Goal: Information Seeking & Learning: Learn about a topic

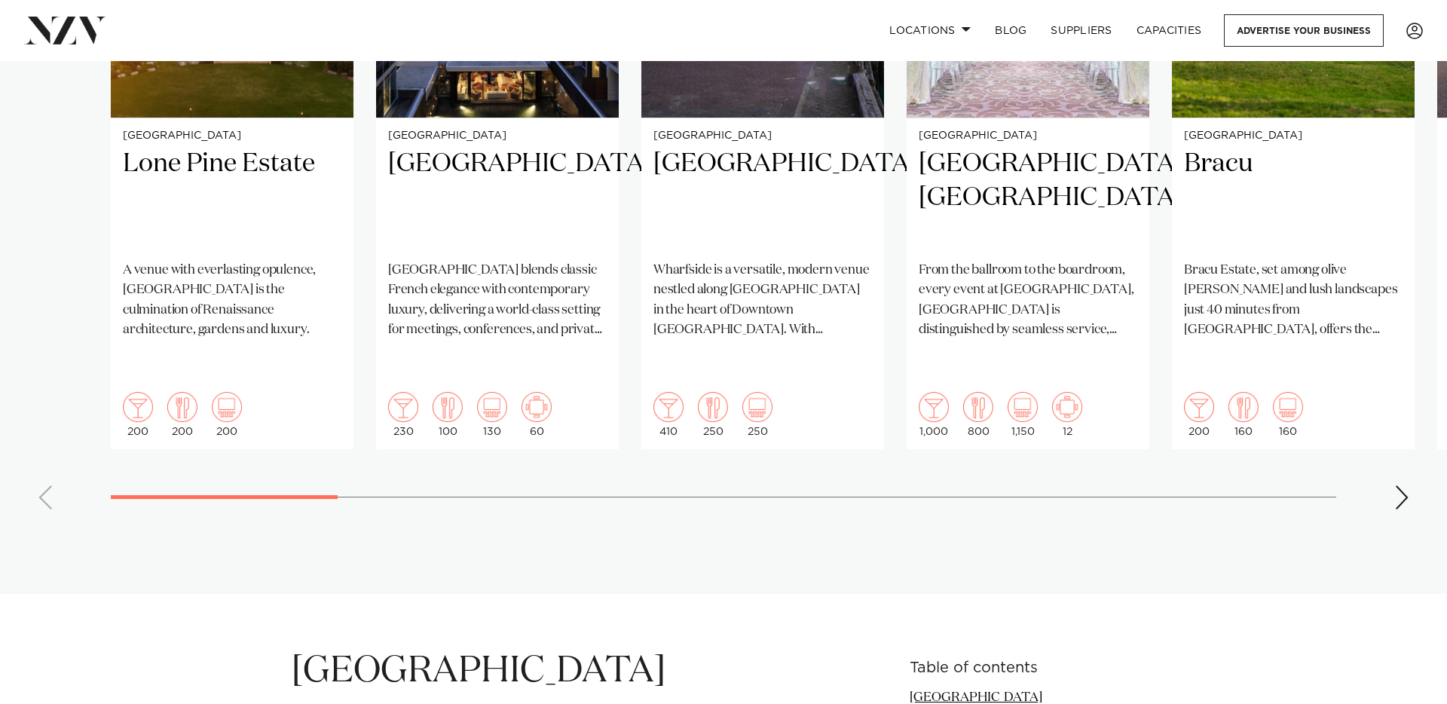
scroll to position [1326, 0]
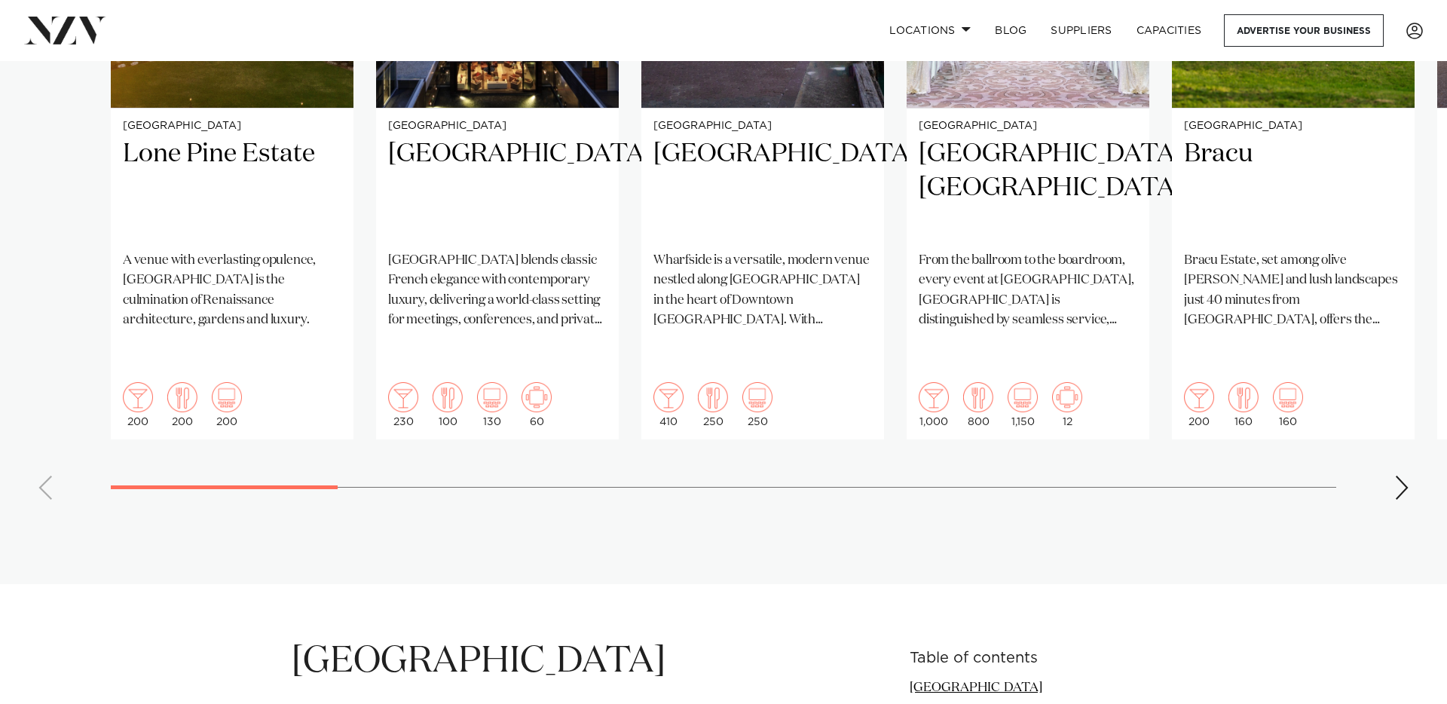
click at [1403, 476] on div "Next slide" at bounding box center [1401, 488] width 15 height 24
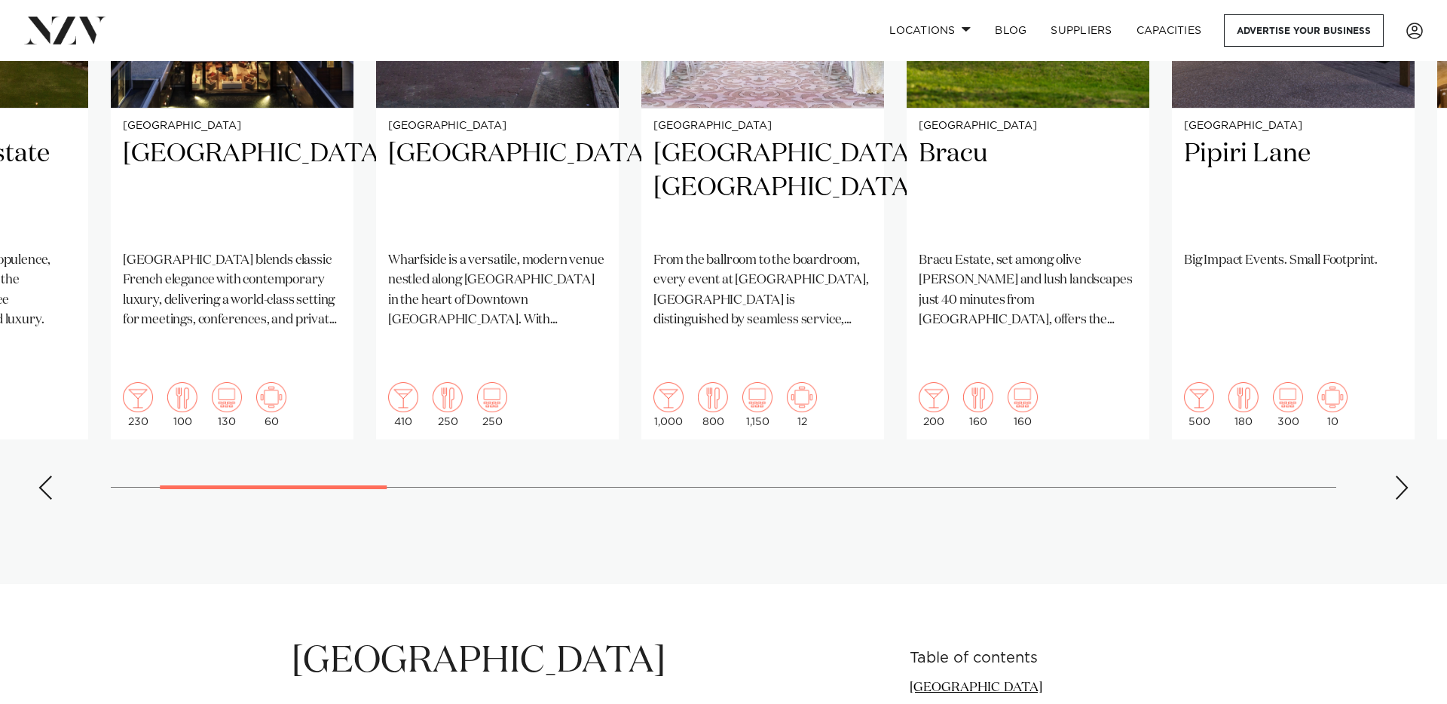
click at [1403, 476] on div "Next slide" at bounding box center [1401, 488] width 15 height 24
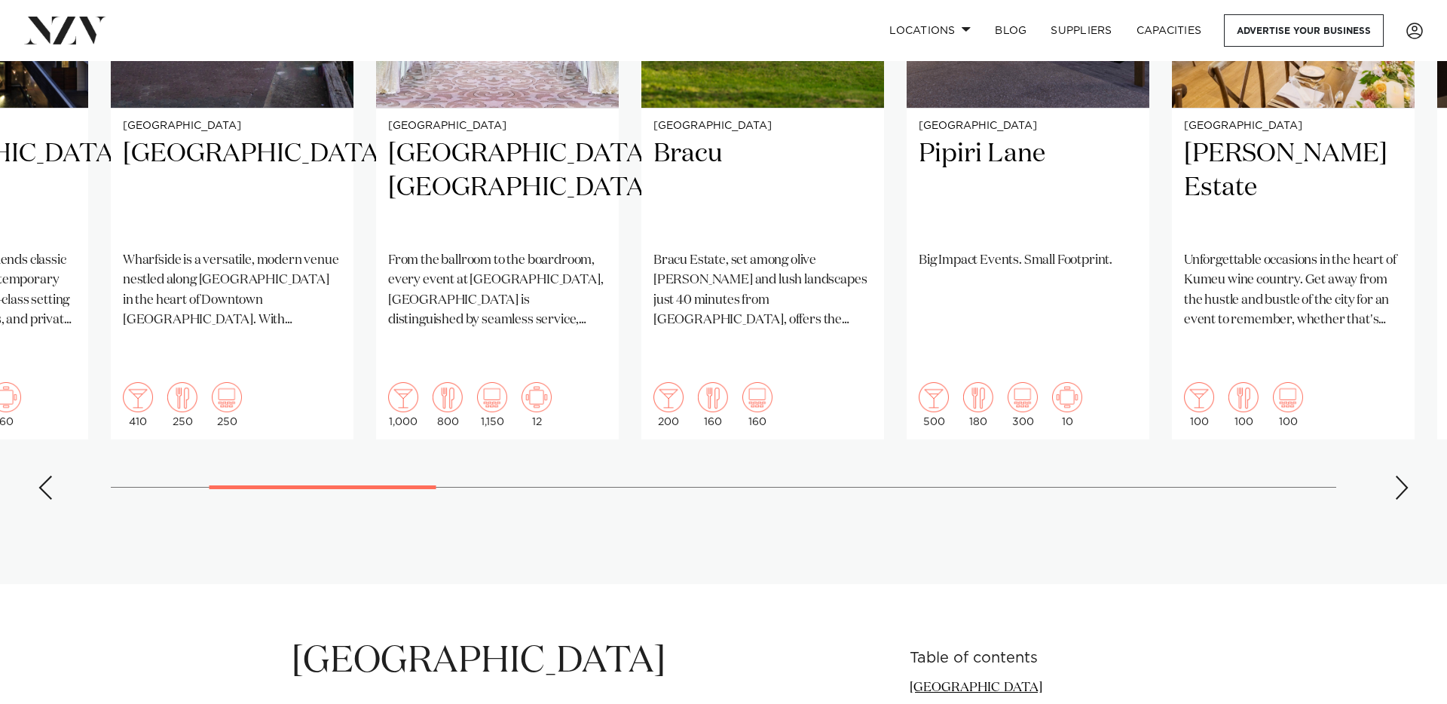
click at [1403, 476] on div "Next slide" at bounding box center [1401, 488] width 15 height 24
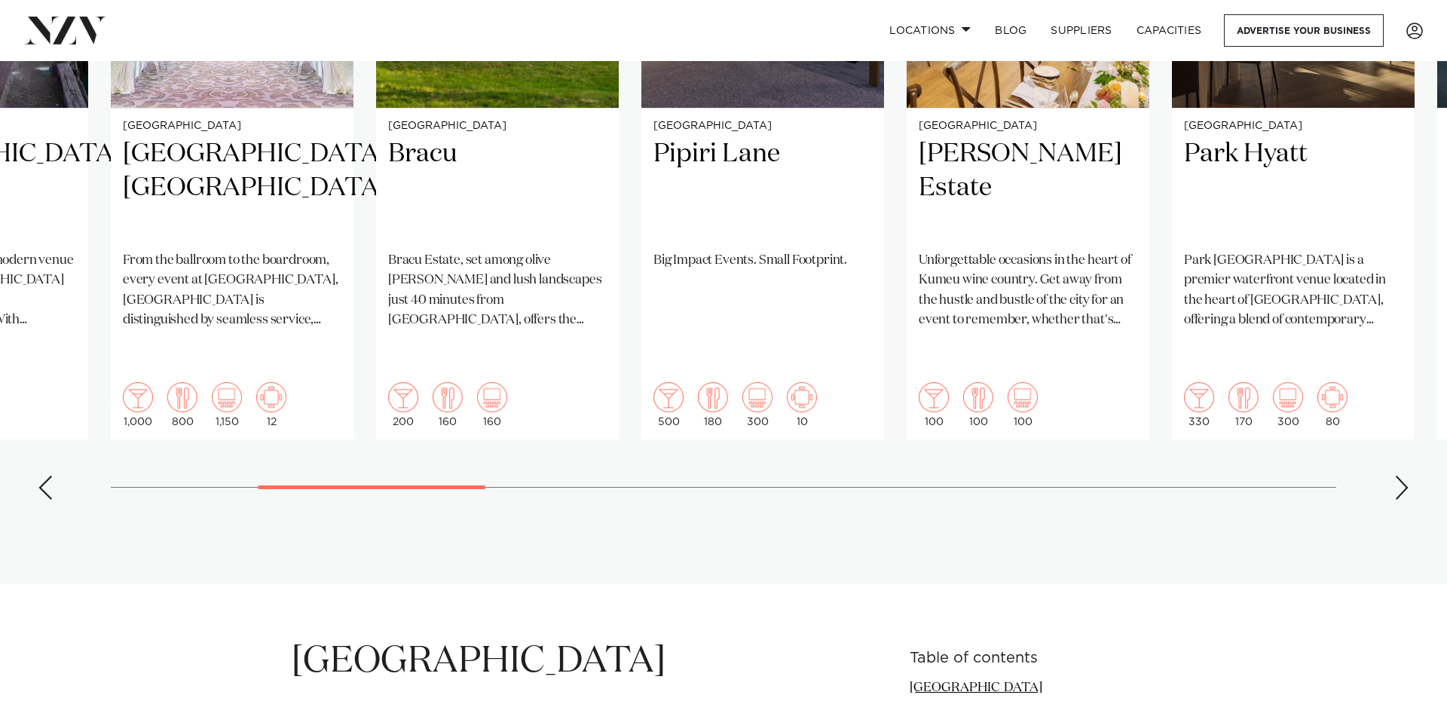
click at [1403, 476] on div "Next slide" at bounding box center [1401, 488] width 15 height 24
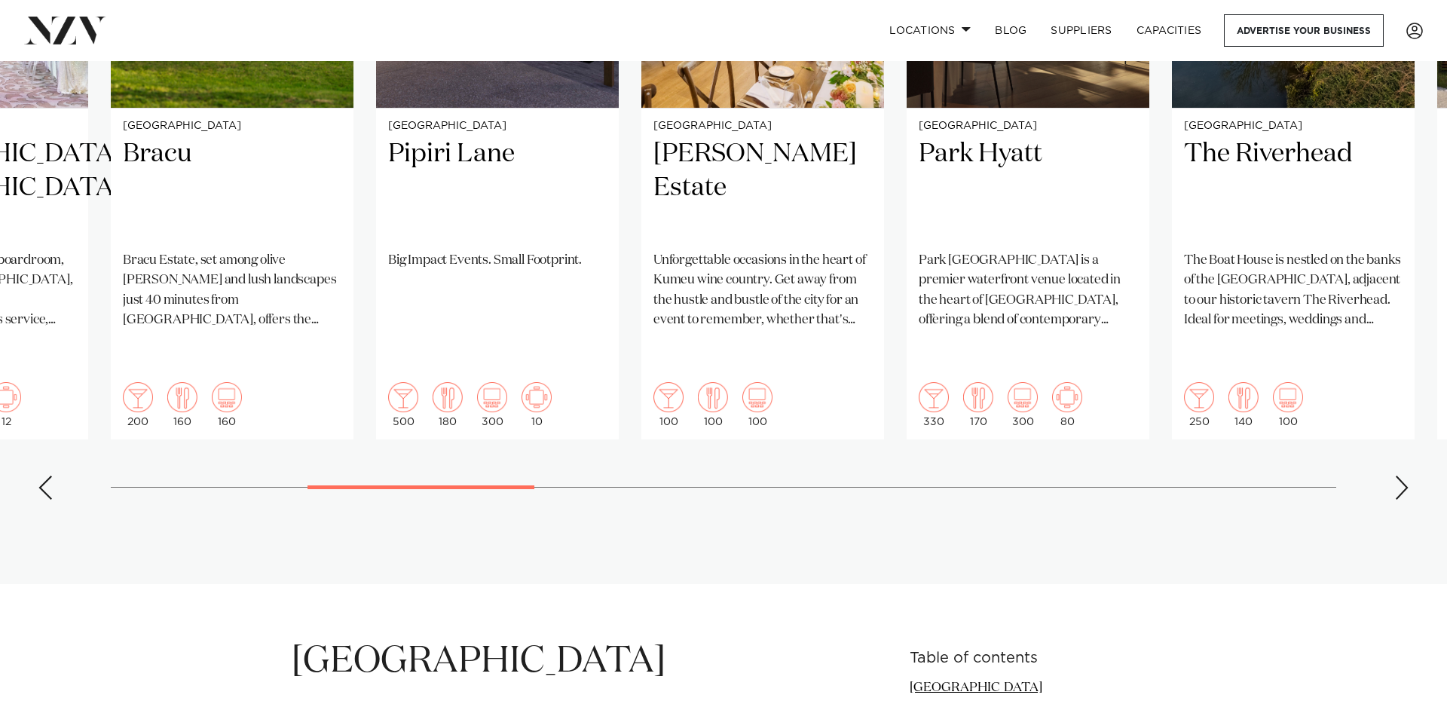
click at [1403, 476] on div "Next slide" at bounding box center [1401, 488] width 15 height 24
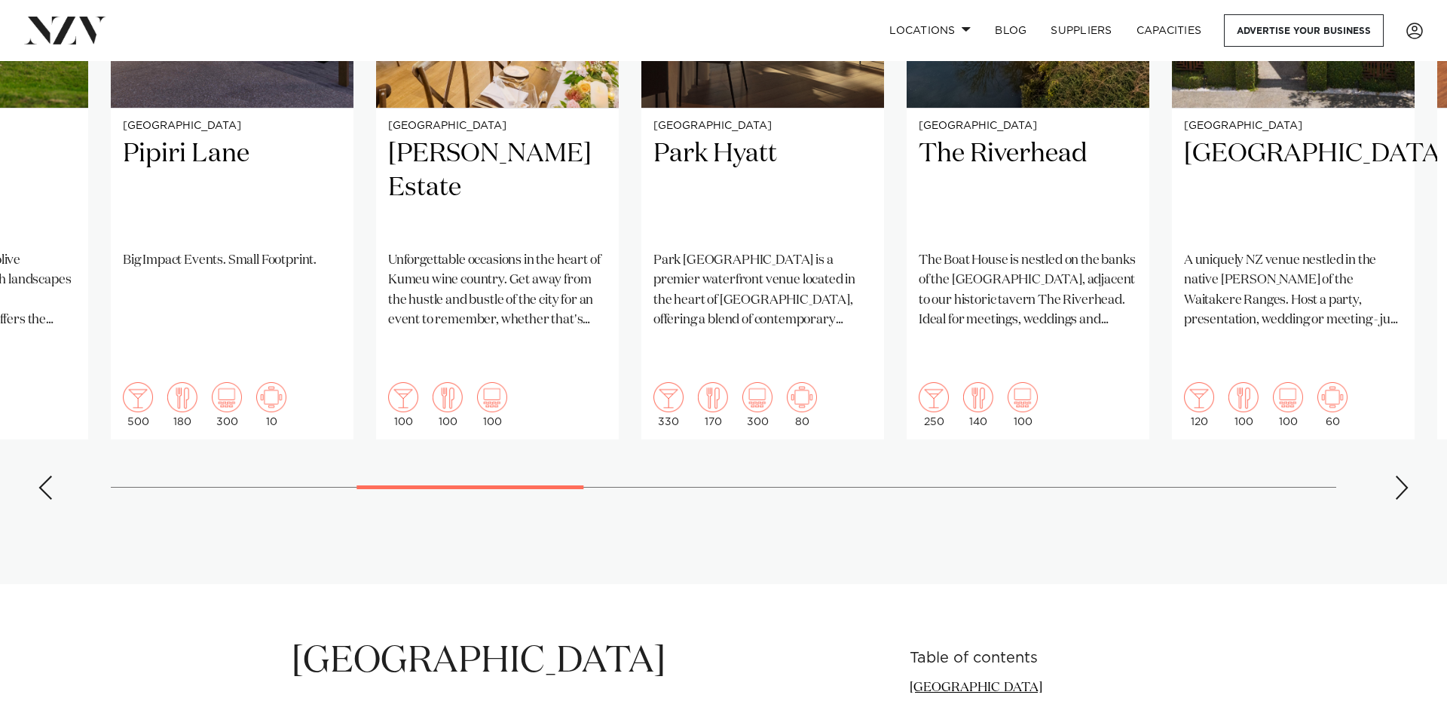
click at [1403, 476] on div "Next slide" at bounding box center [1401, 488] width 15 height 24
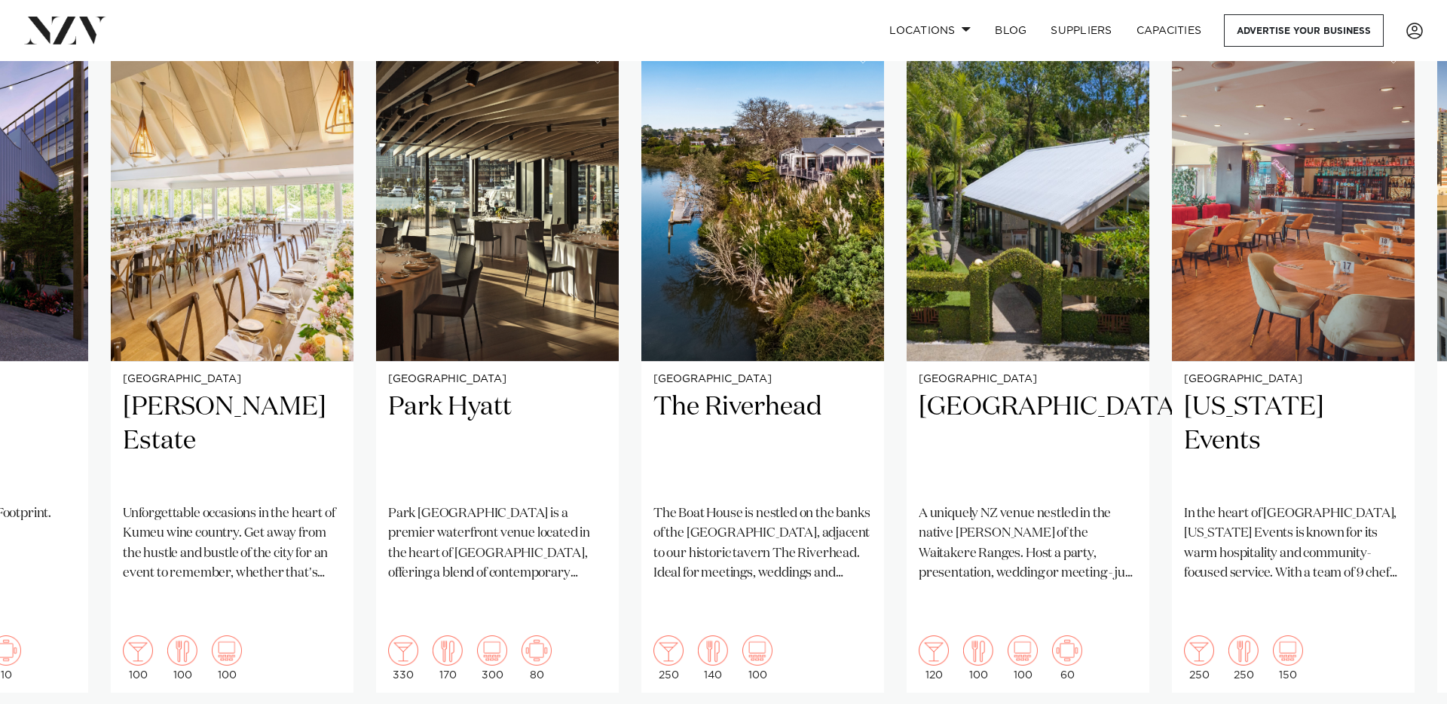
scroll to position [1074, 0]
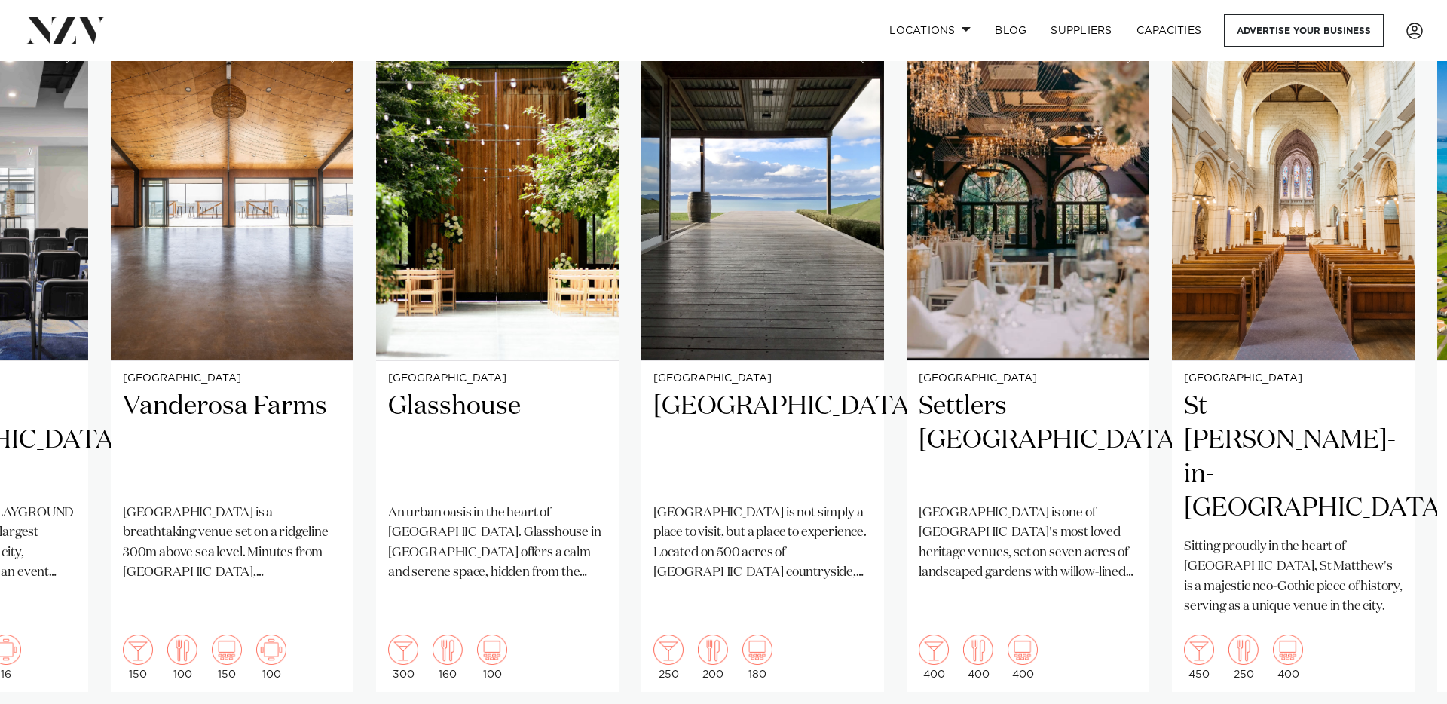
click at [1392, 681] on swiper-container "Auckland Lone Pine Estate A venue with everlasting opulence, Lone Pine Estate i…" at bounding box center [723, 400] width 1447 height 730
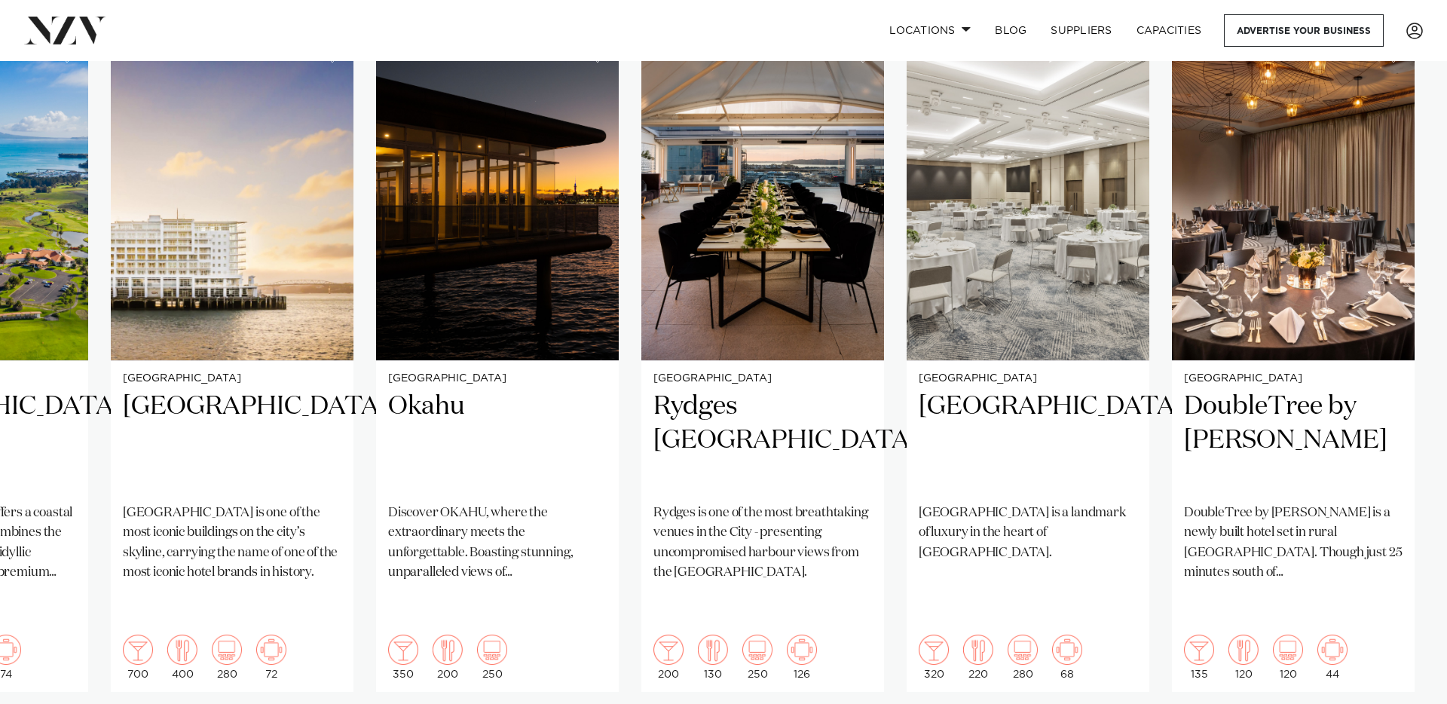
click at [1417, 681] on swiper-container "Auckland Lone Pine Estate A venue with everlasting opulence, Lone Pine Estate i…" at bounding box center [723, 400] width 1447 height 730
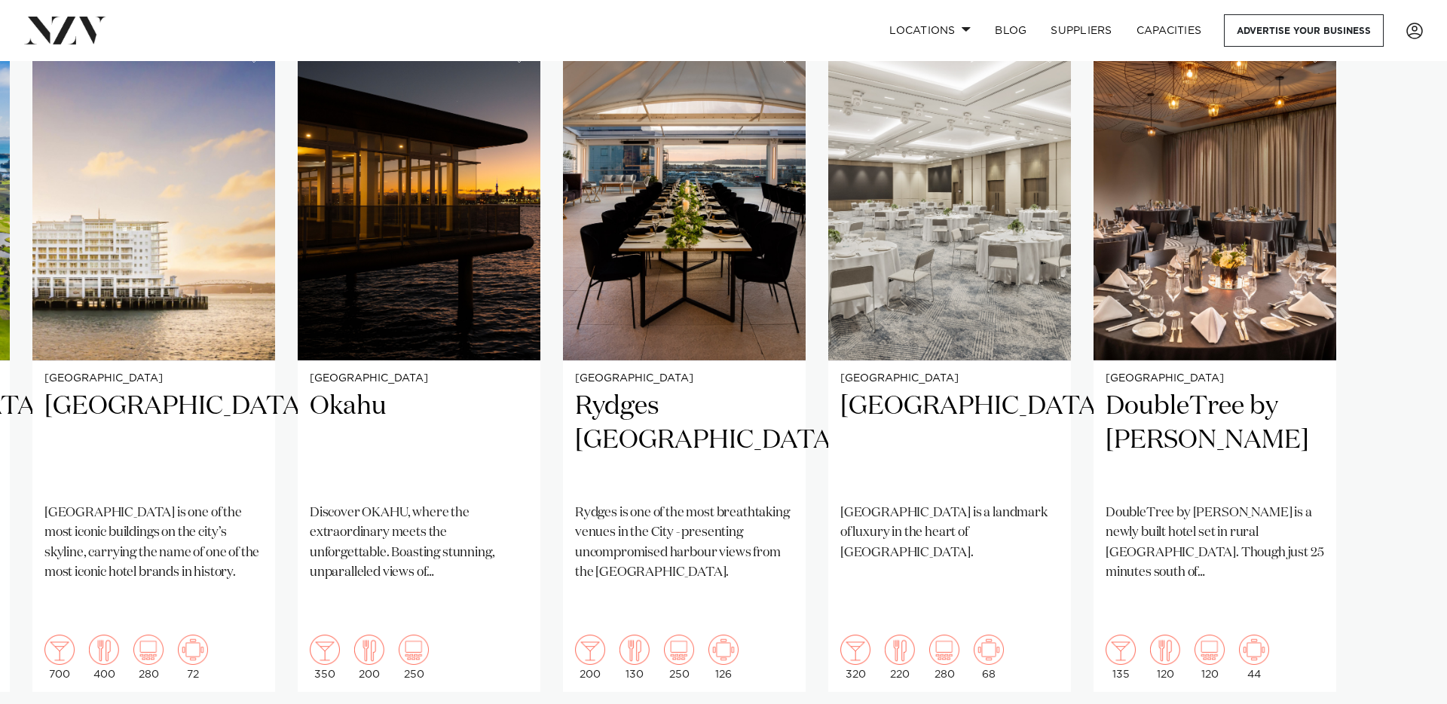
click at [1401, 690] on swiper-container "Auckland Lone Pine Estate A venue with everlasting opulence, Lone Pine Estate i…" at bounding box center [723, 400] width 1447 height 730
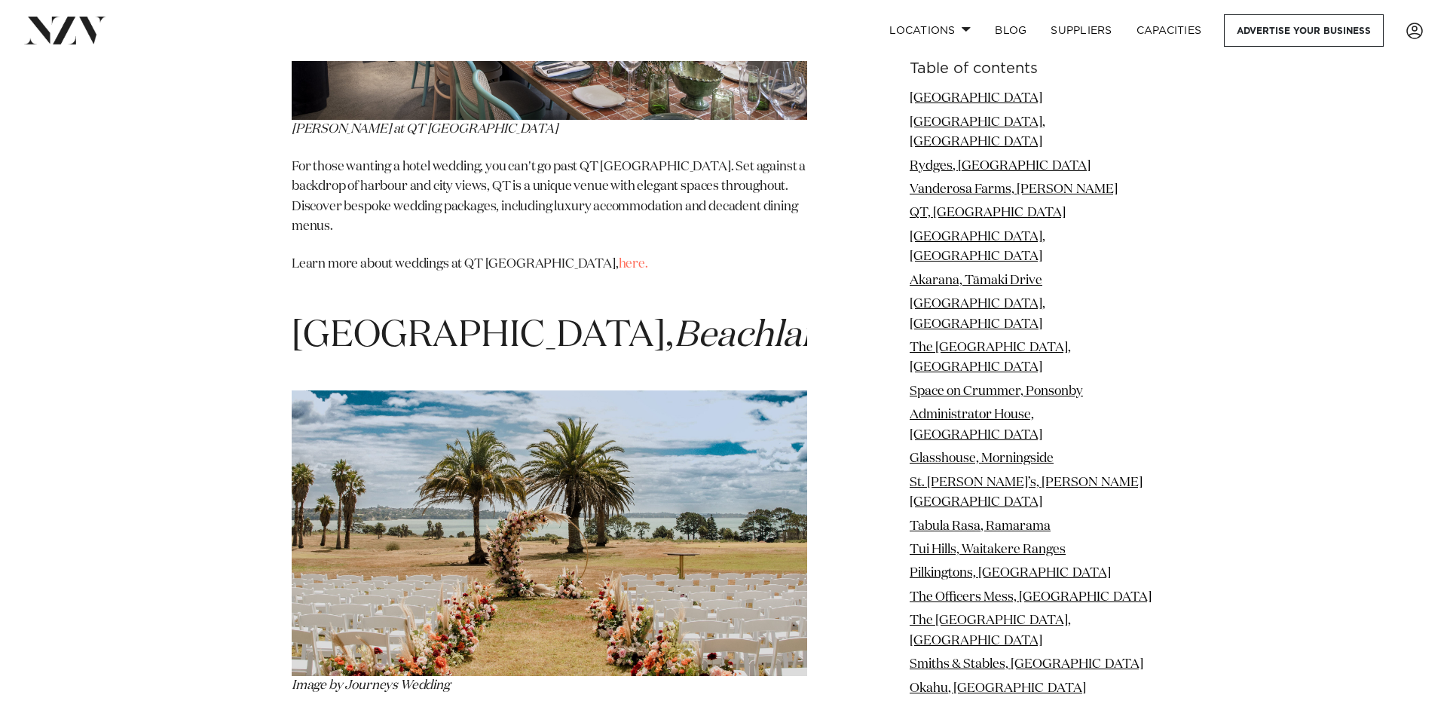
scroll to position [4663, 0]
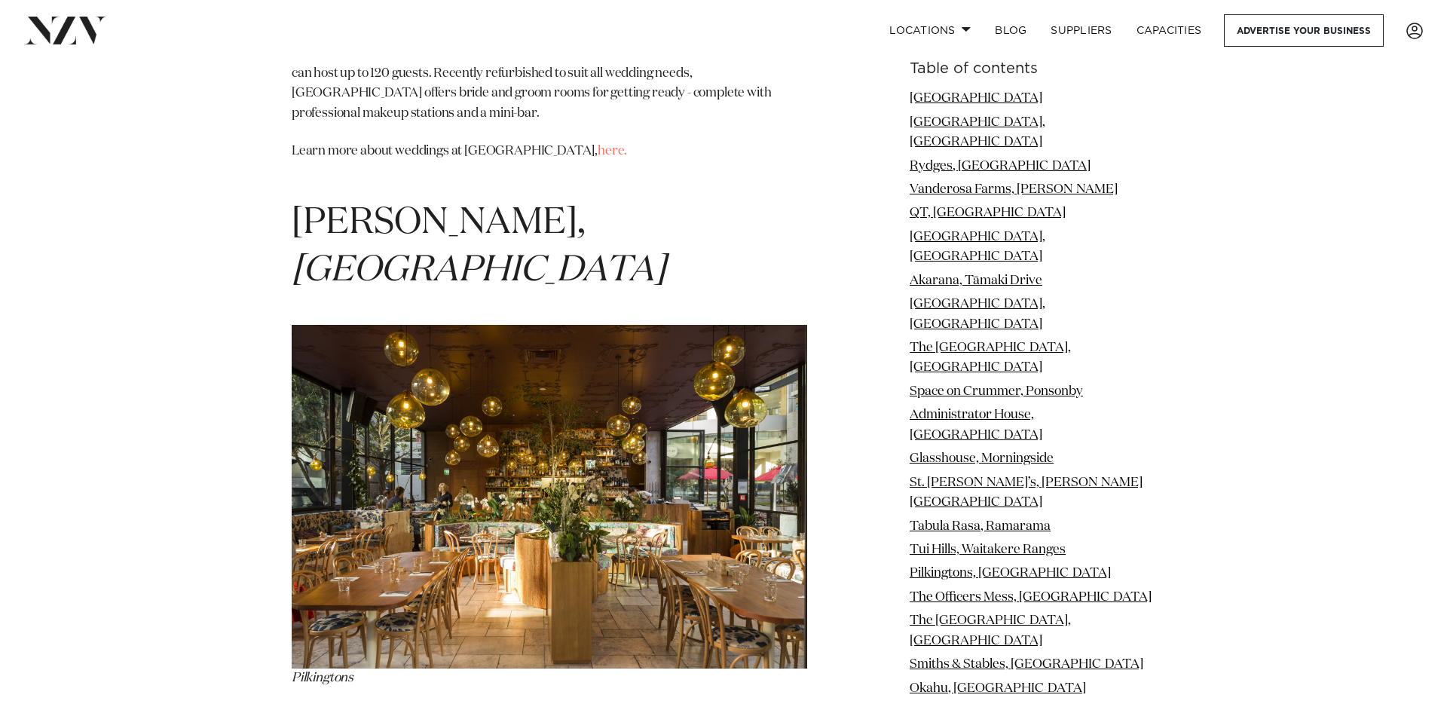
scroll to position [11558, 0]
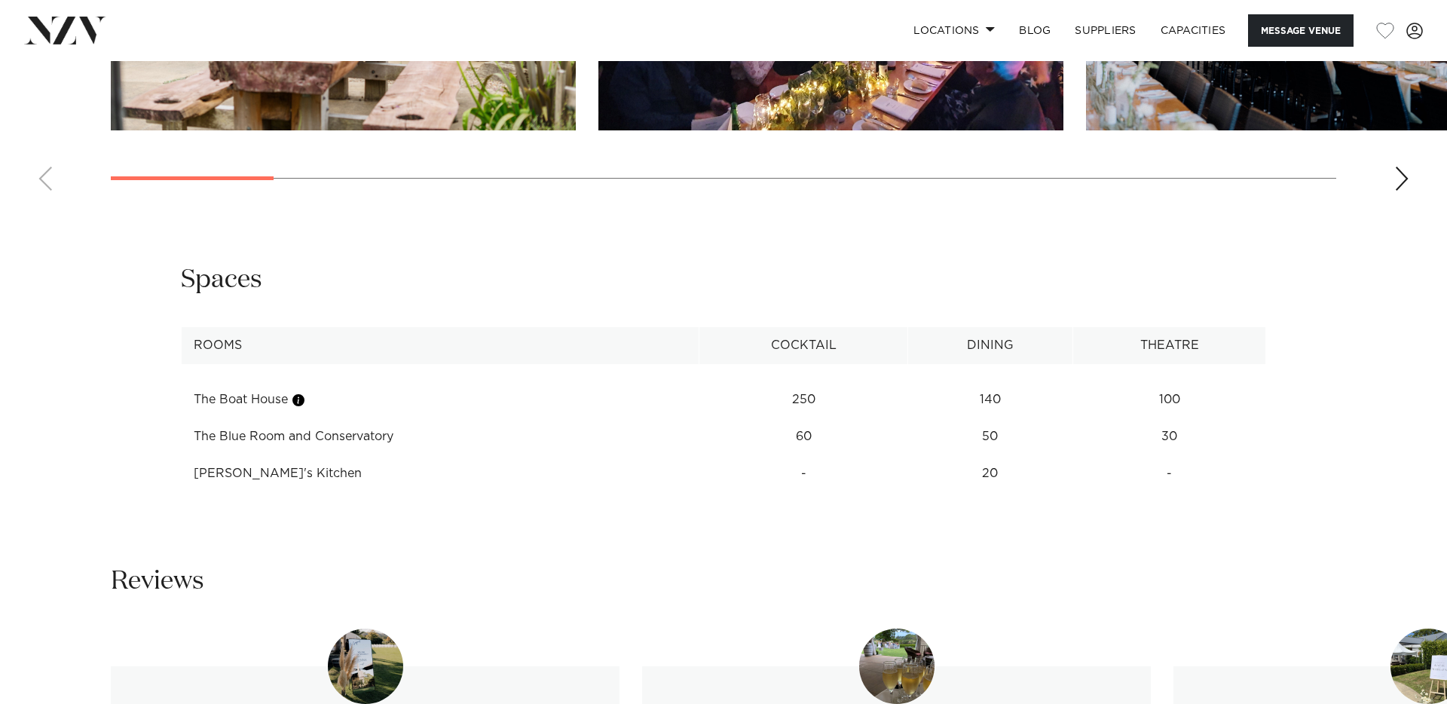
scroll to position [1674, 0]
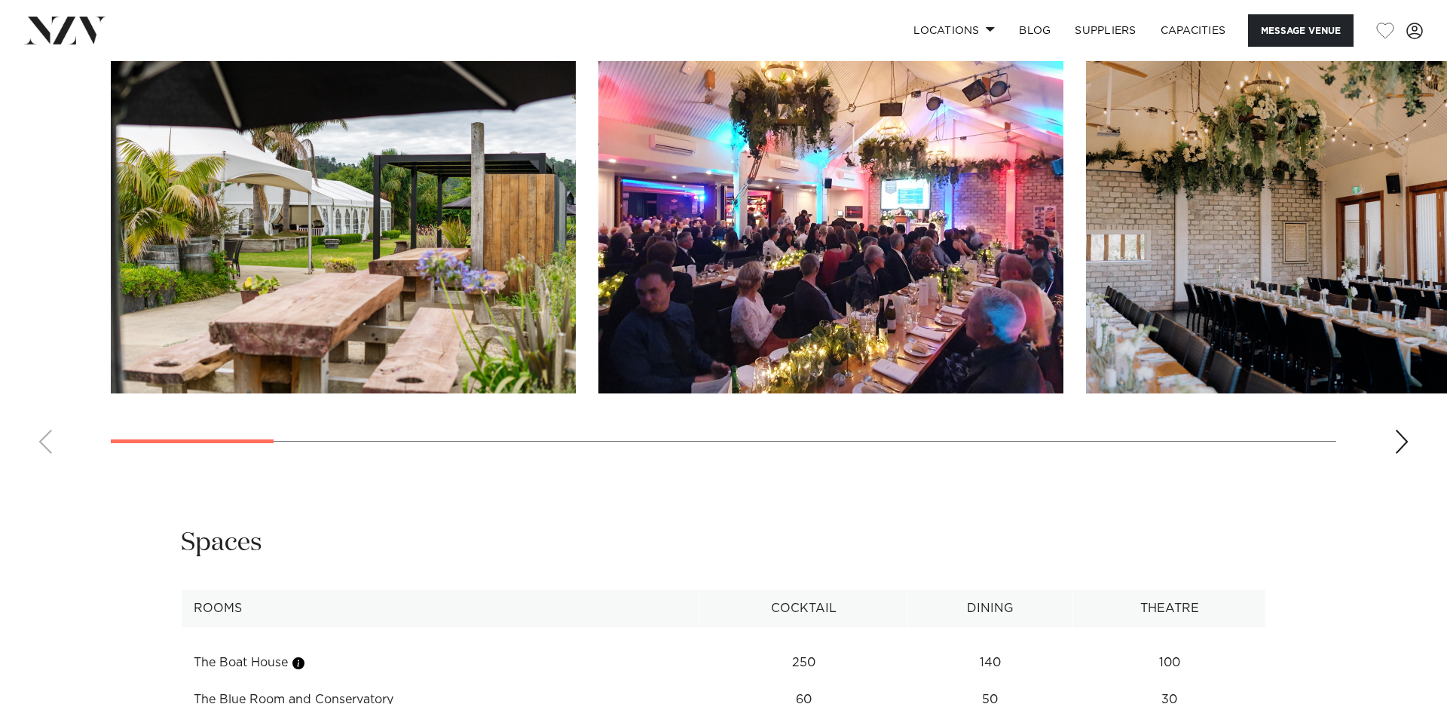
click at [1403, 430] on div "Next slide" at bounding box center [1401, 442] width 15 height 24
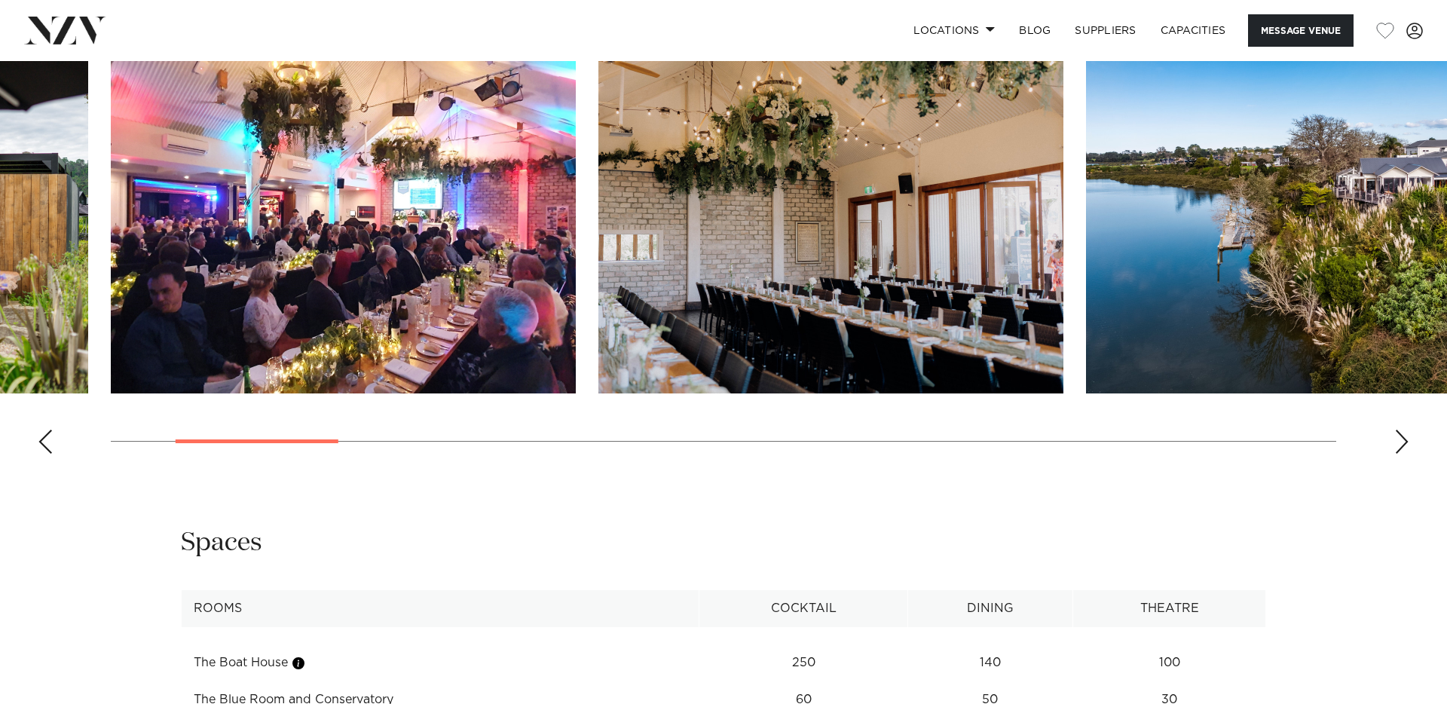
click at [1403, 430] on div "Next slide" at bounding box center [1401, 442] width 15 height 24
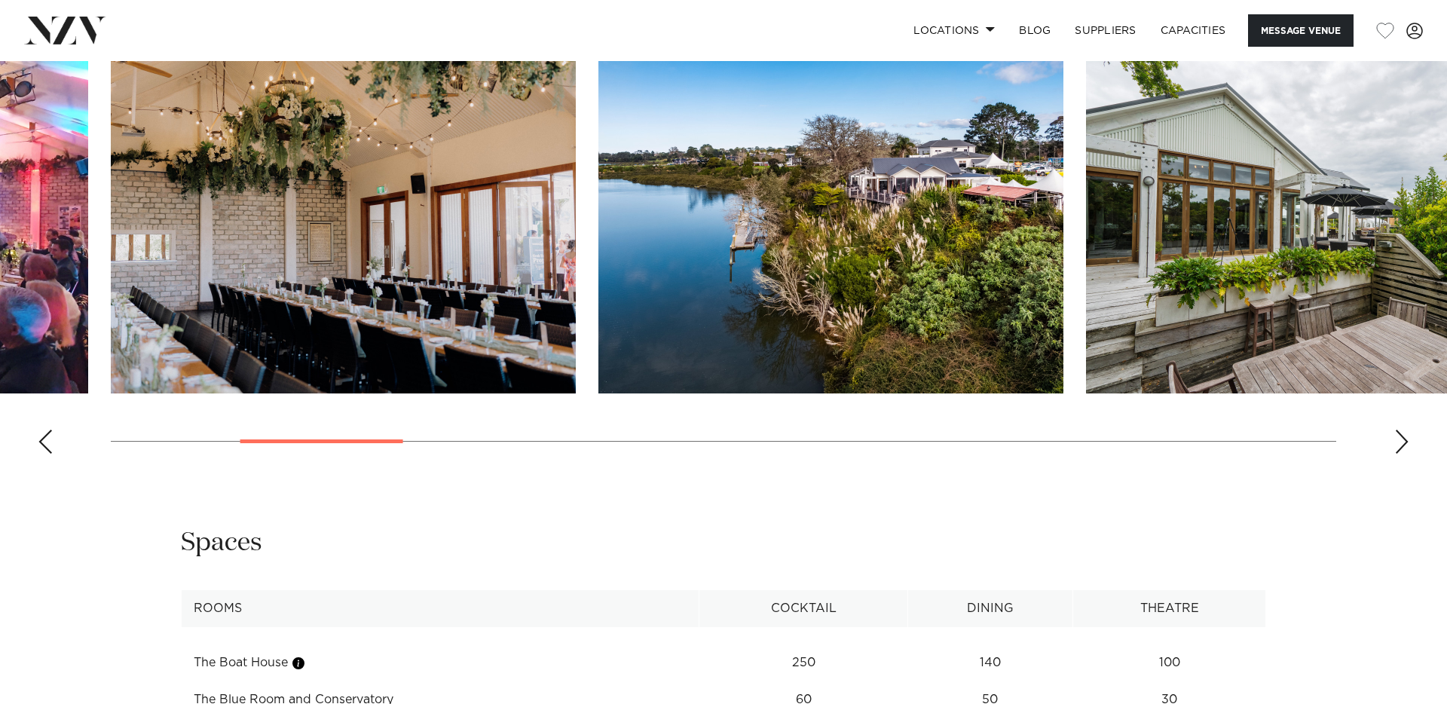
click at [1403, 430] on div "Next slide" at bounding box center [1401, 442] width 15 height 24
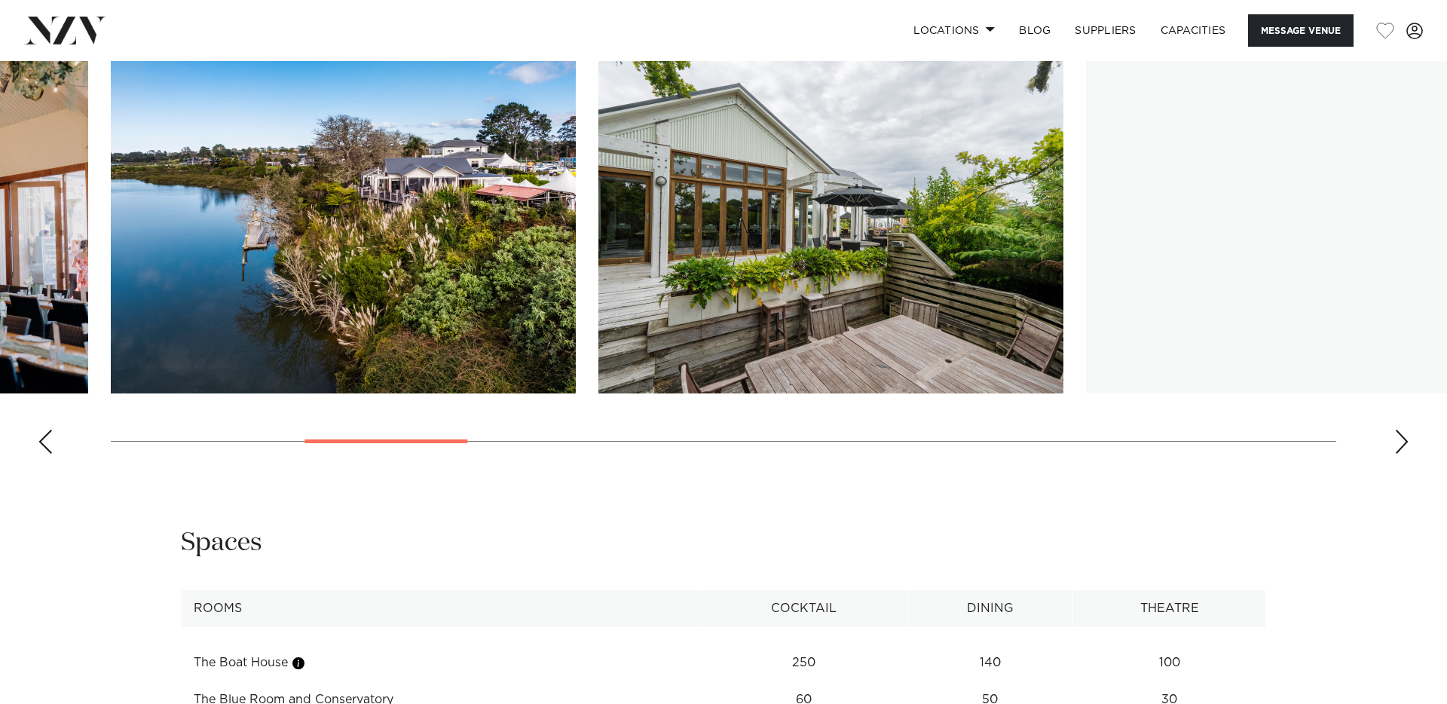
click at [1403, 430] on div "Next slide" at bounding box center [1401, 442] width 15 height 24
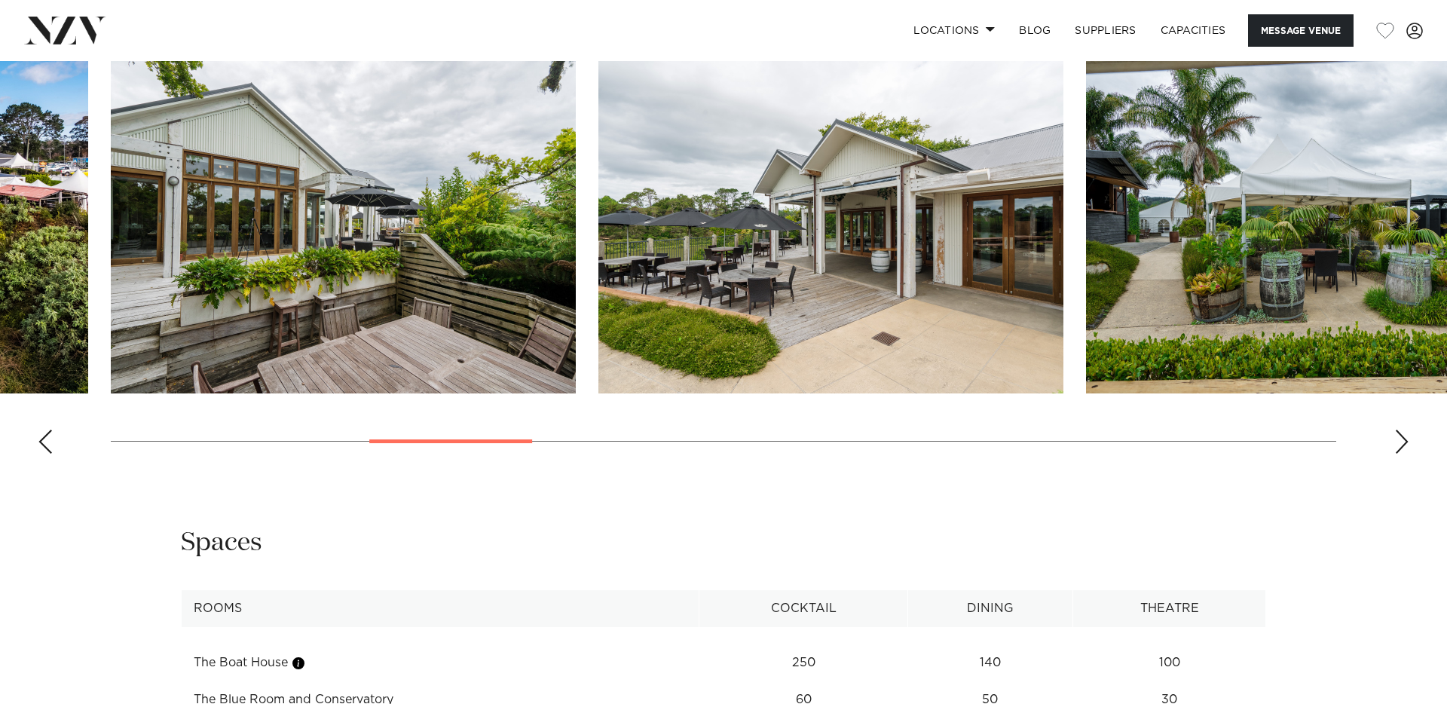
click at [1403, 430] on div "Next slide" at bounding box center [1401, 442] width 15 height 24
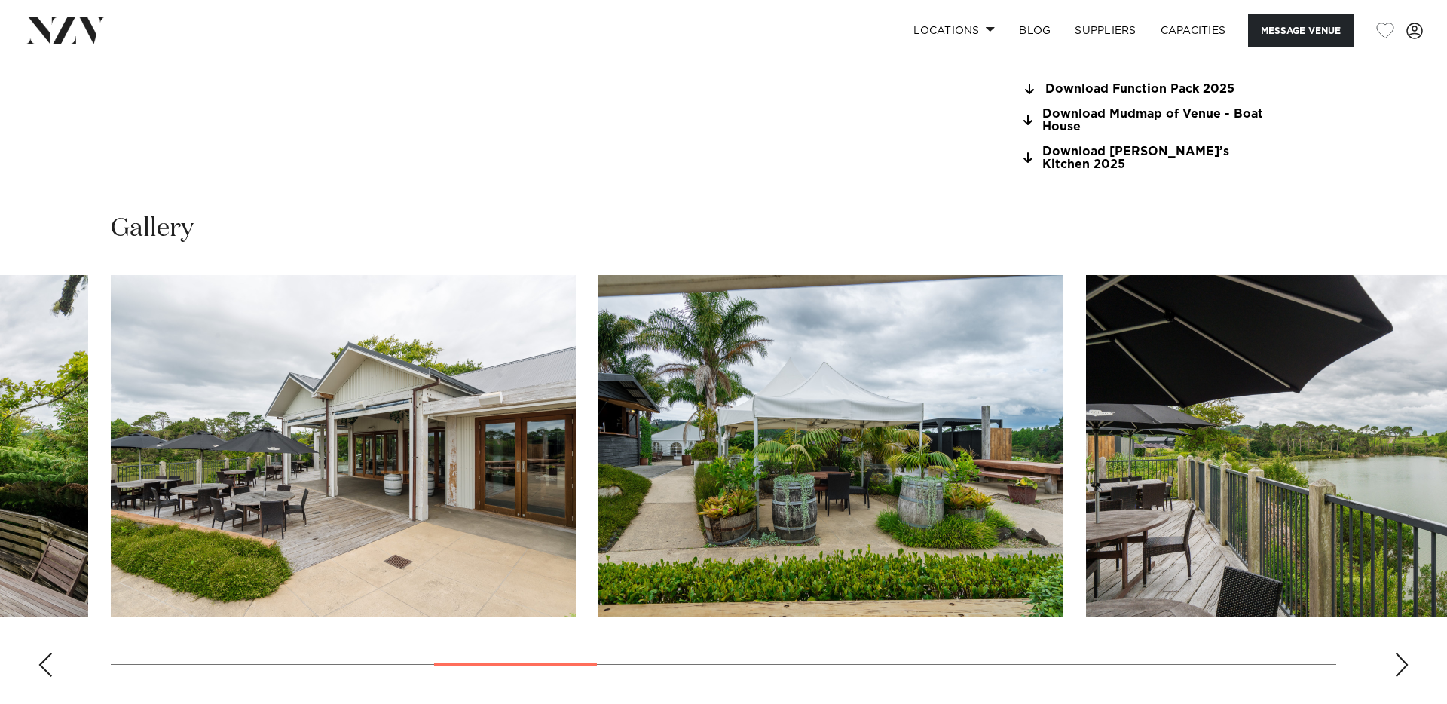
scroll to position [1501, 0]
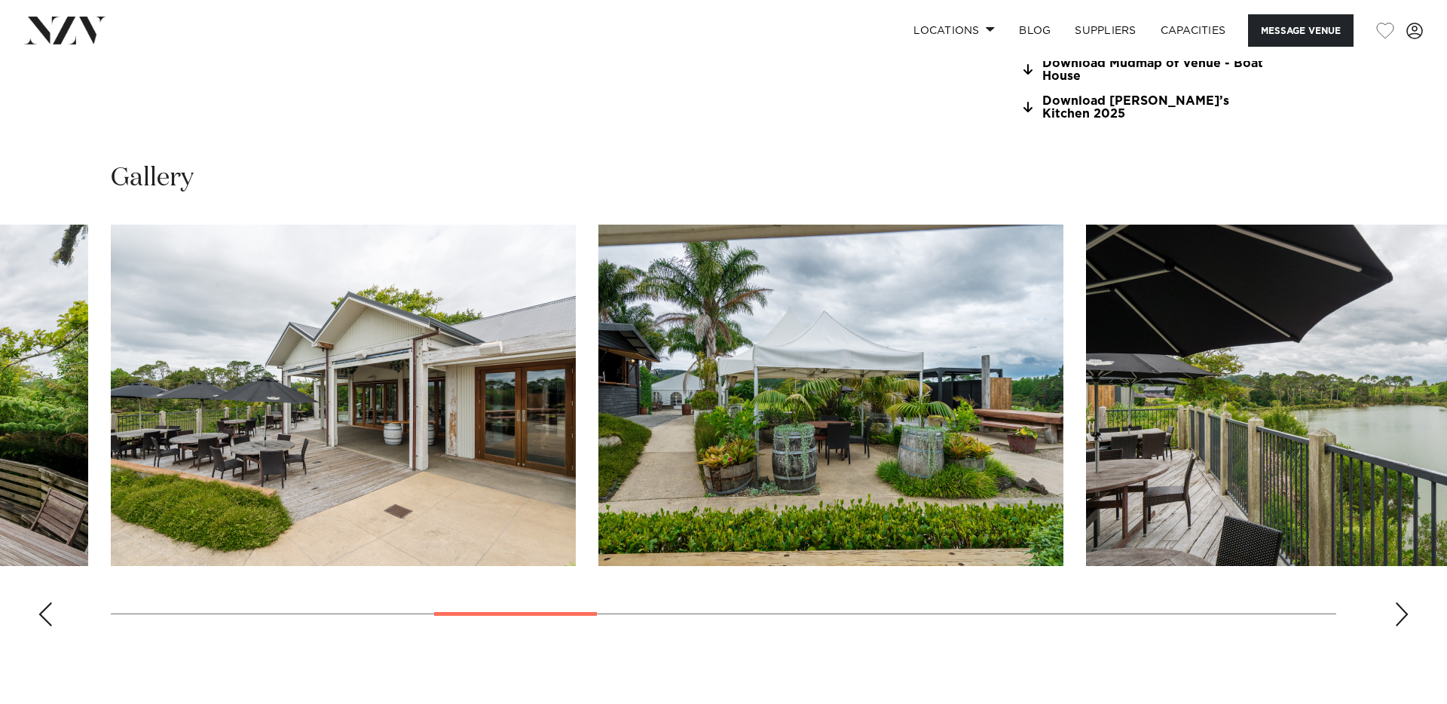
click at [1390, 613] on swiper-container at bounding box center [723, 432] width 1447 height 414
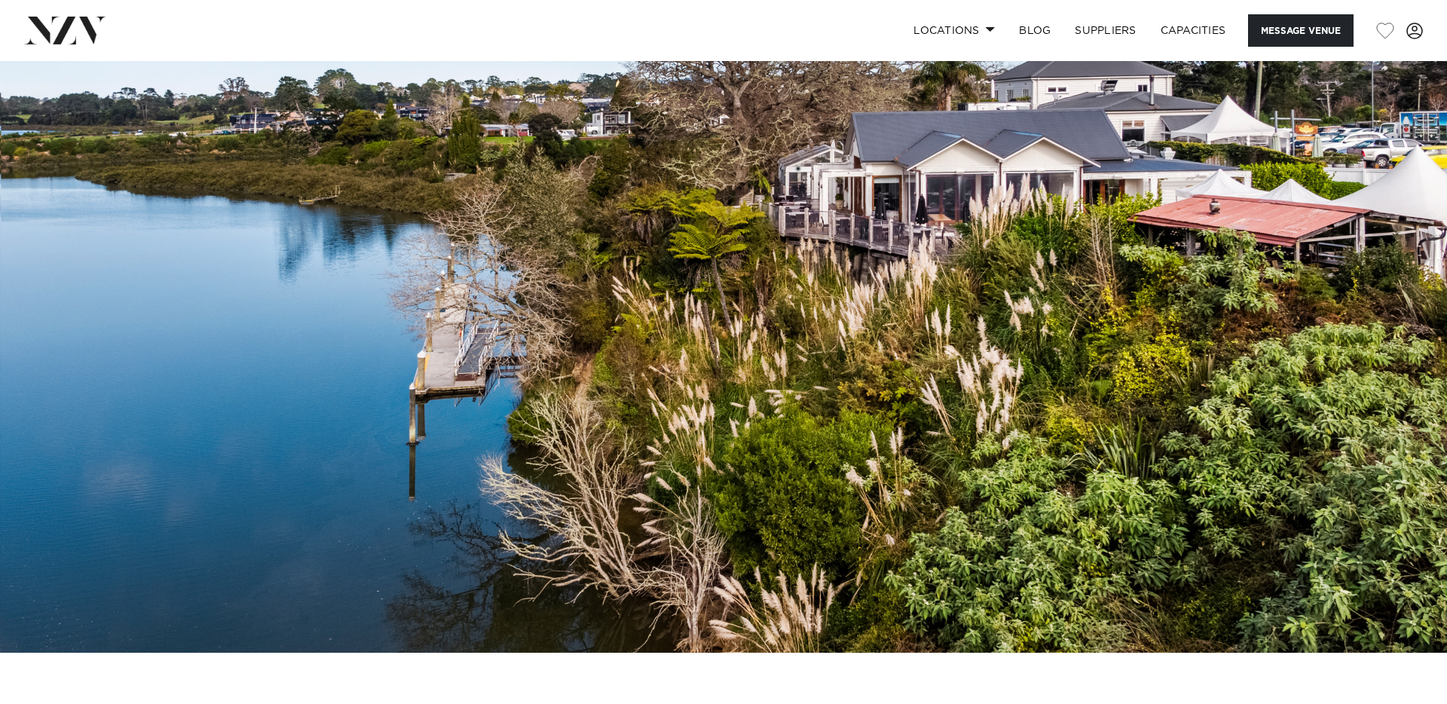
scroll to position [63, 0]
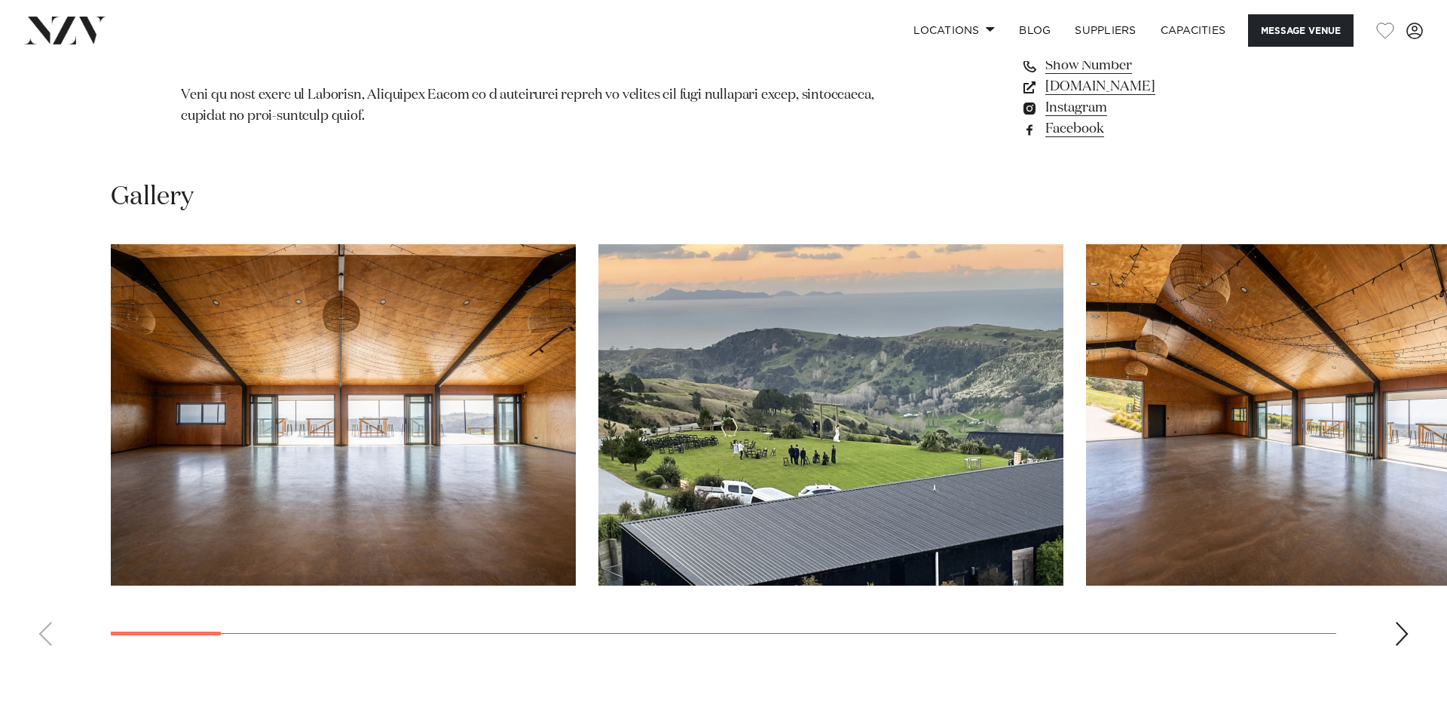
scroll to position [1412, 0]
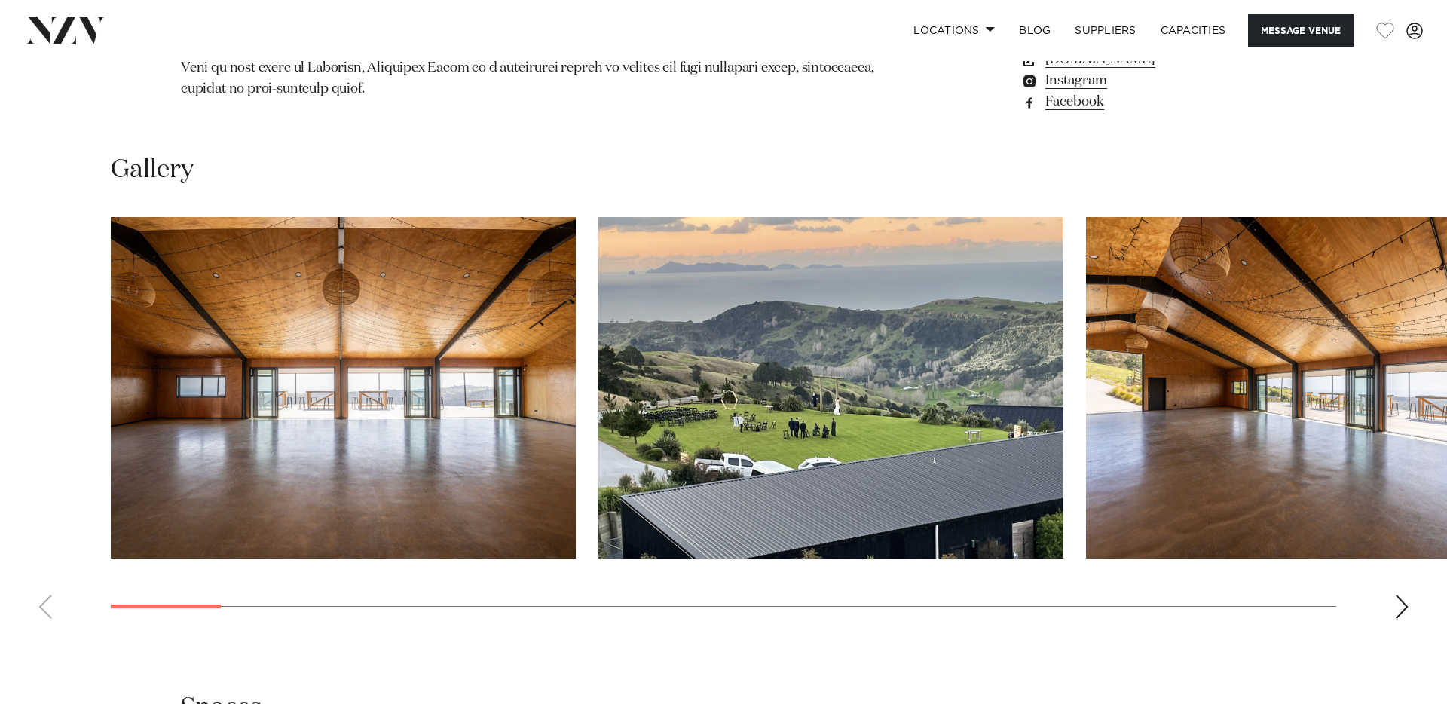
click at [1401, 595] on div "Next slide" at bounding box center [1401, 607] width 15 height 24
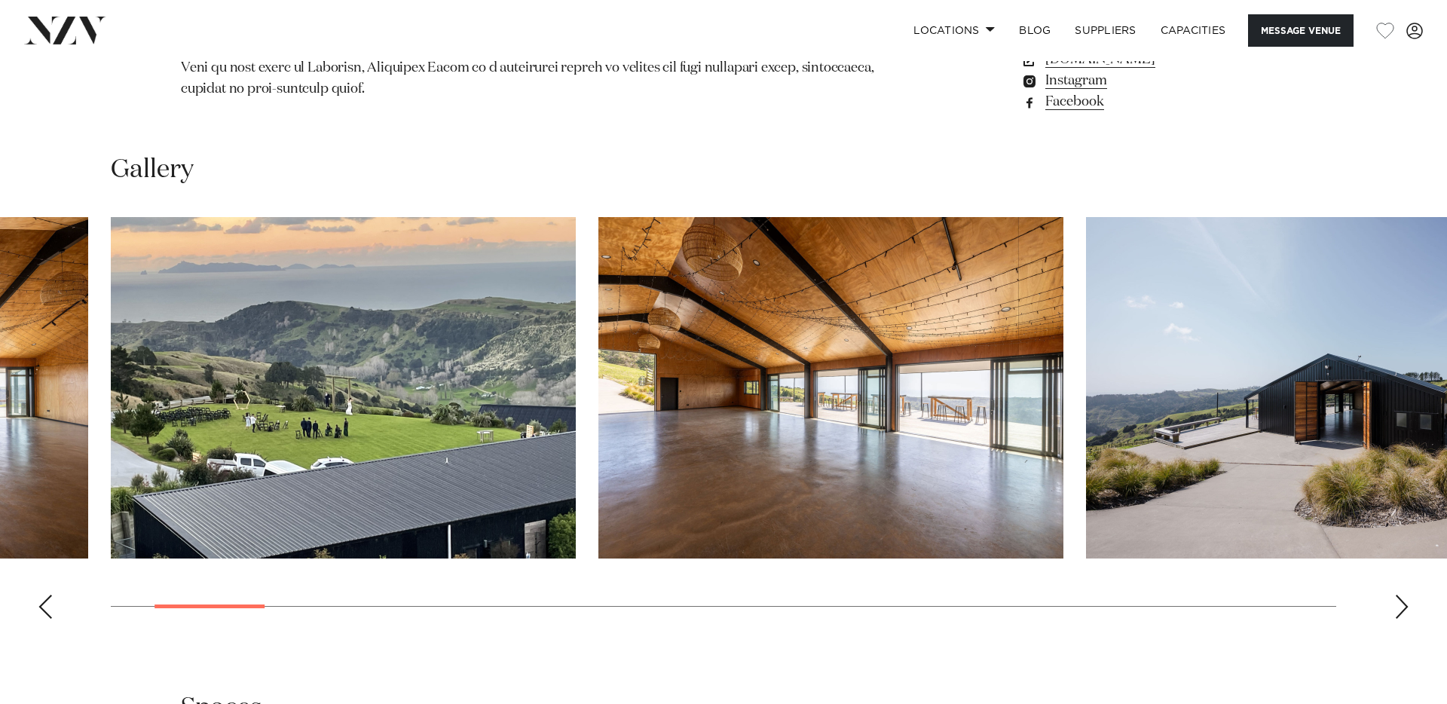
click at [1401, 595] on div "Next slide" at bounding box center [1401, 607] width 15 height 24
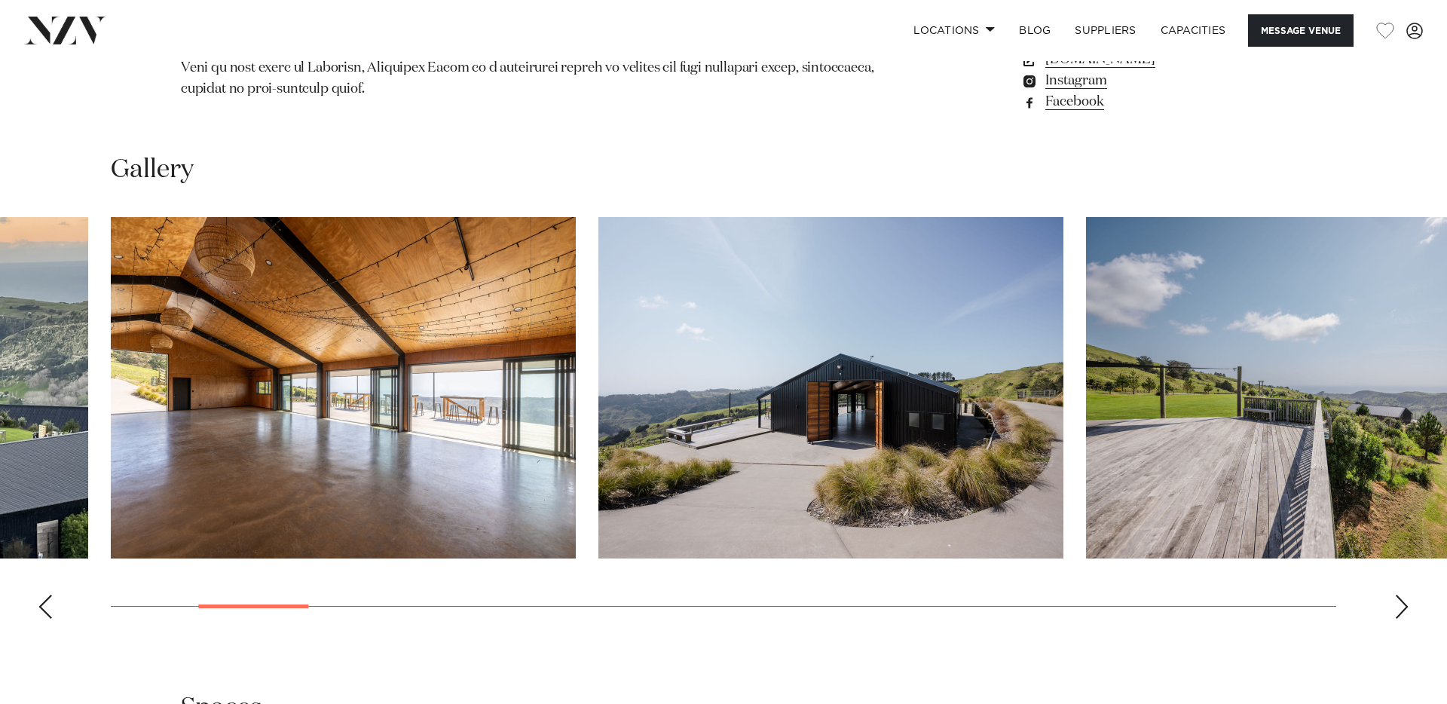
click at [1401, 595] on div "Next slide" at bounding box center [1401, 607] width 15 height 24
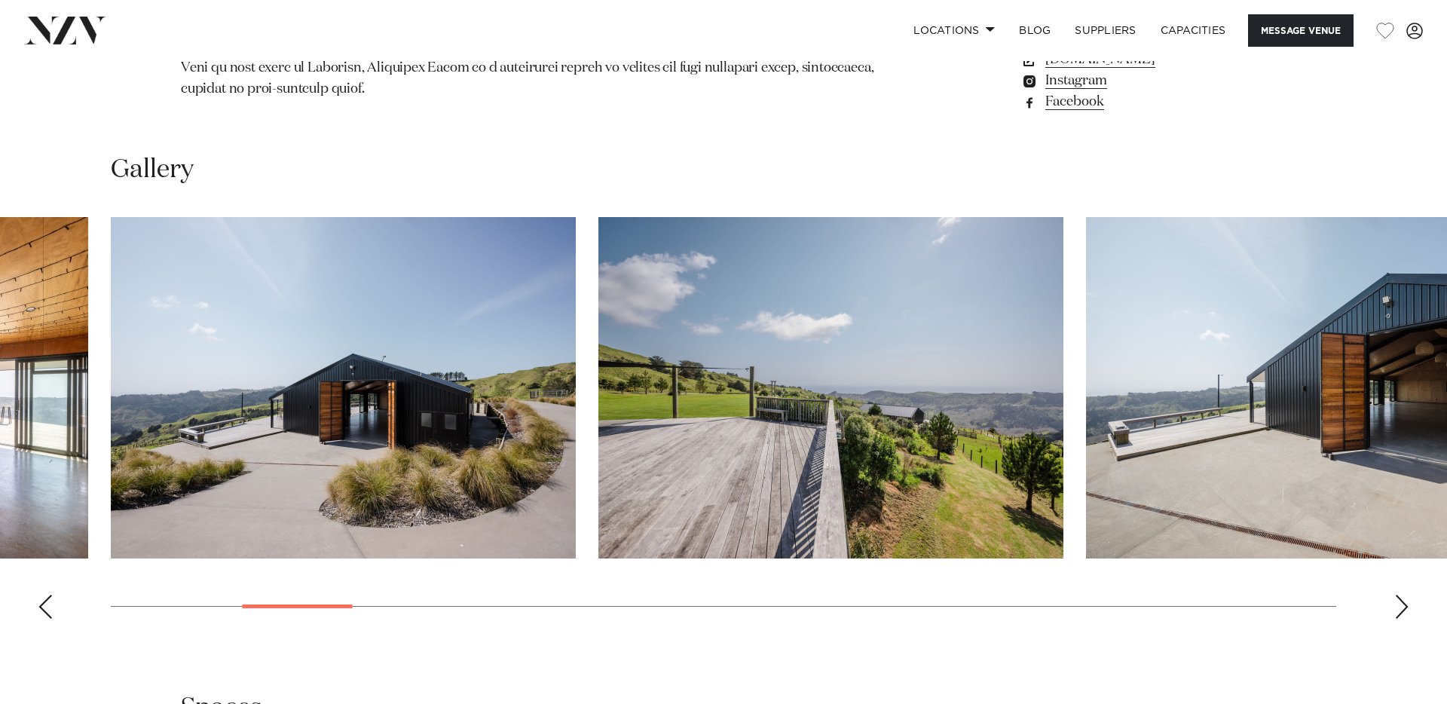
click at [1399, 595] on div "Next slide" at bounding box center [1401, 607] width 15 height 24
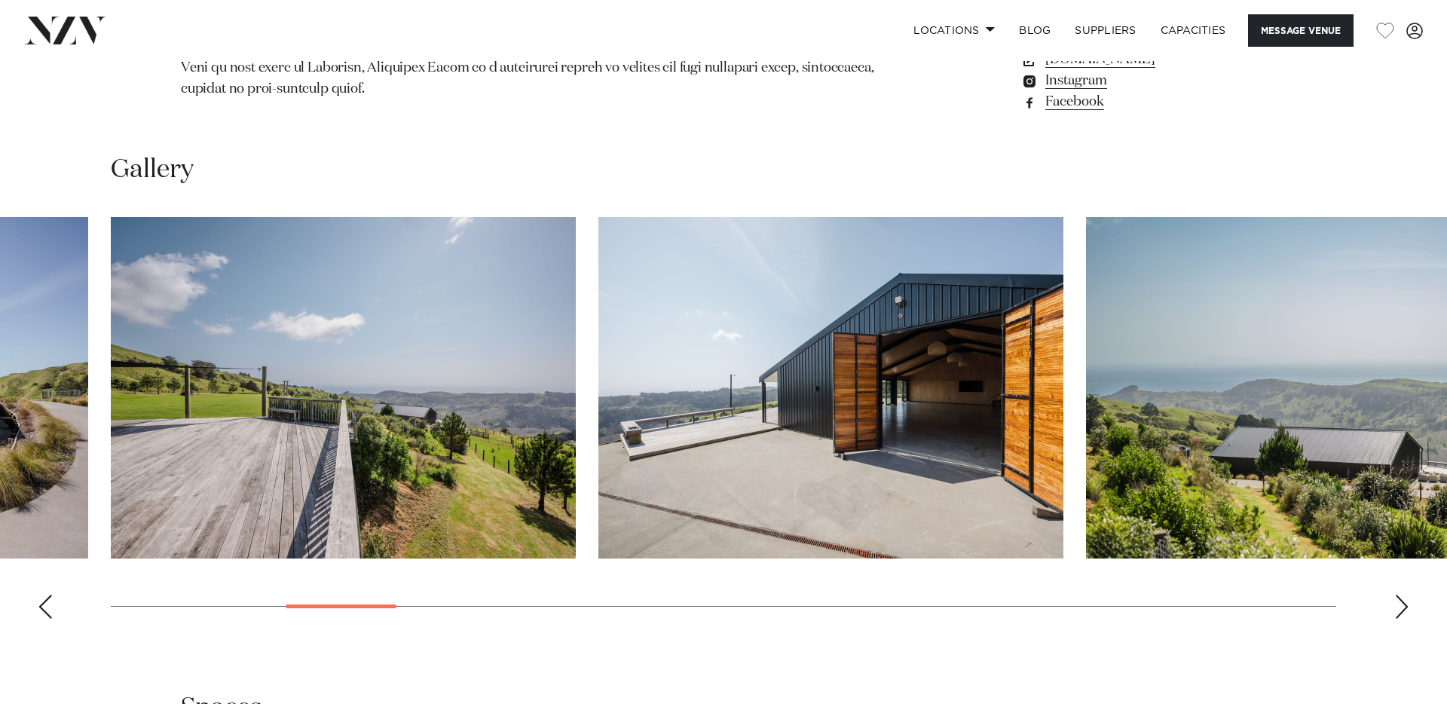
click at [1399, 595] on div "Next slide" at bounding box center [1401, 607] width 15 height 24
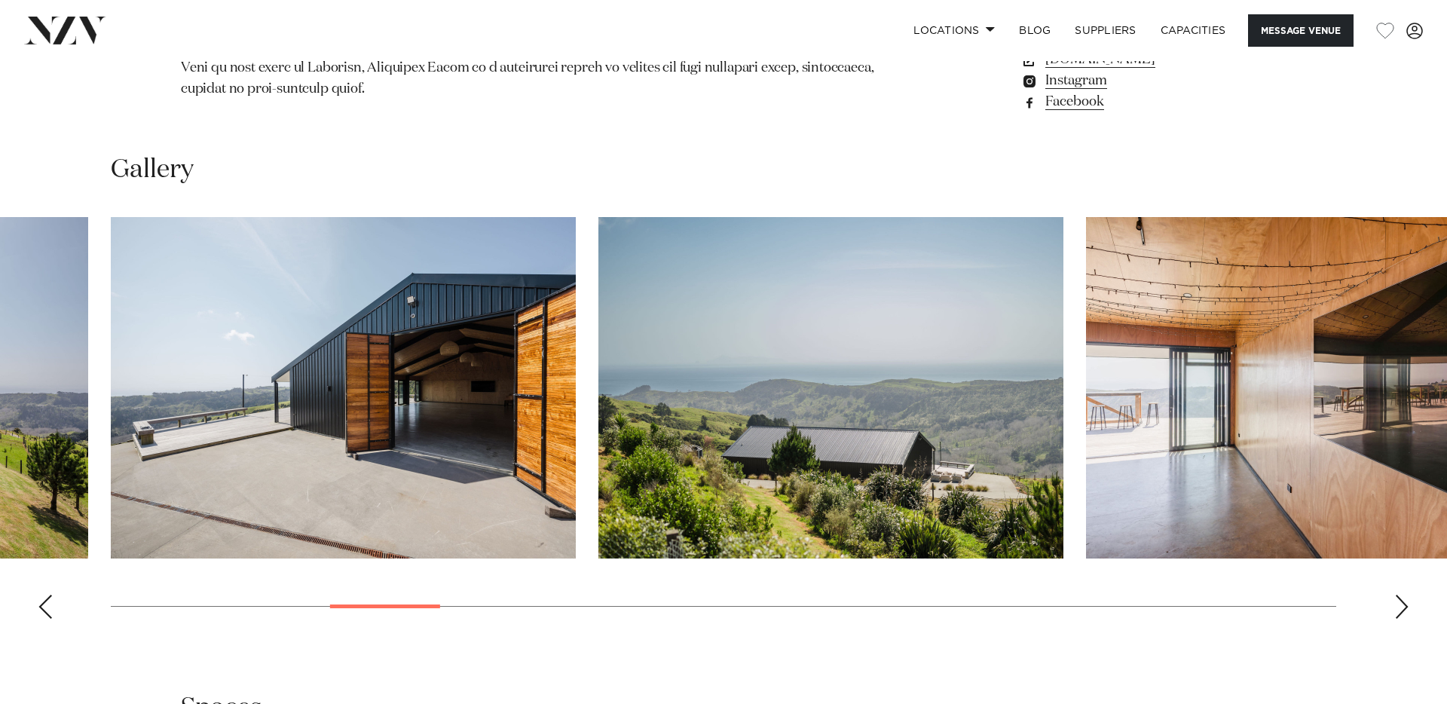
click at [1399, 595] on div "Next slide" at bounding box center [1401, 607] width 15 height 24
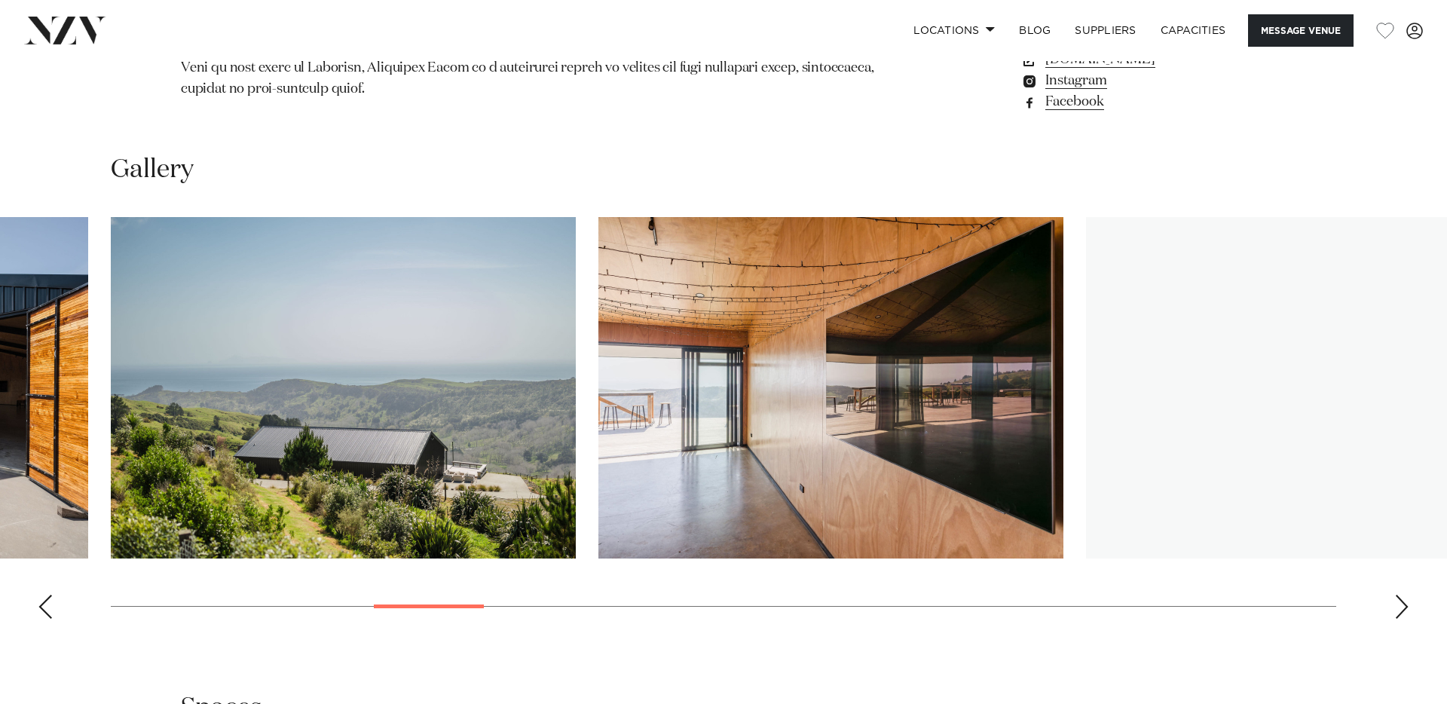
click at [1399, 595] on div "Next slide" at bounding box center [1401, 607] width 15 height 24
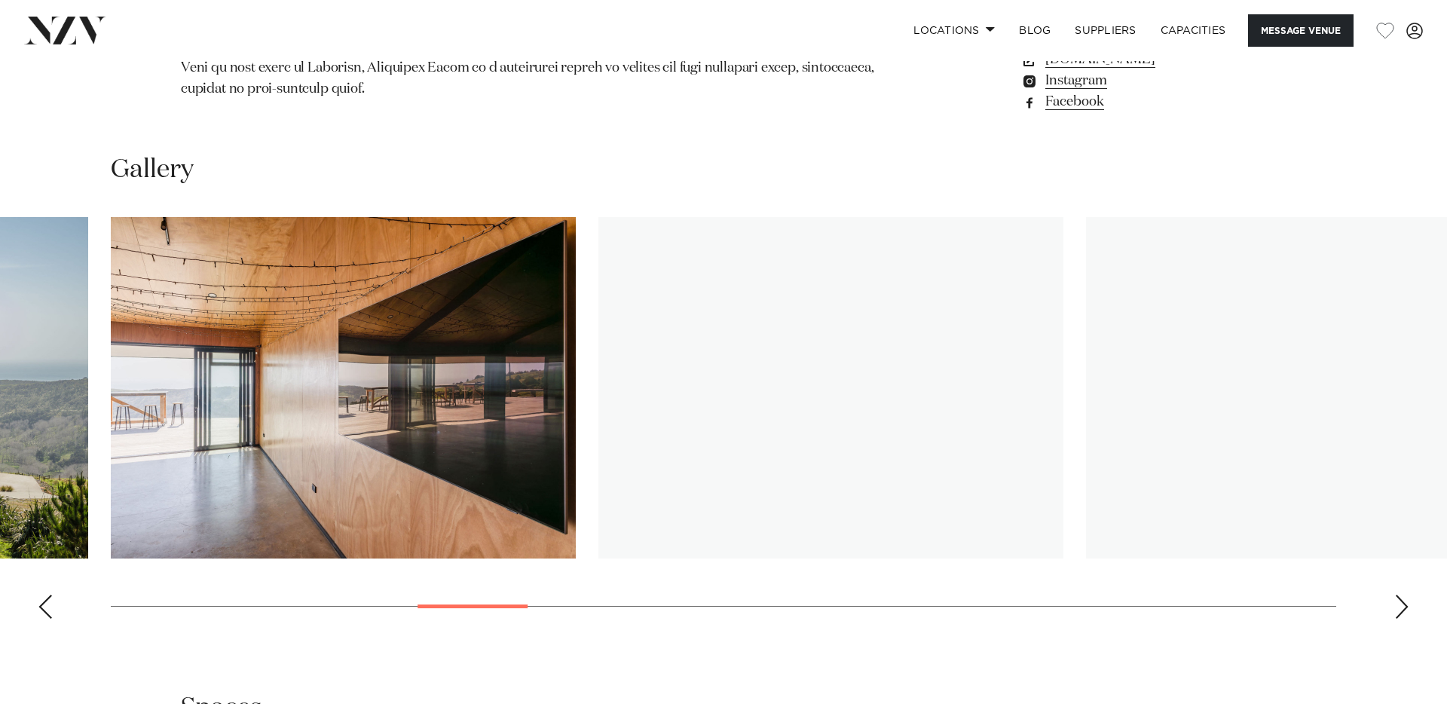
click at [1399, 595] on div "Next slide" at bounding box center [1401, 607] width 15 height 24
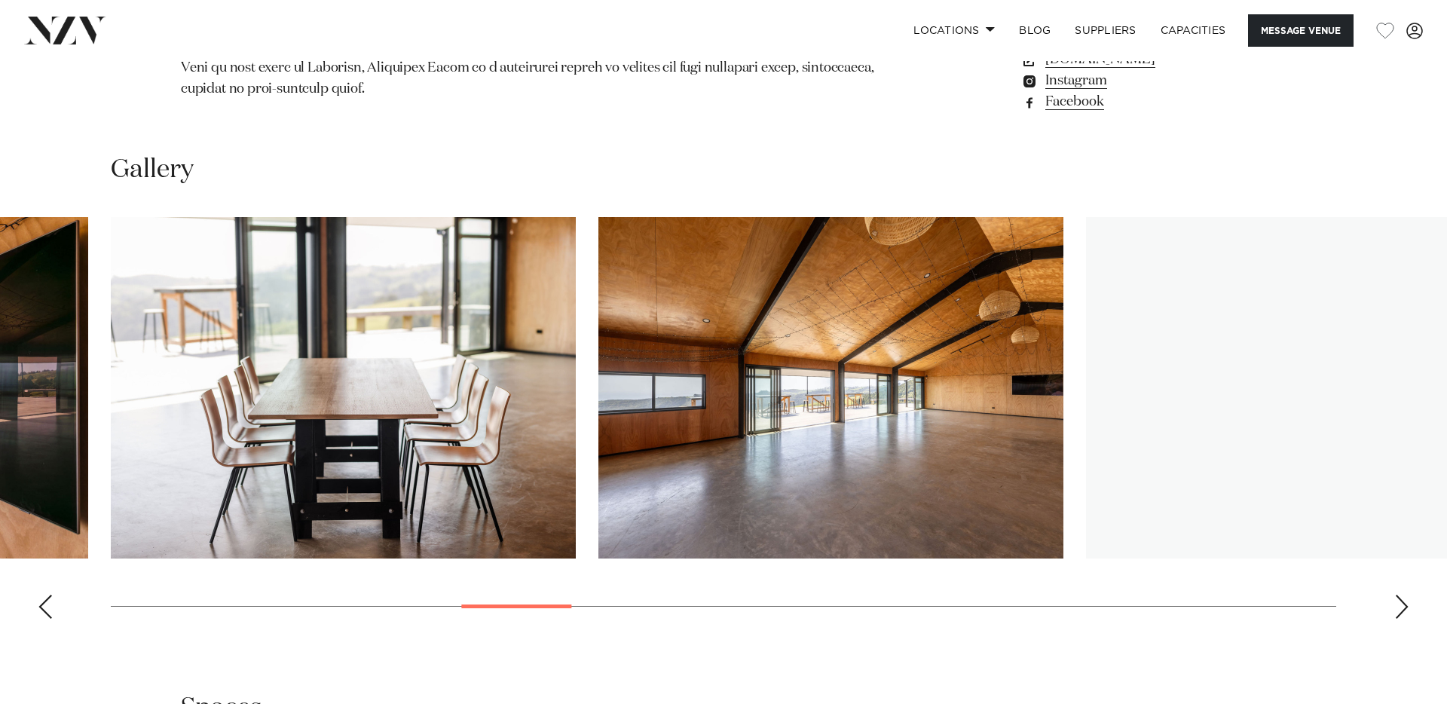
click at [1399, 595] on div "Next slide" at bounding box center [1401, 607] width 15 height 24
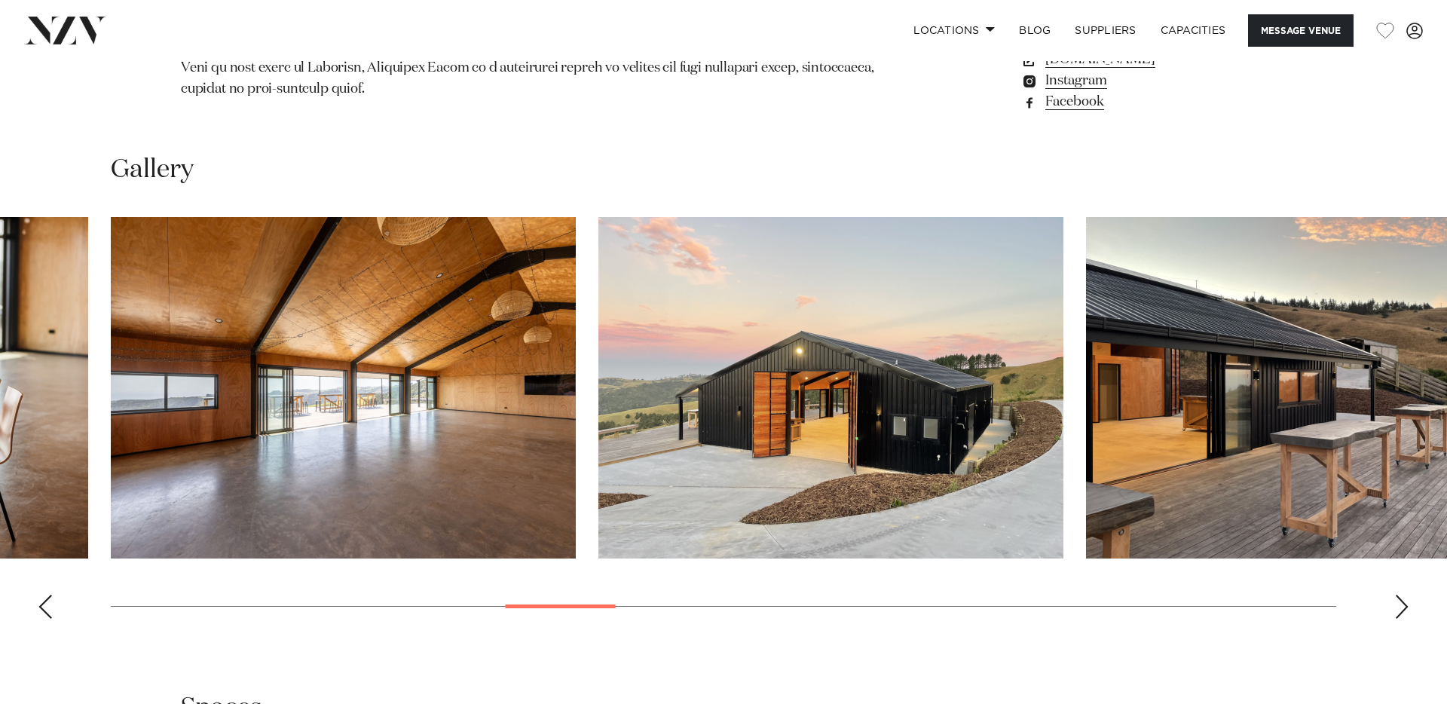
click at [1399, 595] on div "Next slide" at bounding box center [1401, 607] width 15 height 24
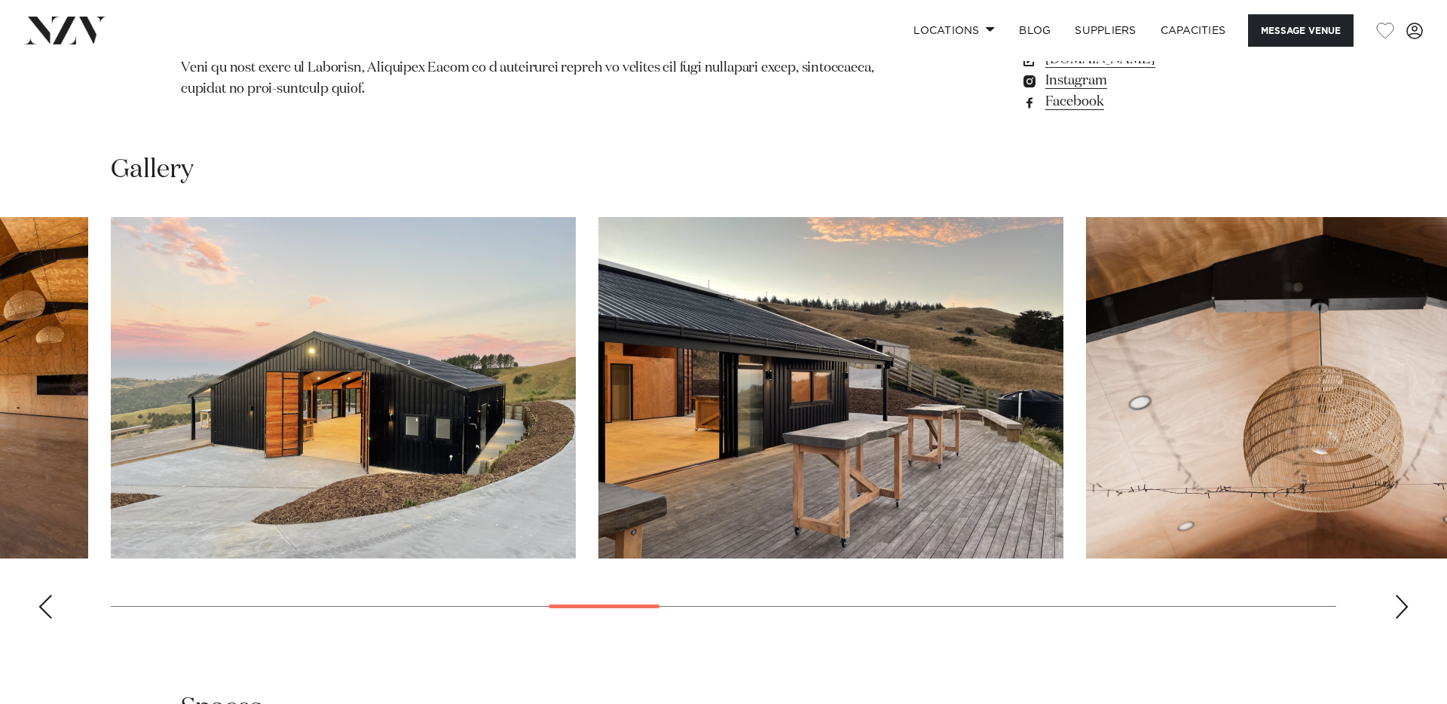
click at [1399, 595] on div "Next slide" at bounding box center [1401, 607] width 15 height 24
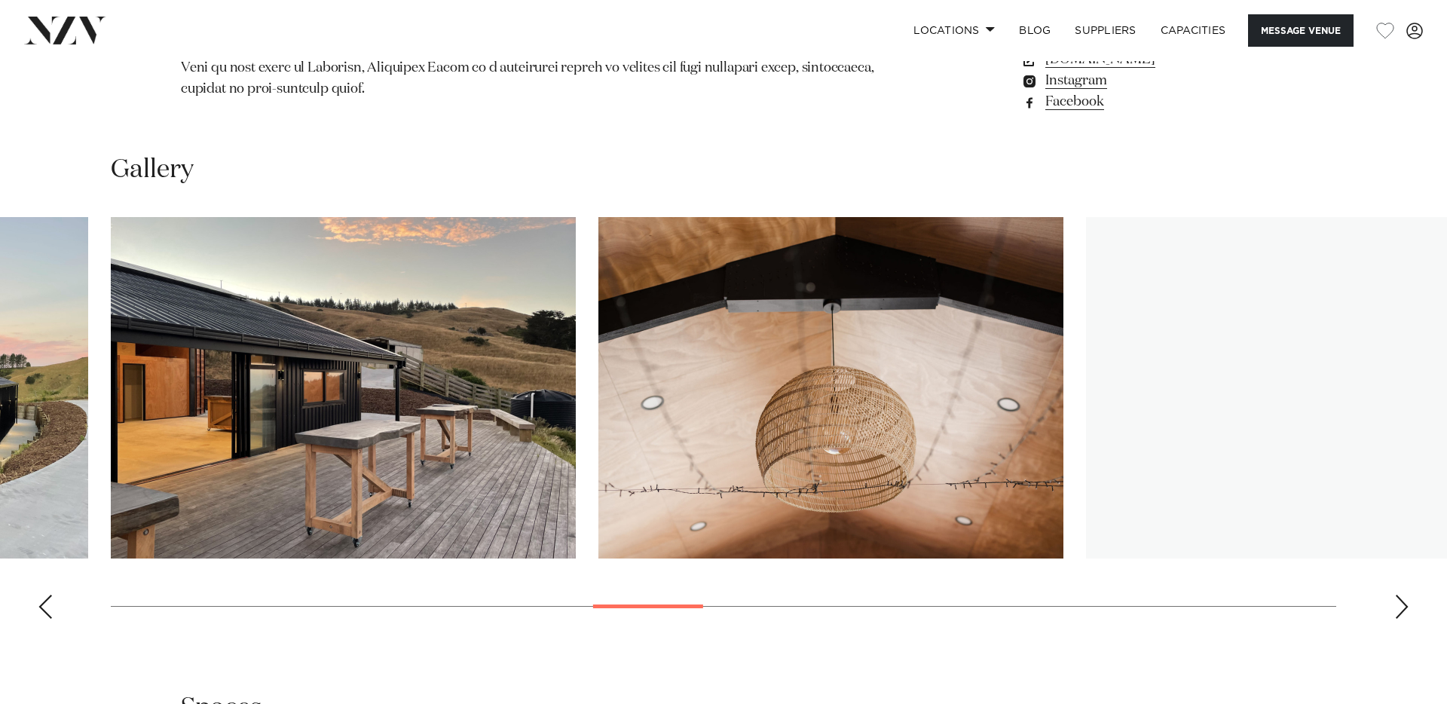
click at [1399, 595] on div "Next slide" at bounding box center [1401, 607] width 15 height 24
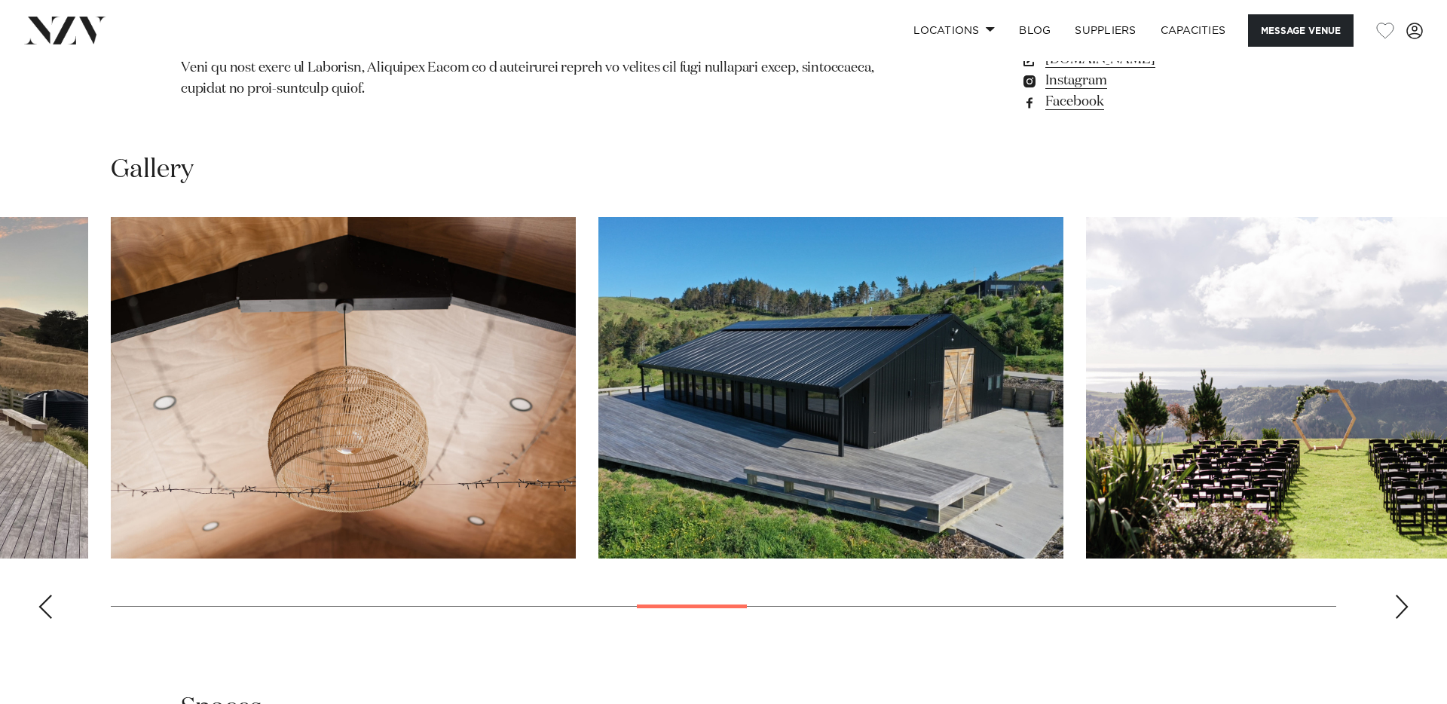
click at [1399, 595] on div "Next slide" at bounding box center [1401, 607] width 15 height 24
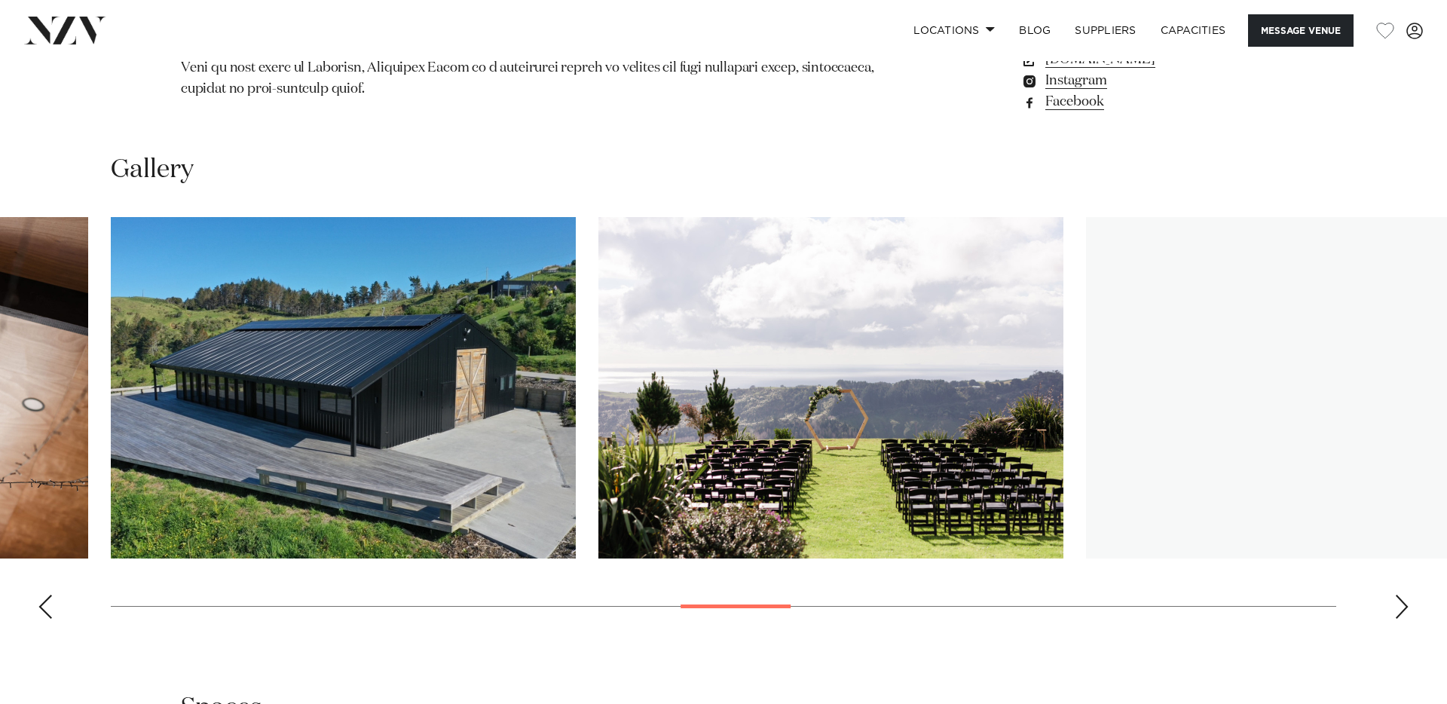
click at [1399, 595] on div "Next slide" at bounding box center [1401, 607] width 15 height 24
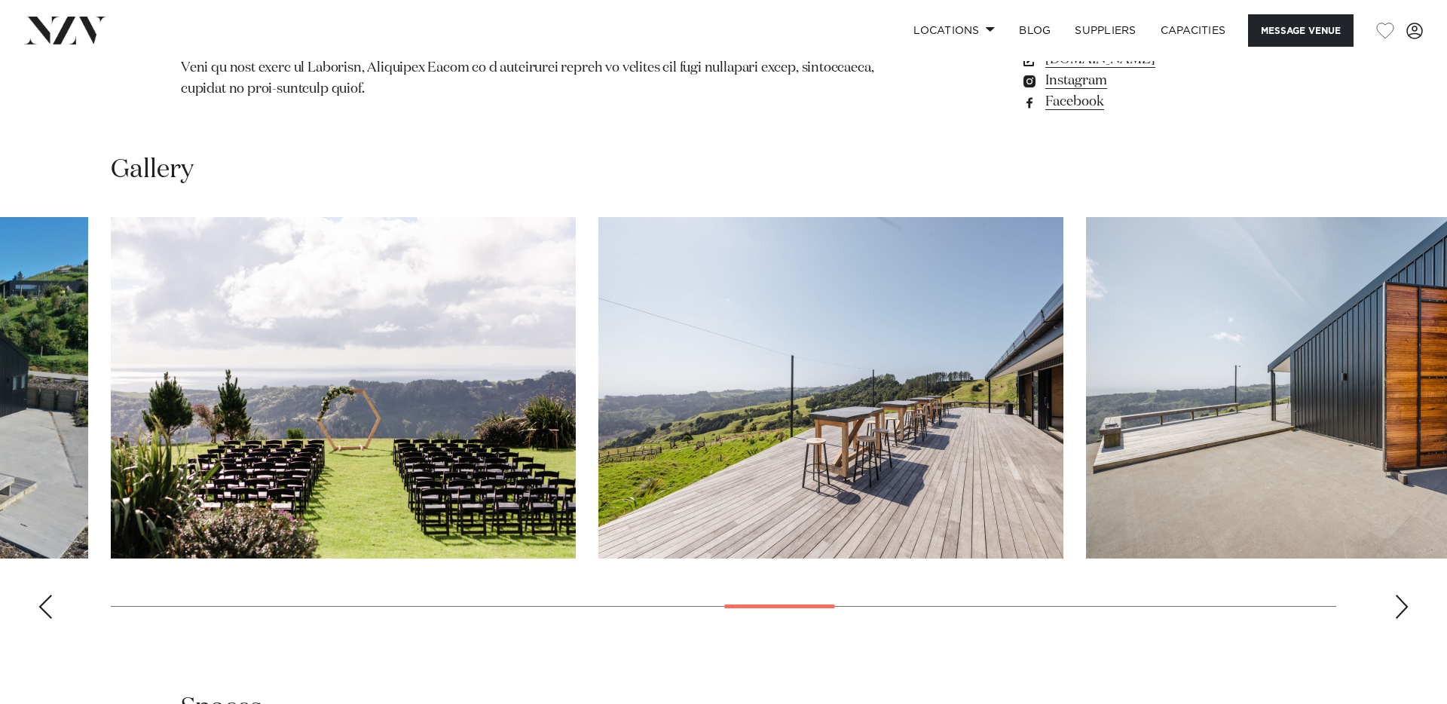
click at [1399, 595] on div "Next slide" at bounding box center [1401, 607] width 15 height 24
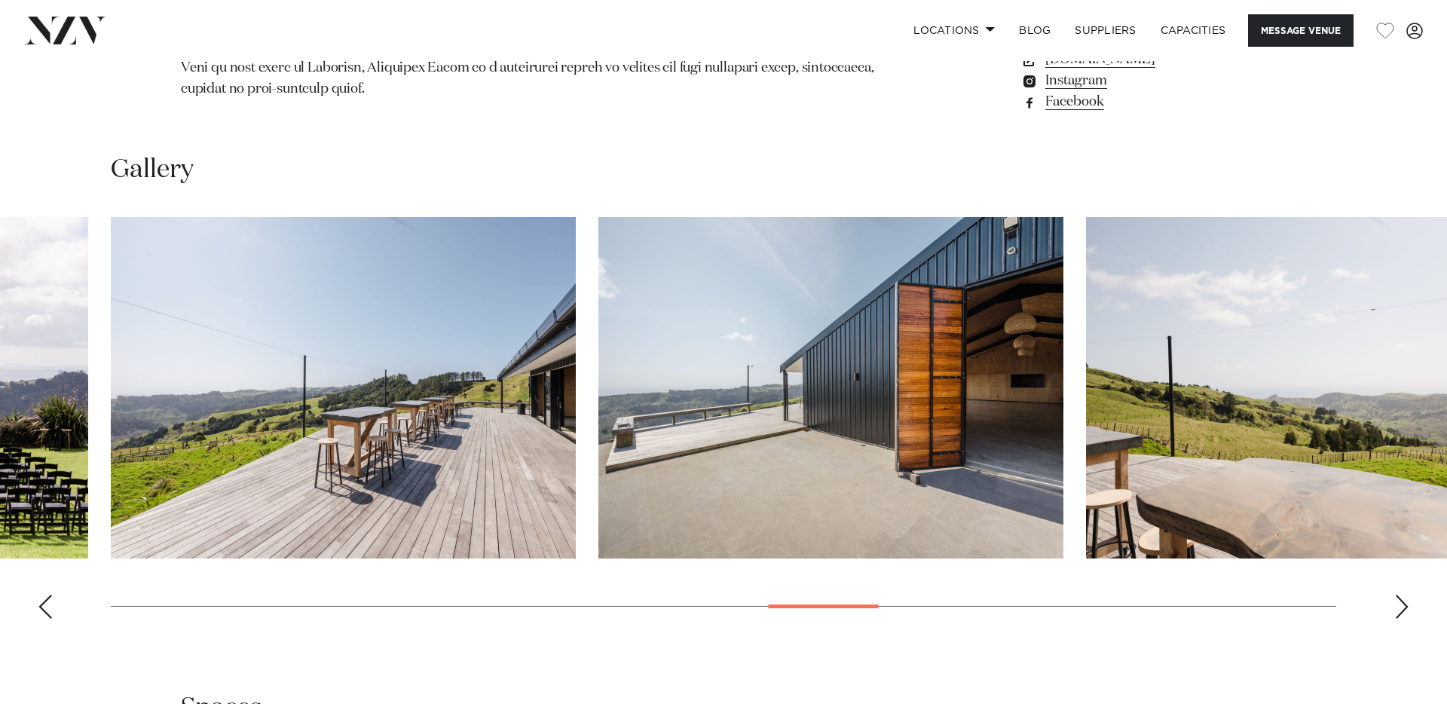
click at [1399, 595] on div "Next slide" at bounding box center [1401, 607] width 15 height 24
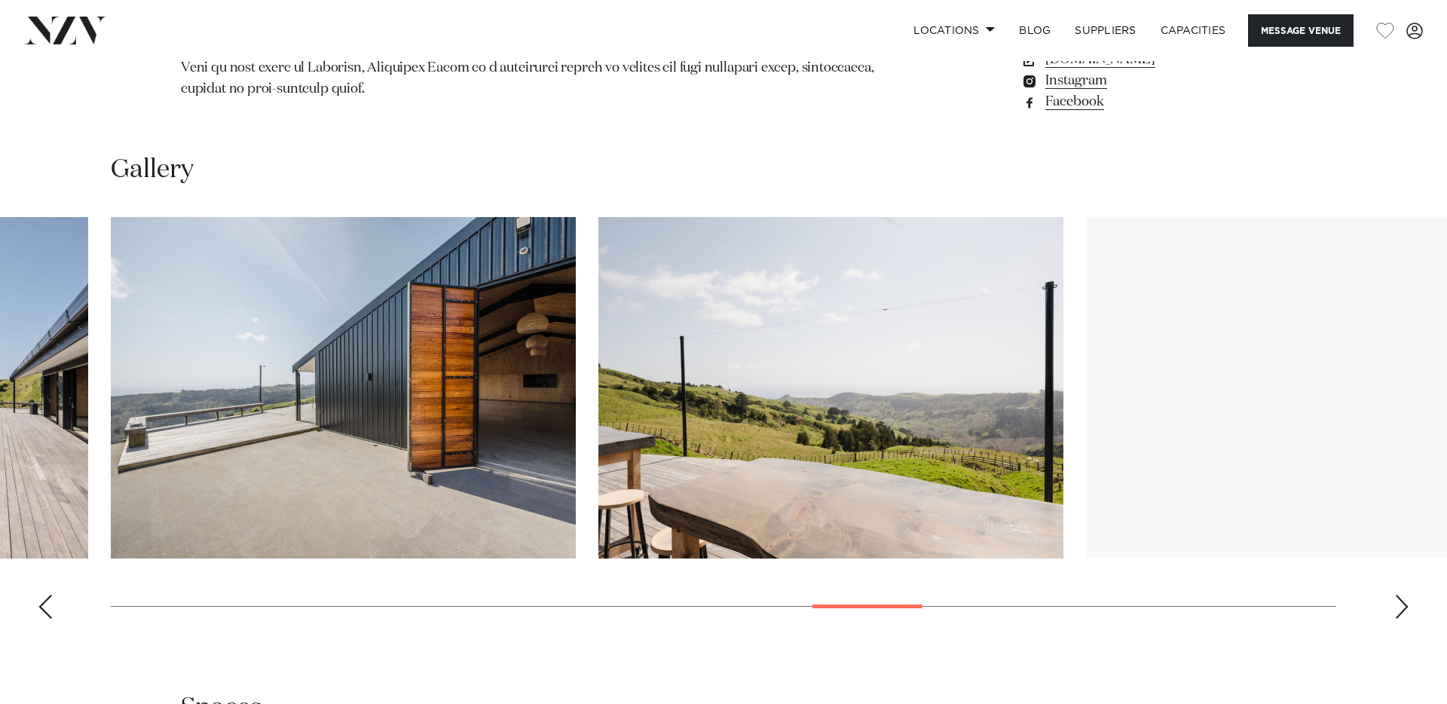
click at [1399, 595] on div "Next slide" at bounding box center [1401, 607] width 15 height 24
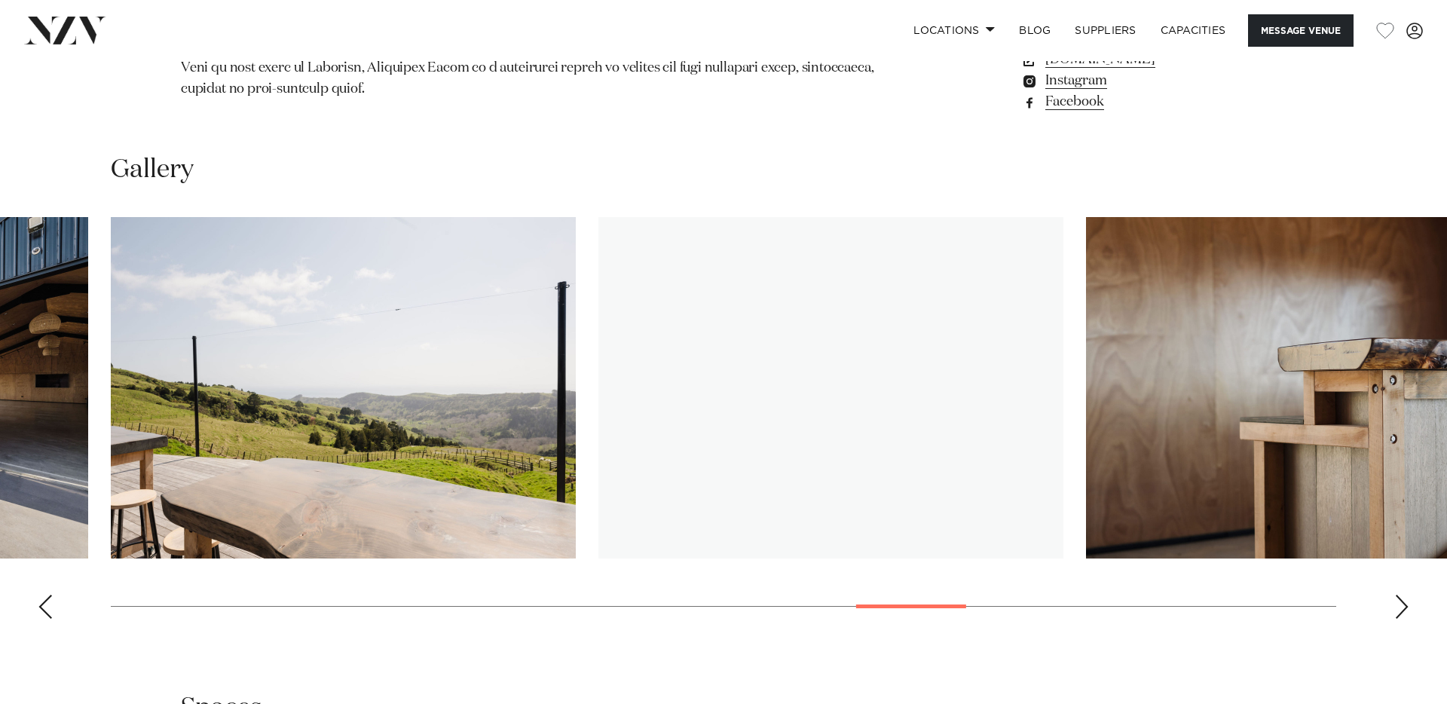
click at [1399, 595] on div "Next slide" at bounding box center [1401, 607] width 15 height 24
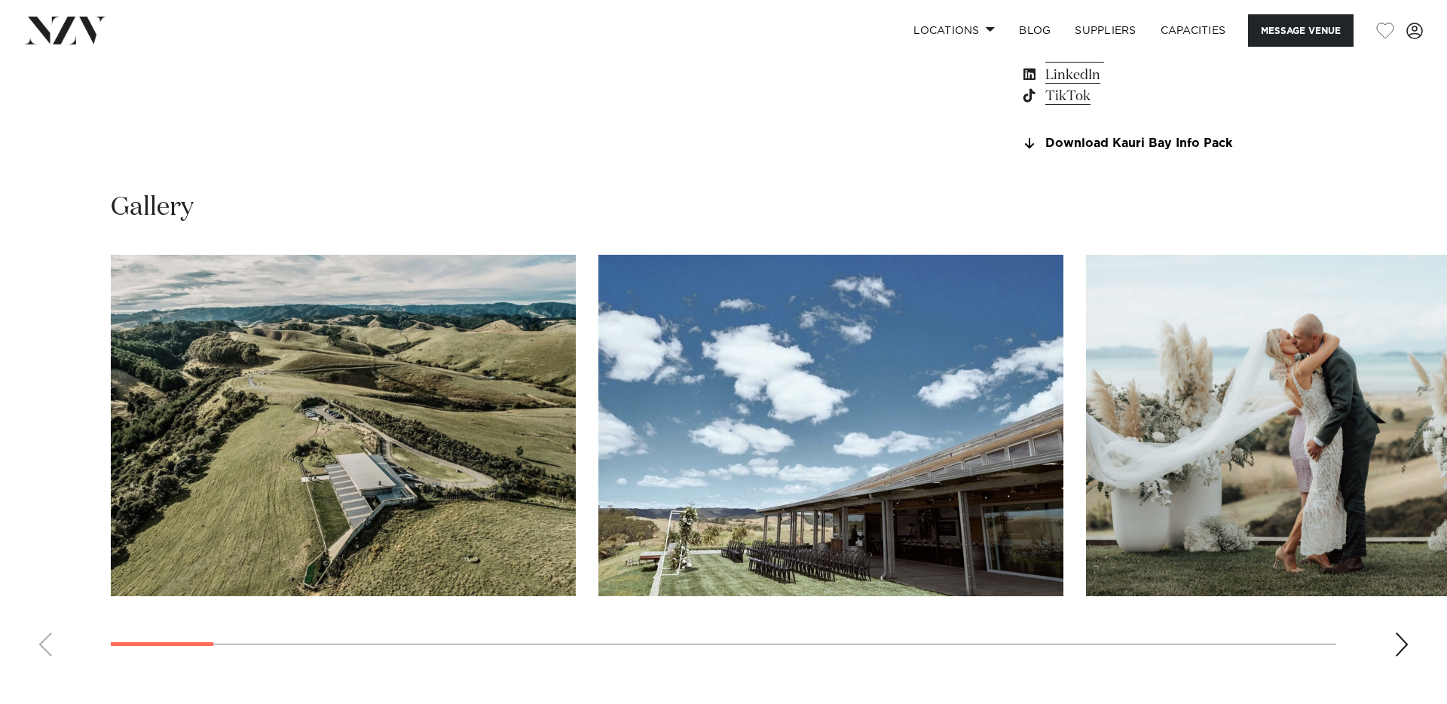
scroll to position [1452, 0]
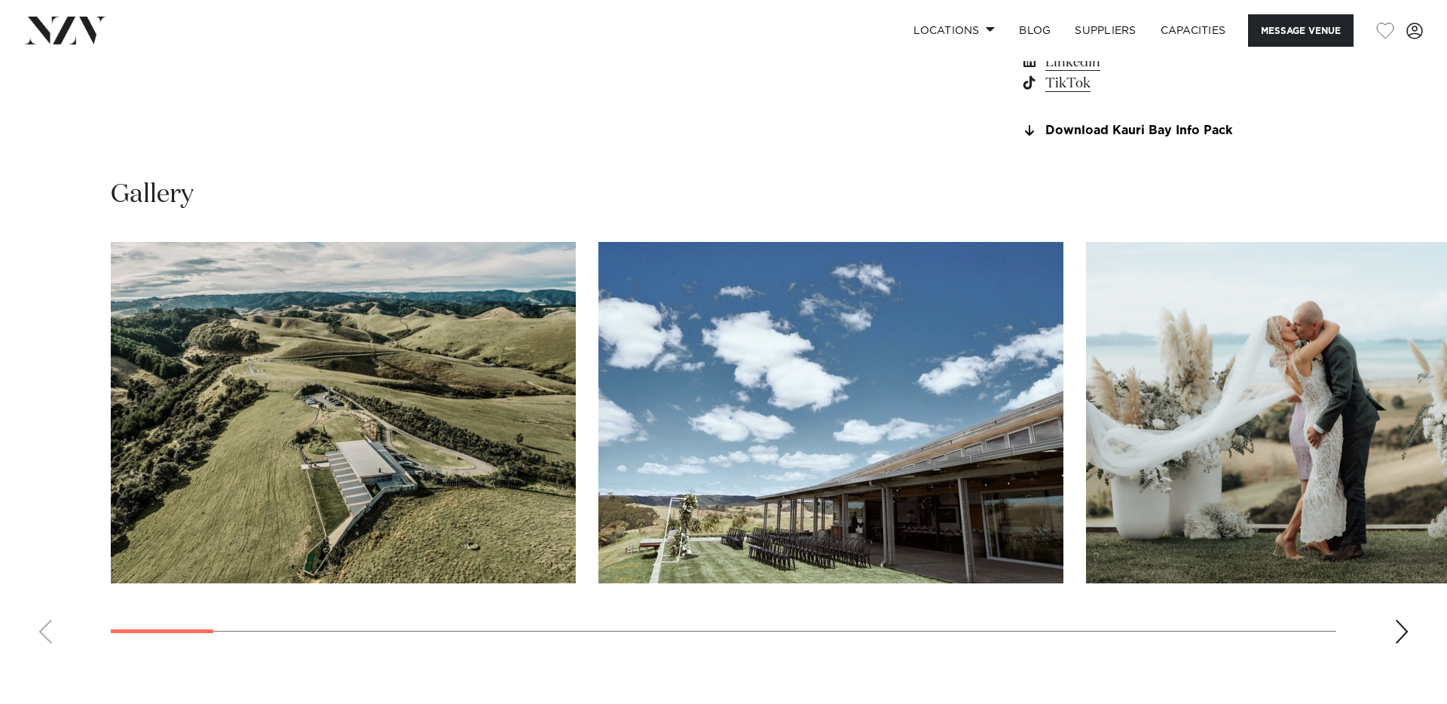
click at [1403, 632] on div "Next slide" at bounding box center [1401, 632] width 15 height 24
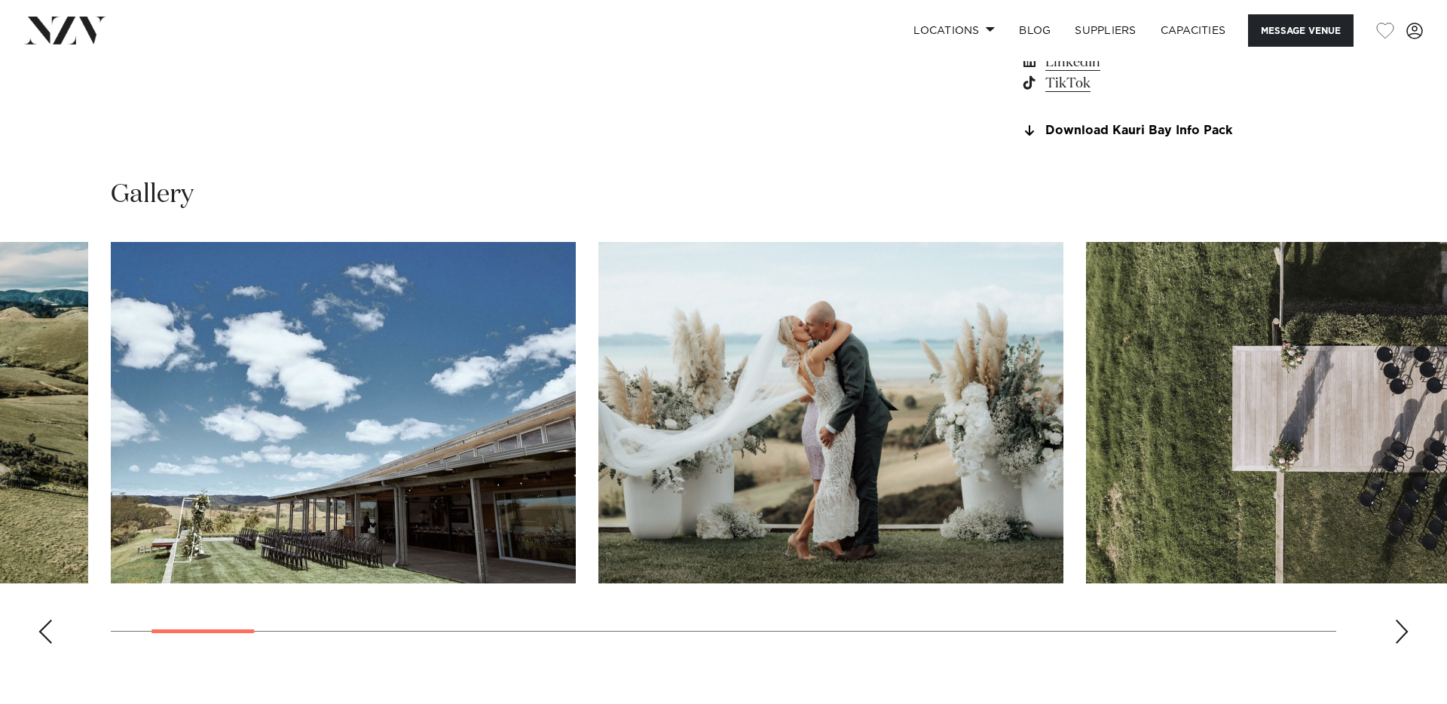
click at [913, 437] on img "3 / 30" at bounding box center [830, 412] width 465 height 341
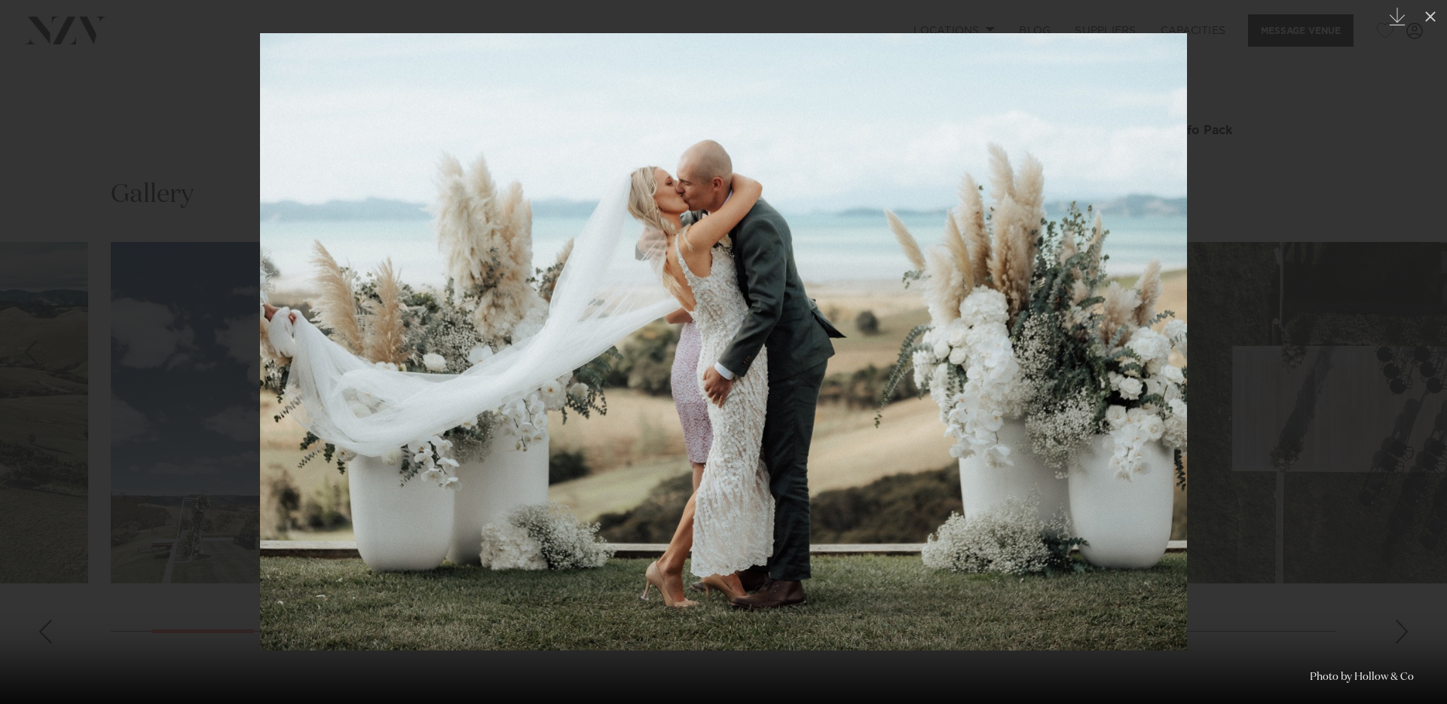
click at [1403, 636] on div at bounding box center [723, 352] width 1447 height 704
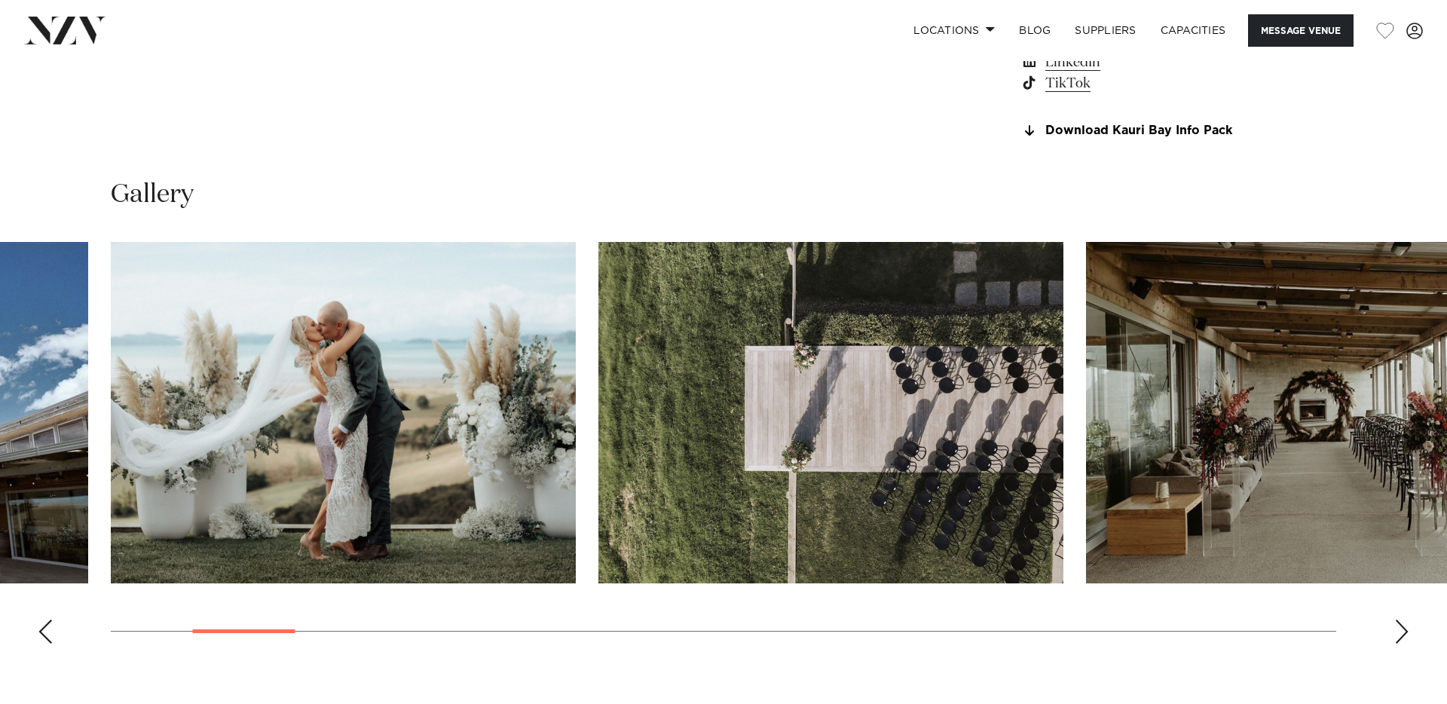
click at [1399, 632] on div "Next slide" at bounding box center [1401, 632] width 15 height 24
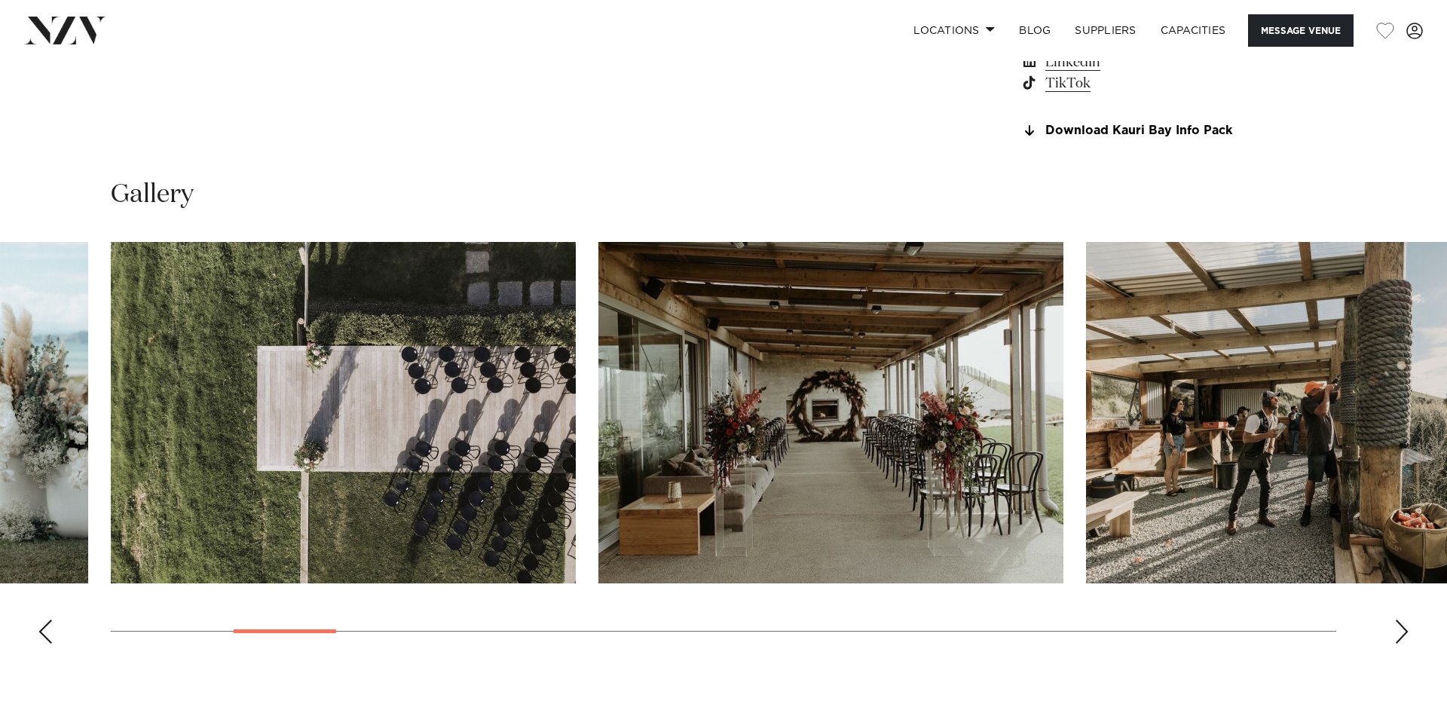
click at [1399, 632] on div "Next slide" at bounding box center [1401, 632] width 15 height 24
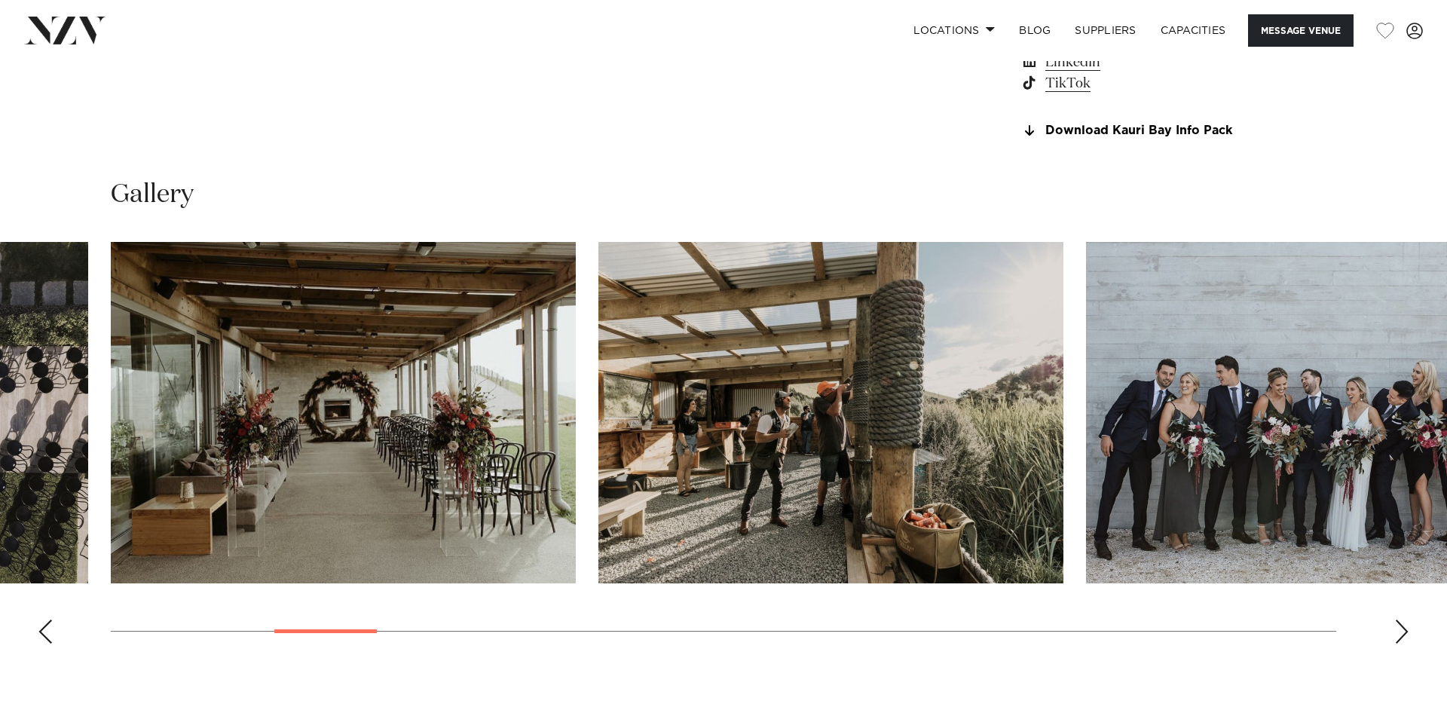
click at [1399, 632] on div "Next slide" at bounding box center [1401, 632] width 15 height 24
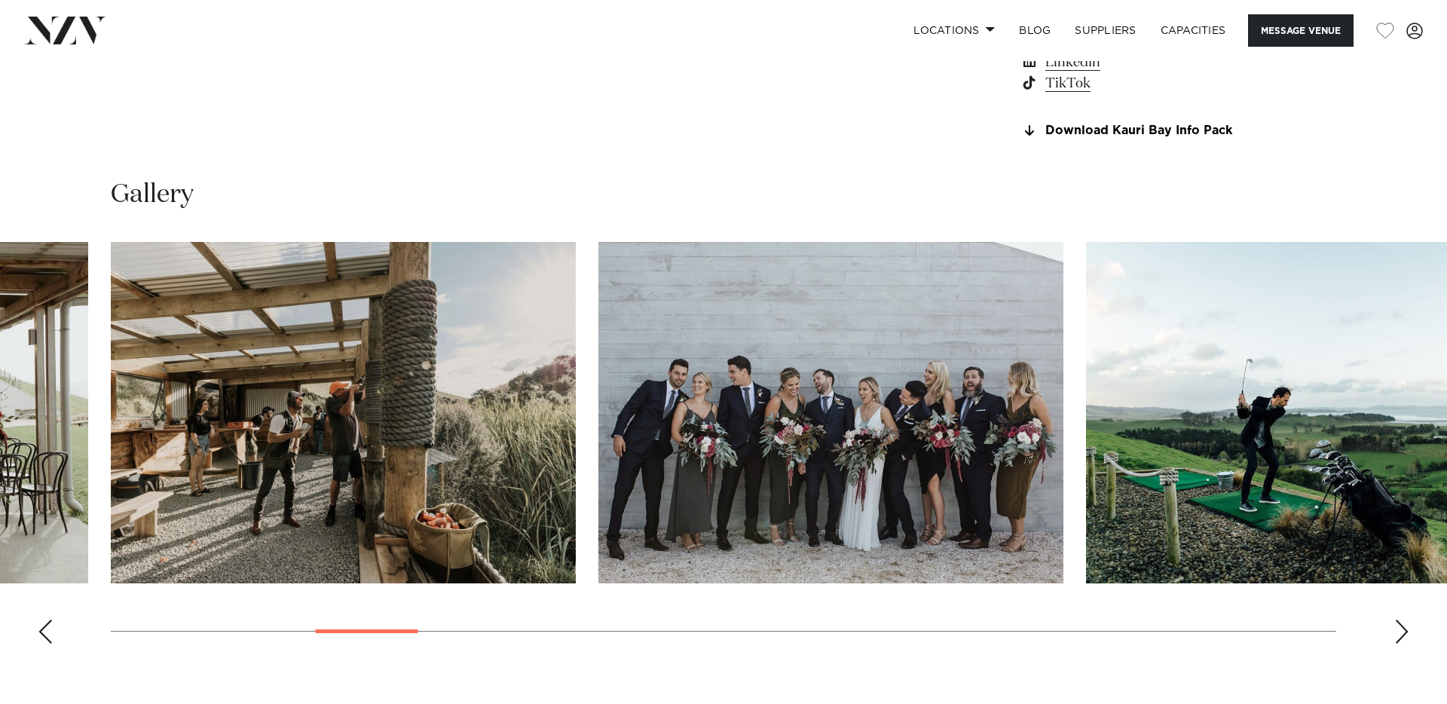
click at [1399, 632] on div "Next slide" at bounding box center [1401, 632] width 15 height 24
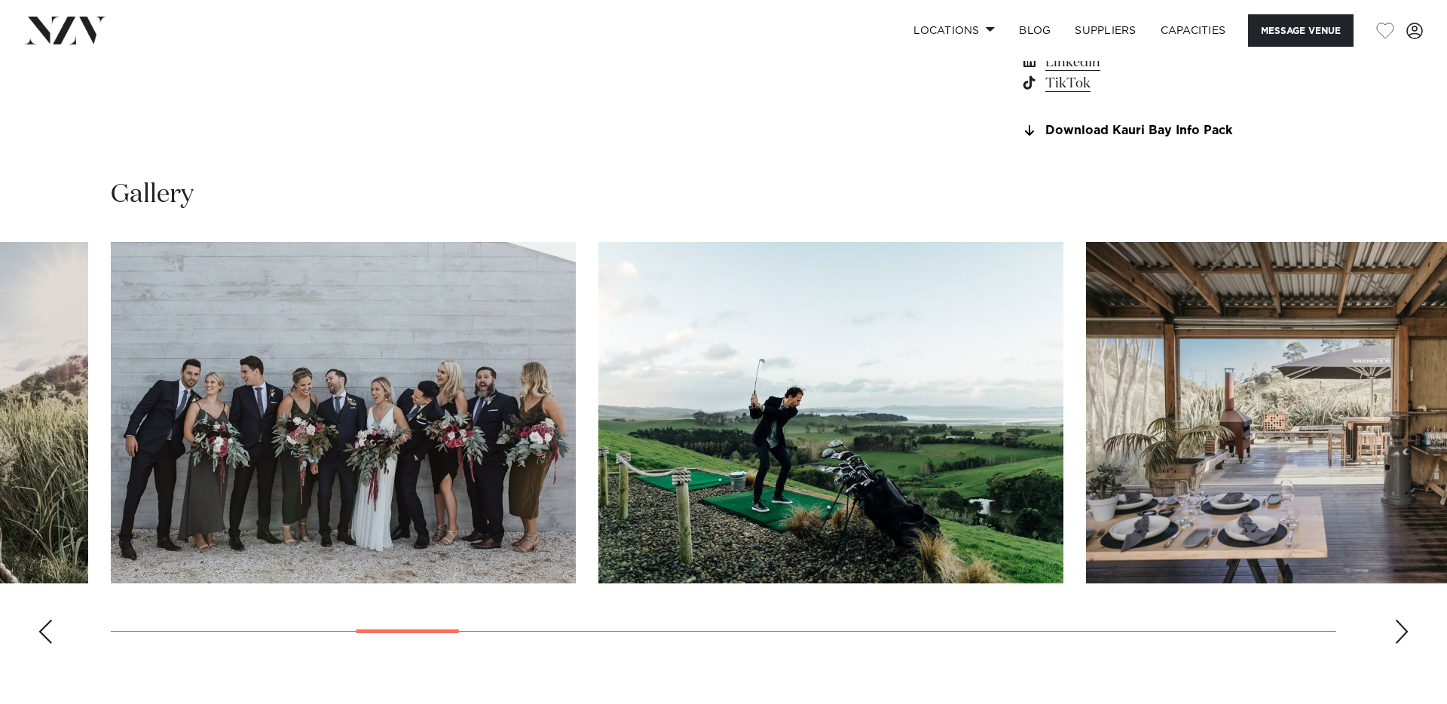
click at [1399, 632] on div "Next slide" at bounding box center [1401, 632] width 15 height 24
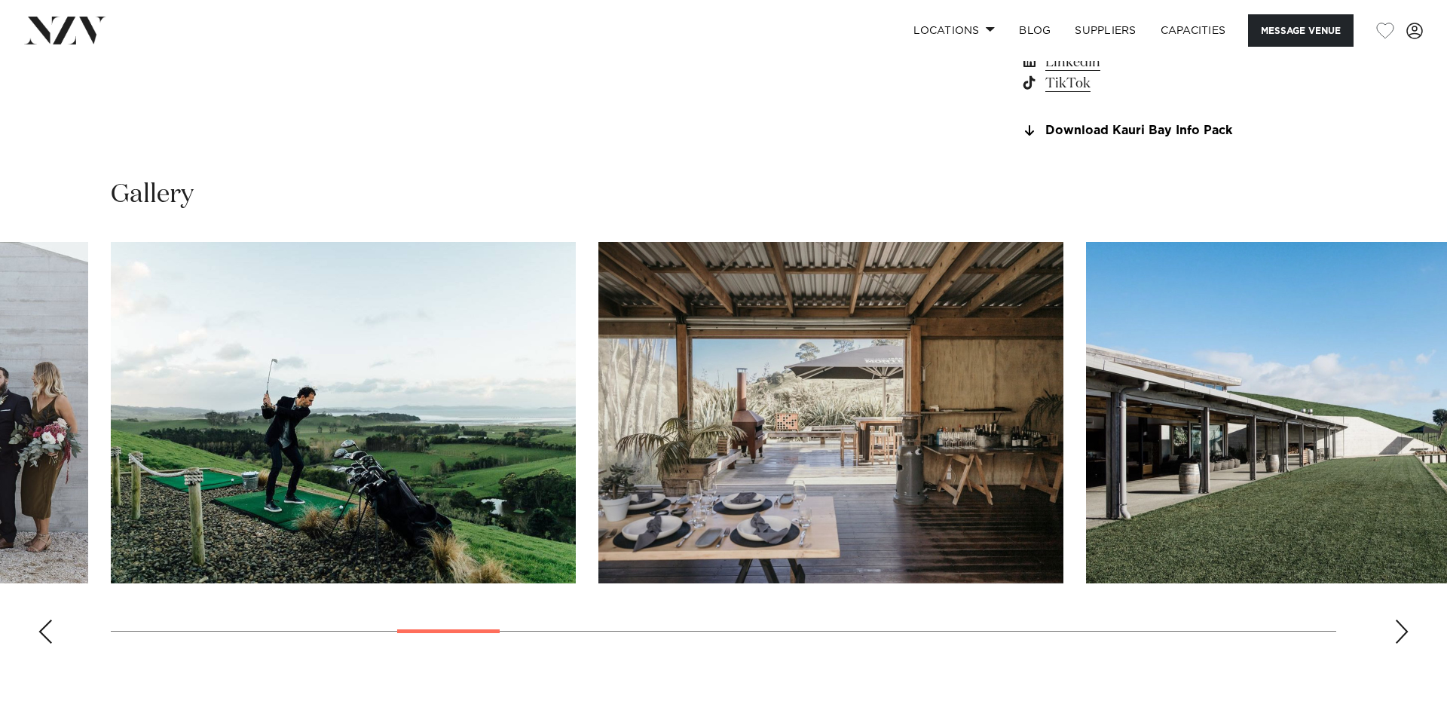
click at [1399, 632] on div "Next slide" at bounding box center [1401, 632] width 15 height 24
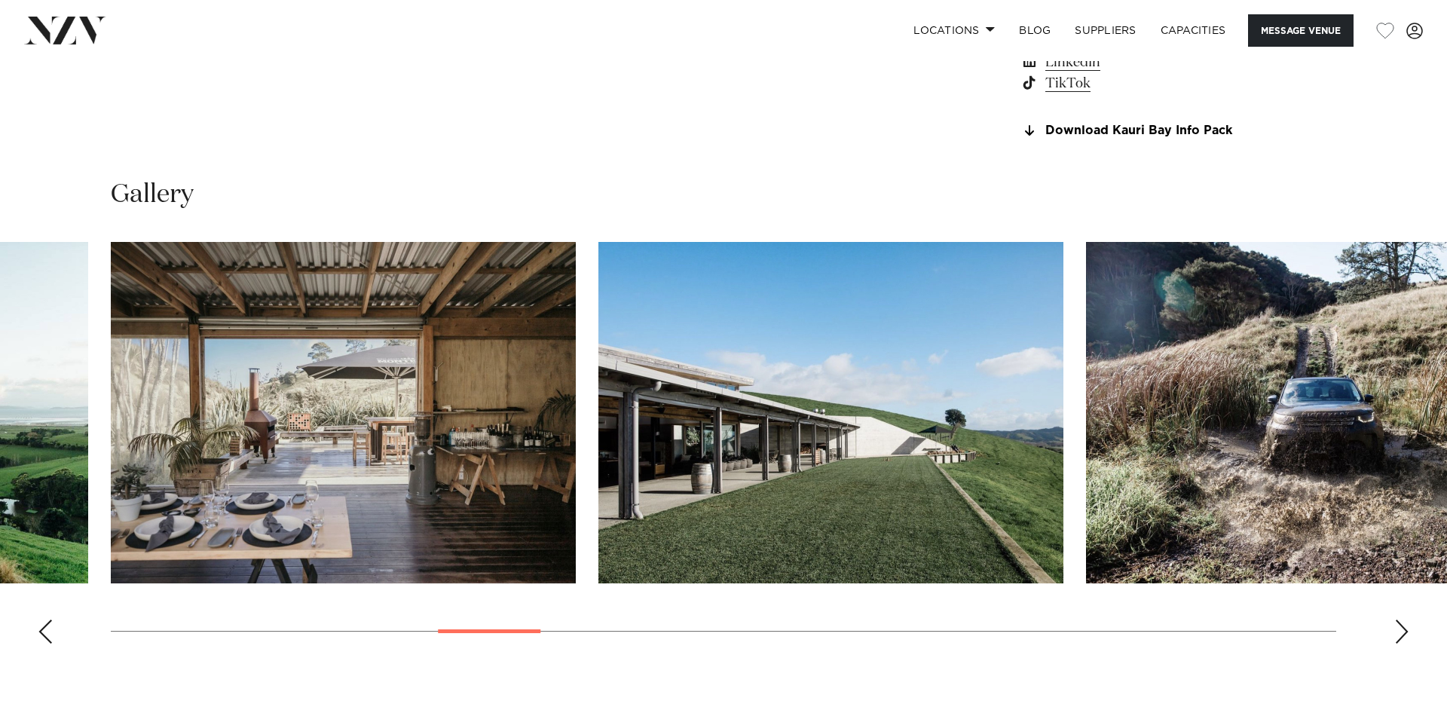
click at [1399, 632] on div "Next slide" at bounding box center [1401, 632] width 15 height 24
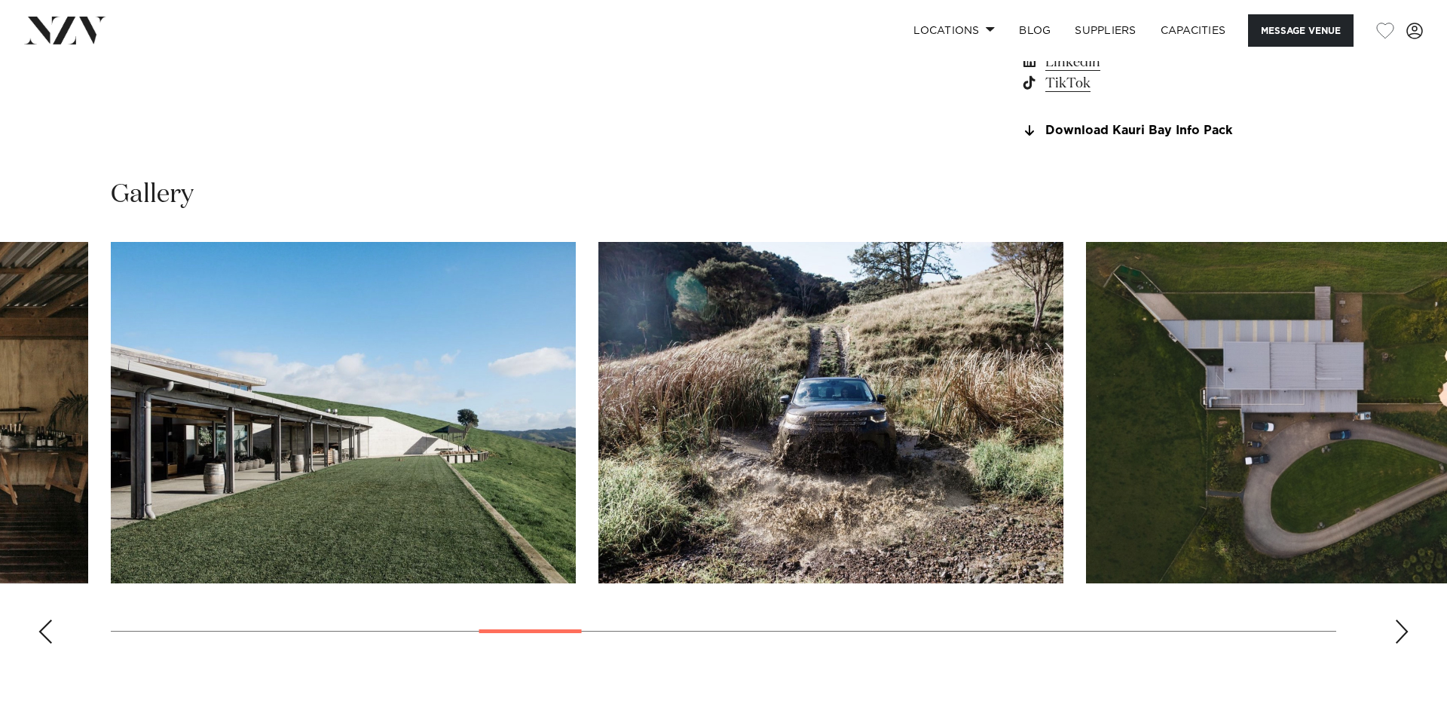
click at [1399, 632] on div "Next slide" at bounding box center [1401, 632] width 15 height 24
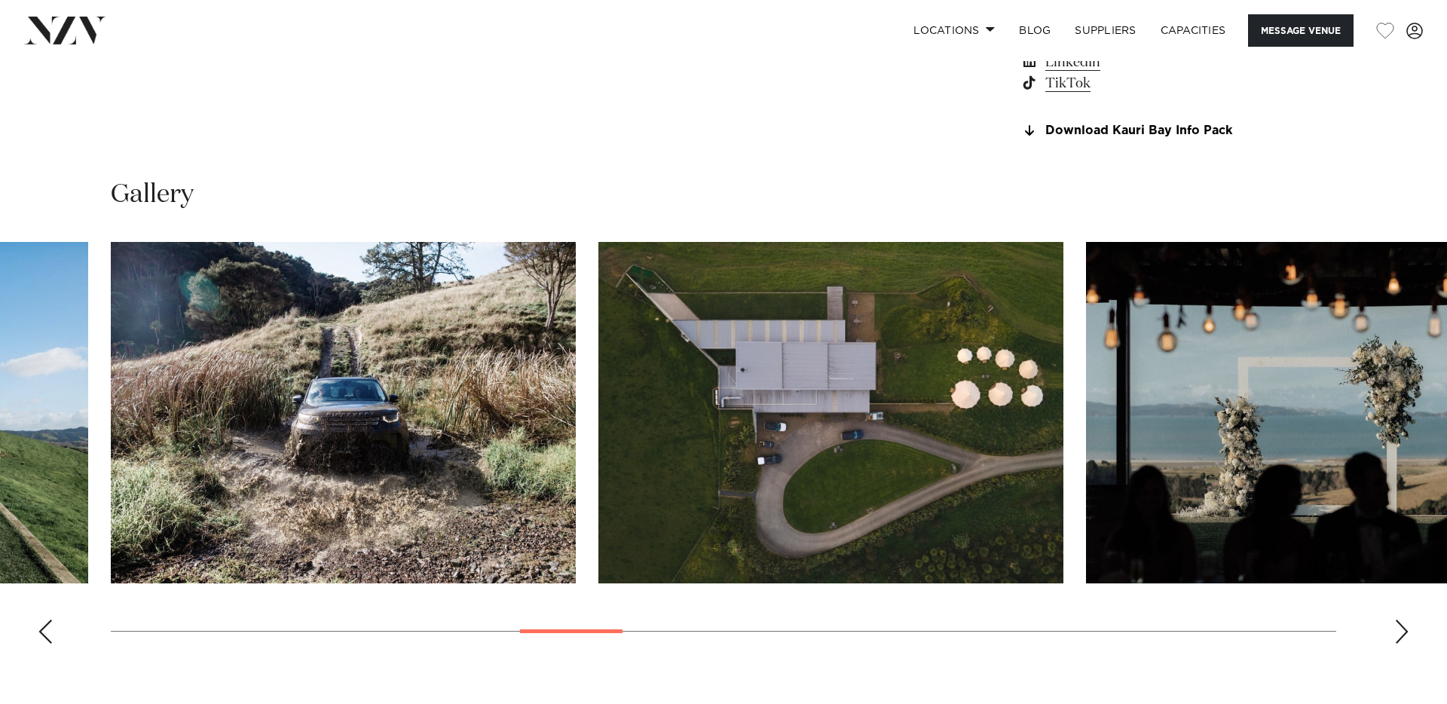
click at [1397, 636] on div "Next slide" at bounding box center [1401, 632] width 15 height 24
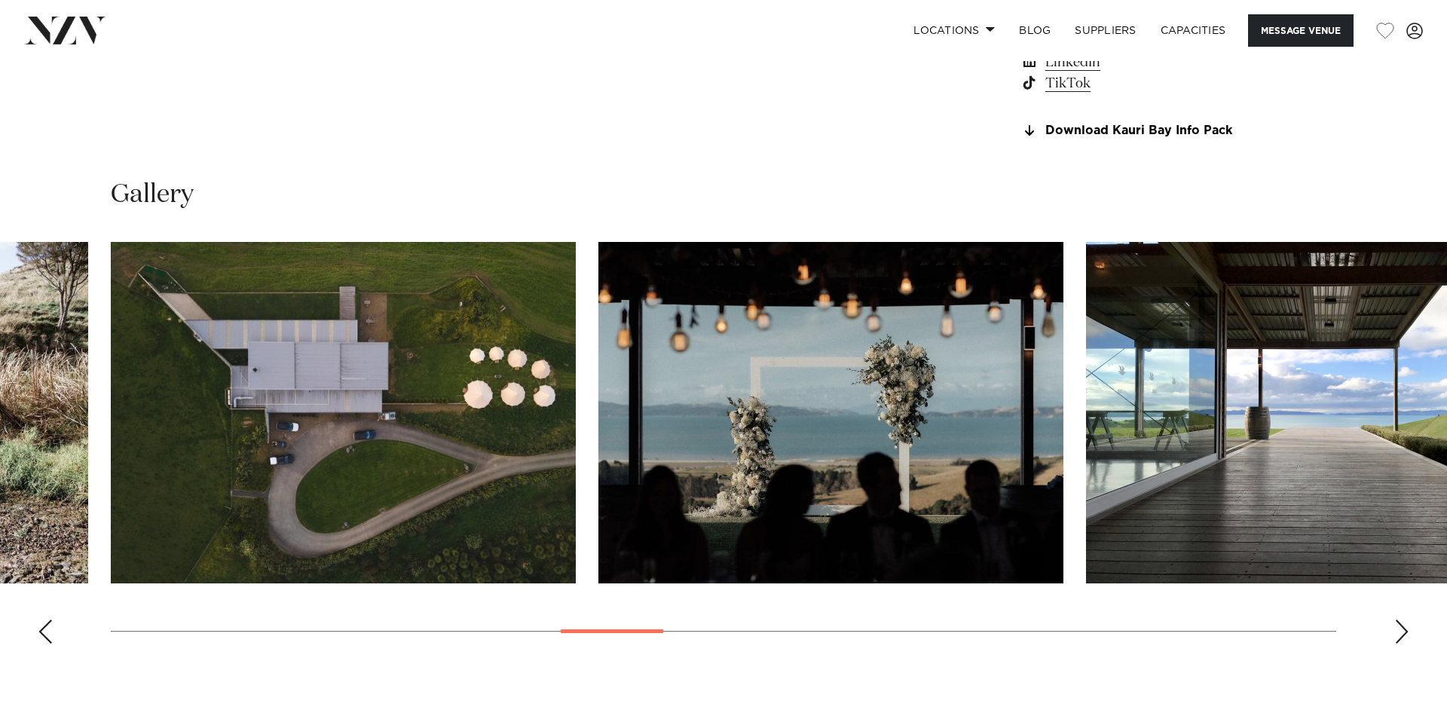
click at [1397, 636] on div "Next slide" at bounding box center [1401, 632] width 15 height 24
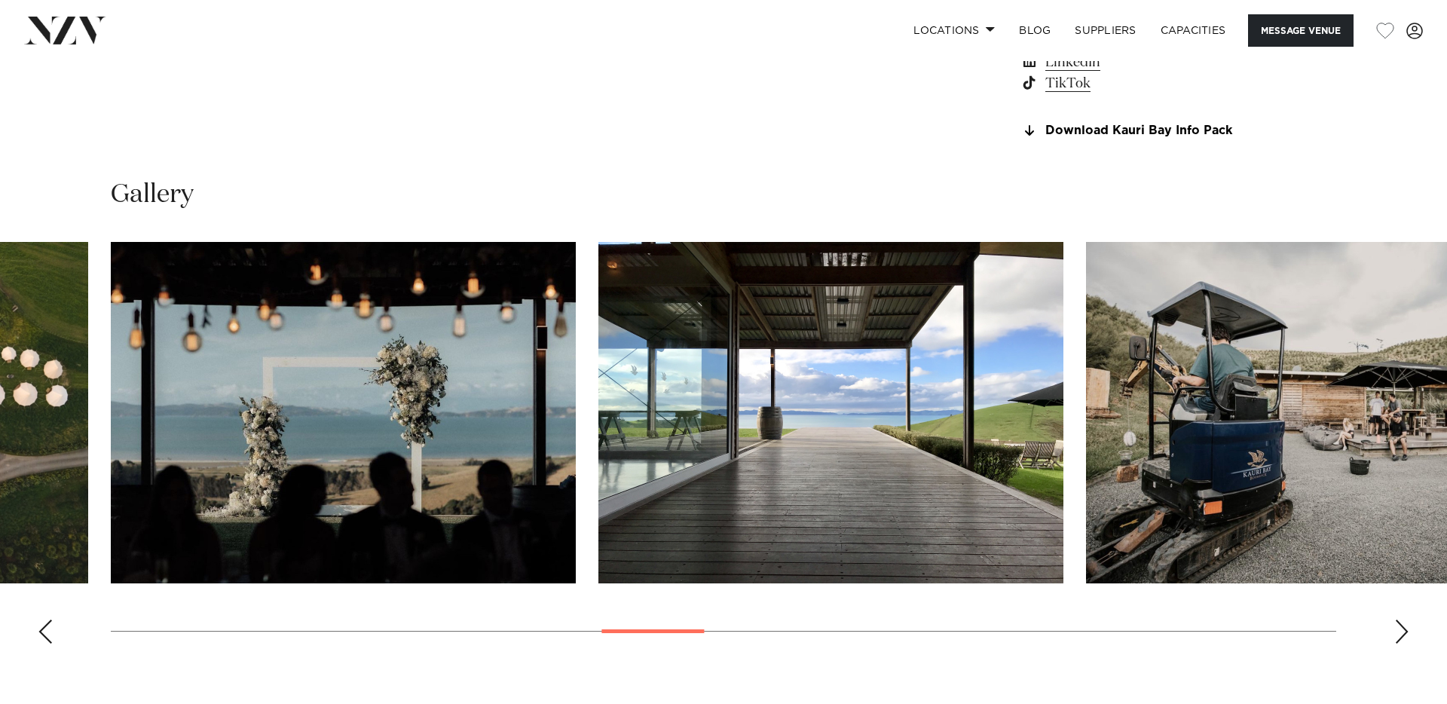
click at [1397, 636] on div "Next slide" at bounding box center [1401, 632] width 15 height 24
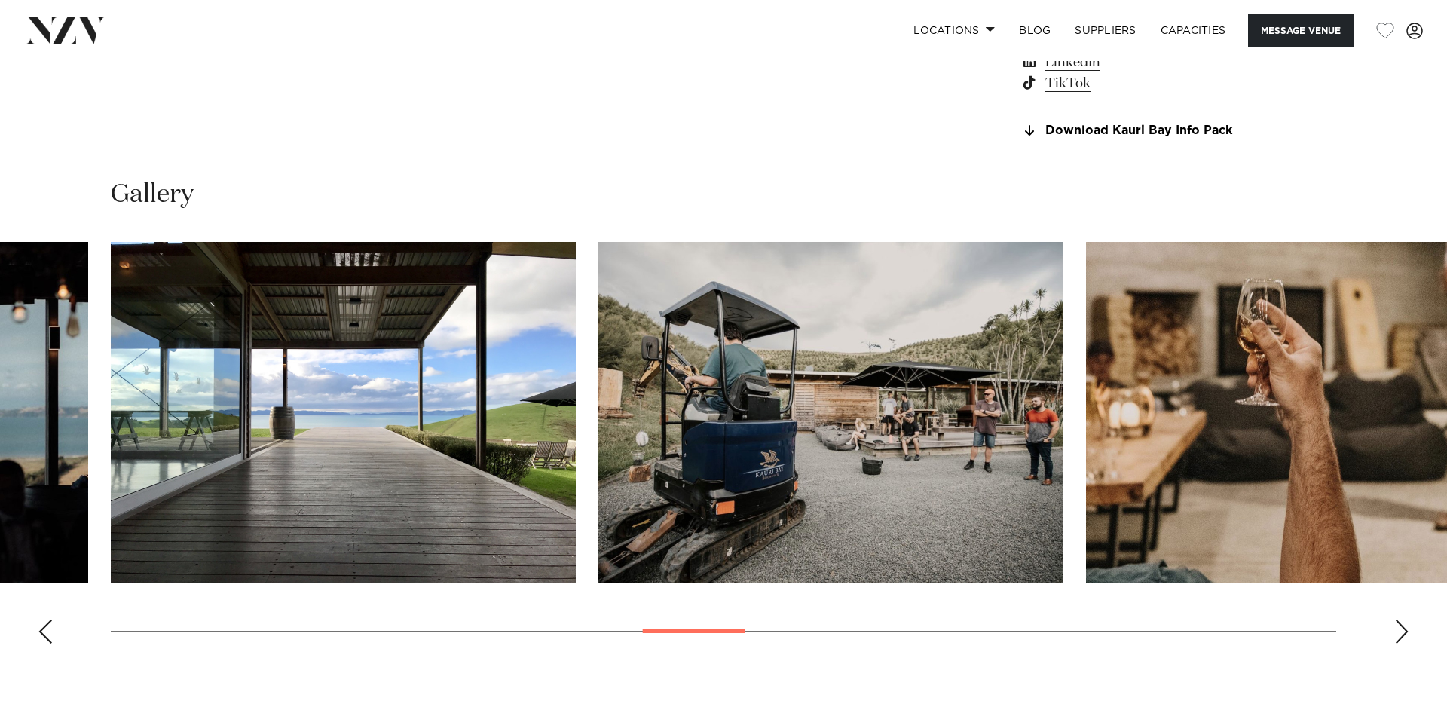
click at [1397, 636] on div "Next slide" at bounding box center [1401, 632] width 15 height 24
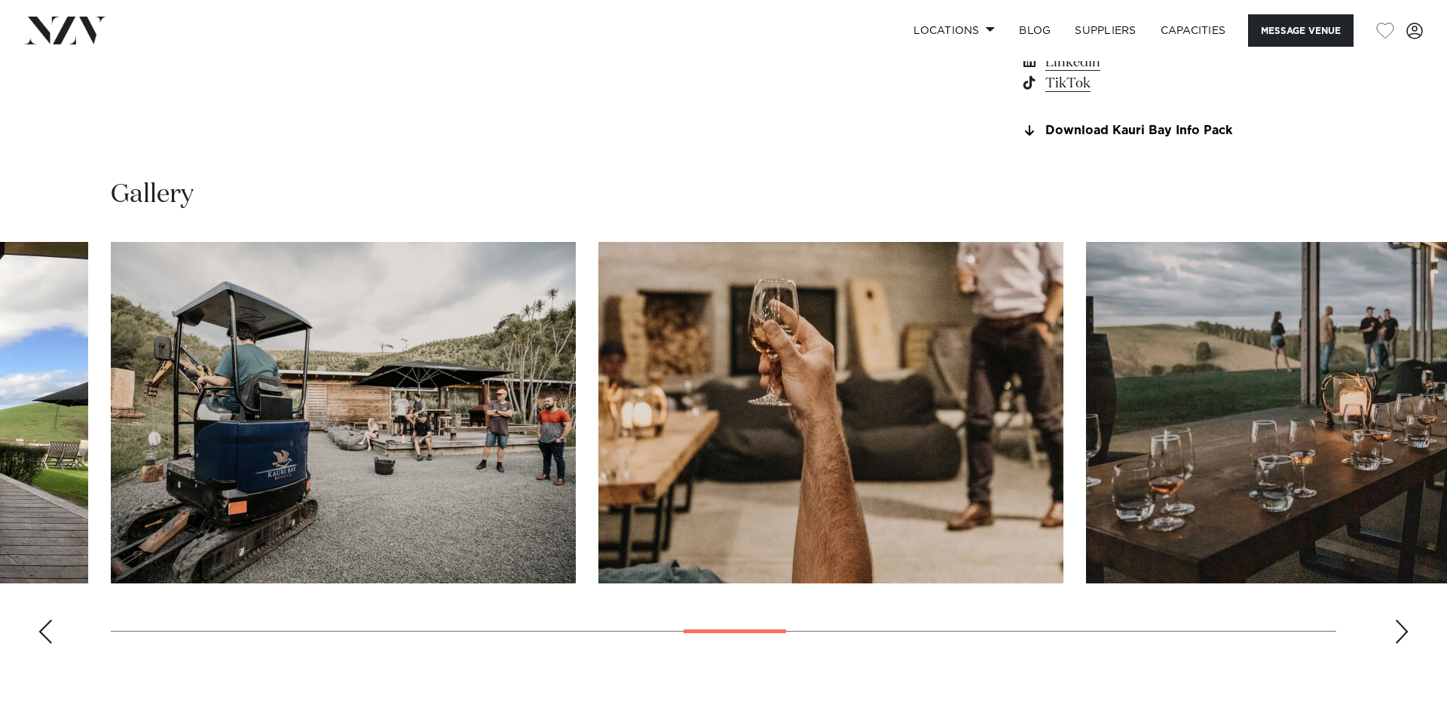
click at [1397, 636] on div "Next slide" at bounding box center [1401, 632] width 15 height 24
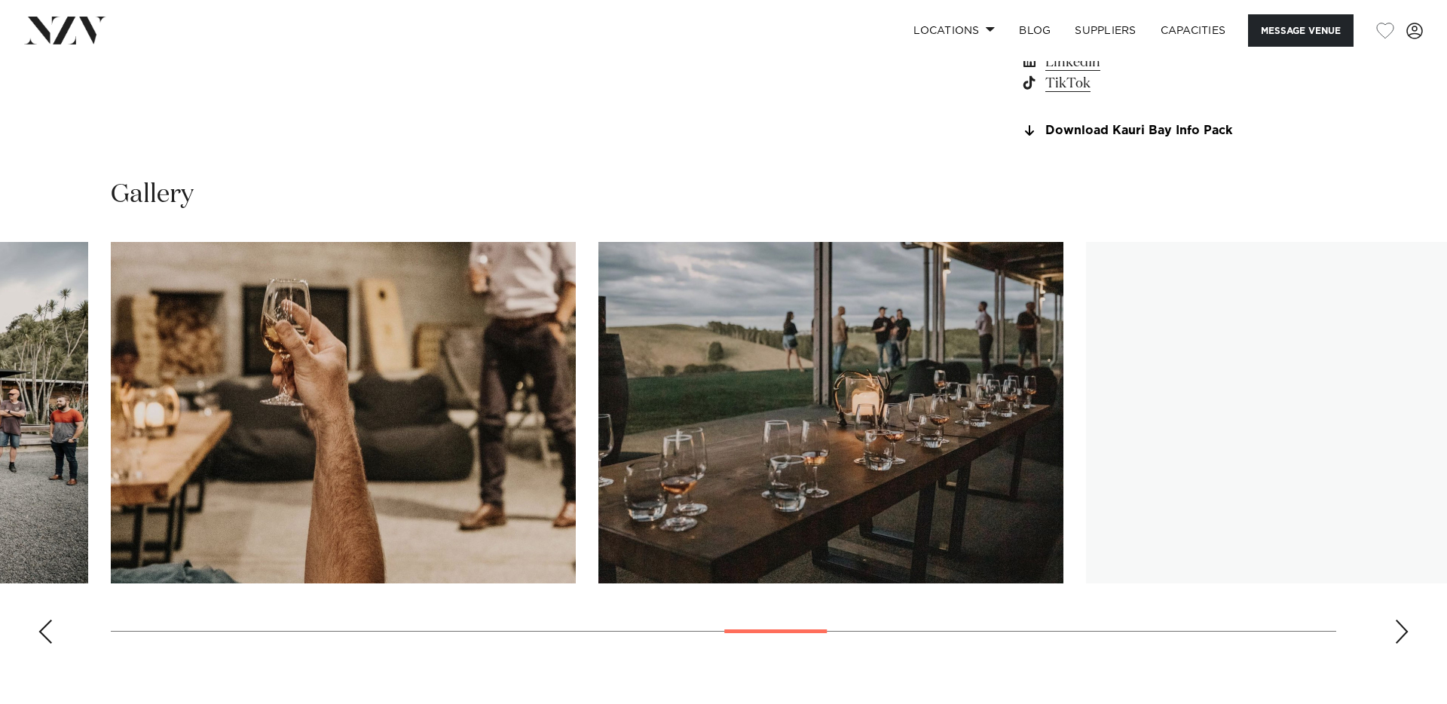
click at [1397, 636] on div "Next slide" at bounding box center [1401, 632] width 15 height 24
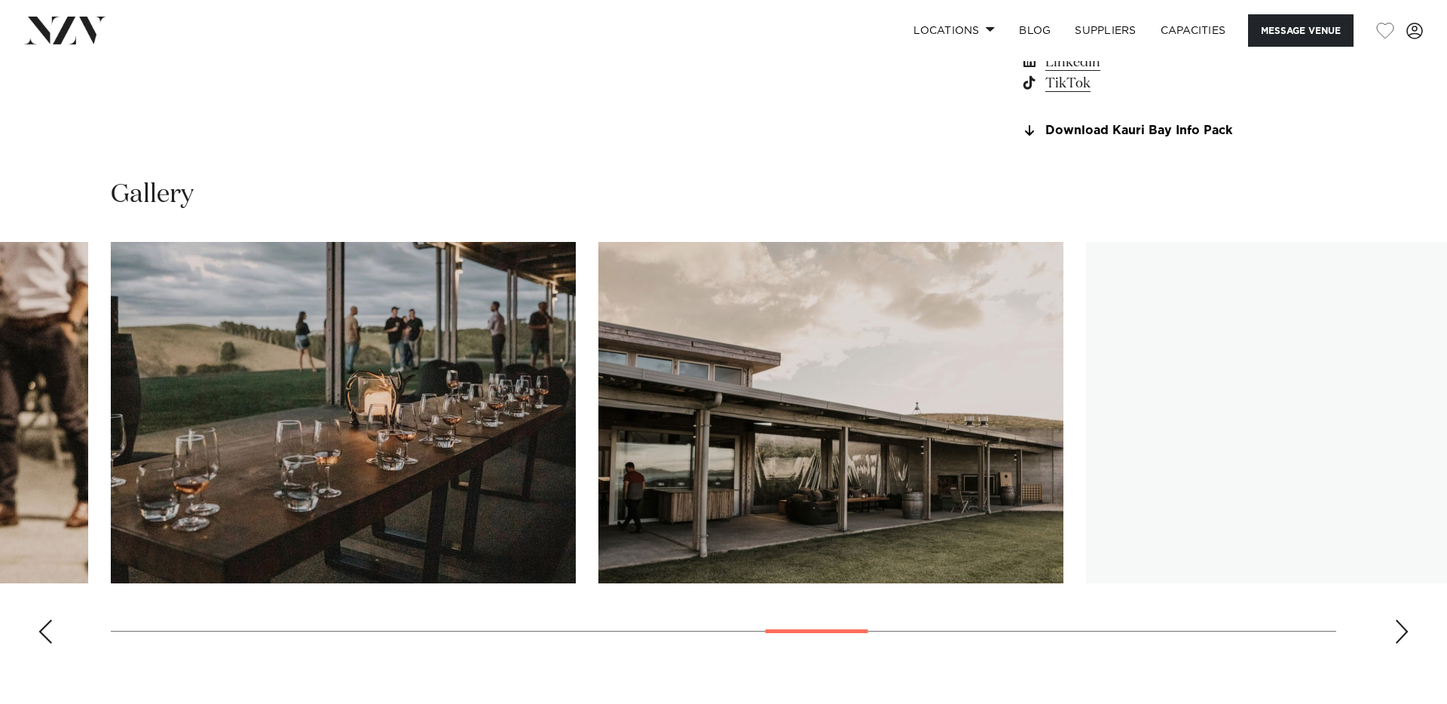
click at [1397, 636] on div "Next slide" at bounding box center [1401, 632] width 15 height 24
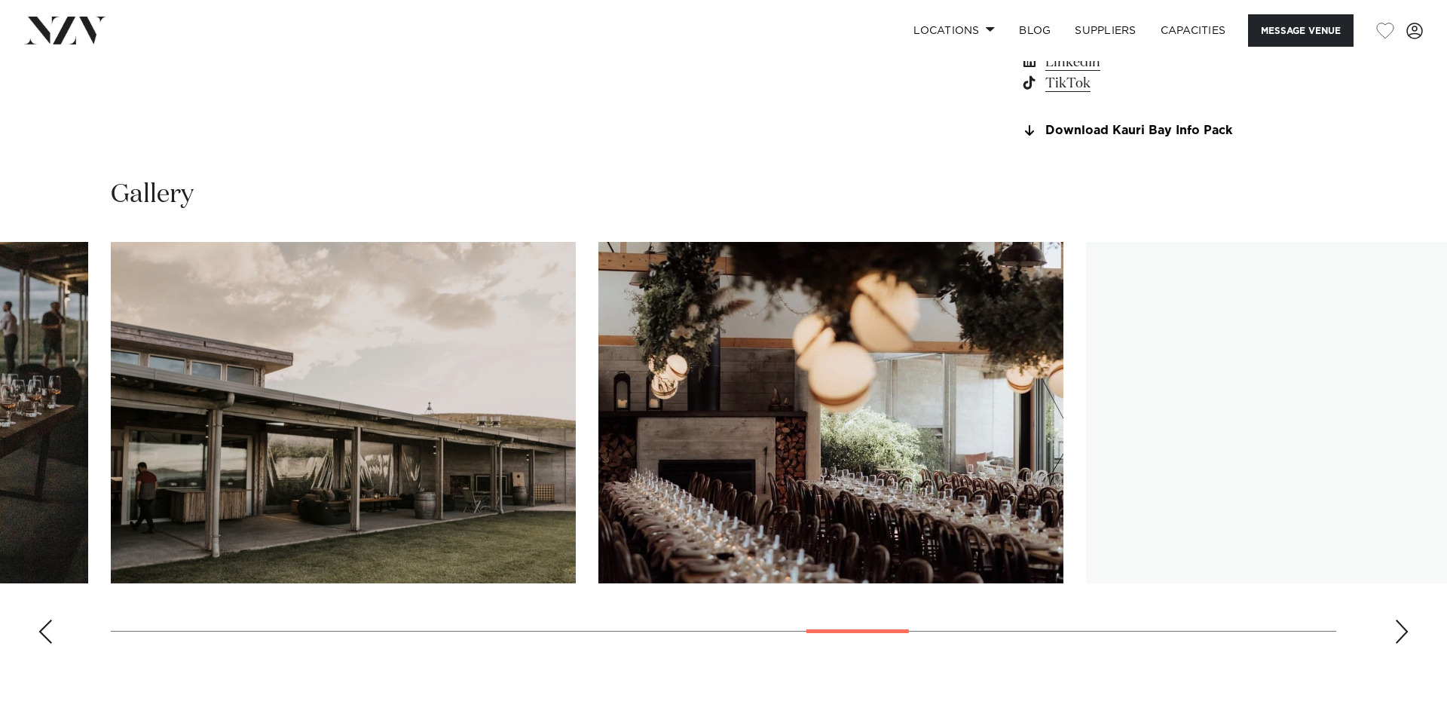
click at [1397, 636] on div "Next slide" at bounding box center [1401, 632] width 15 height 24
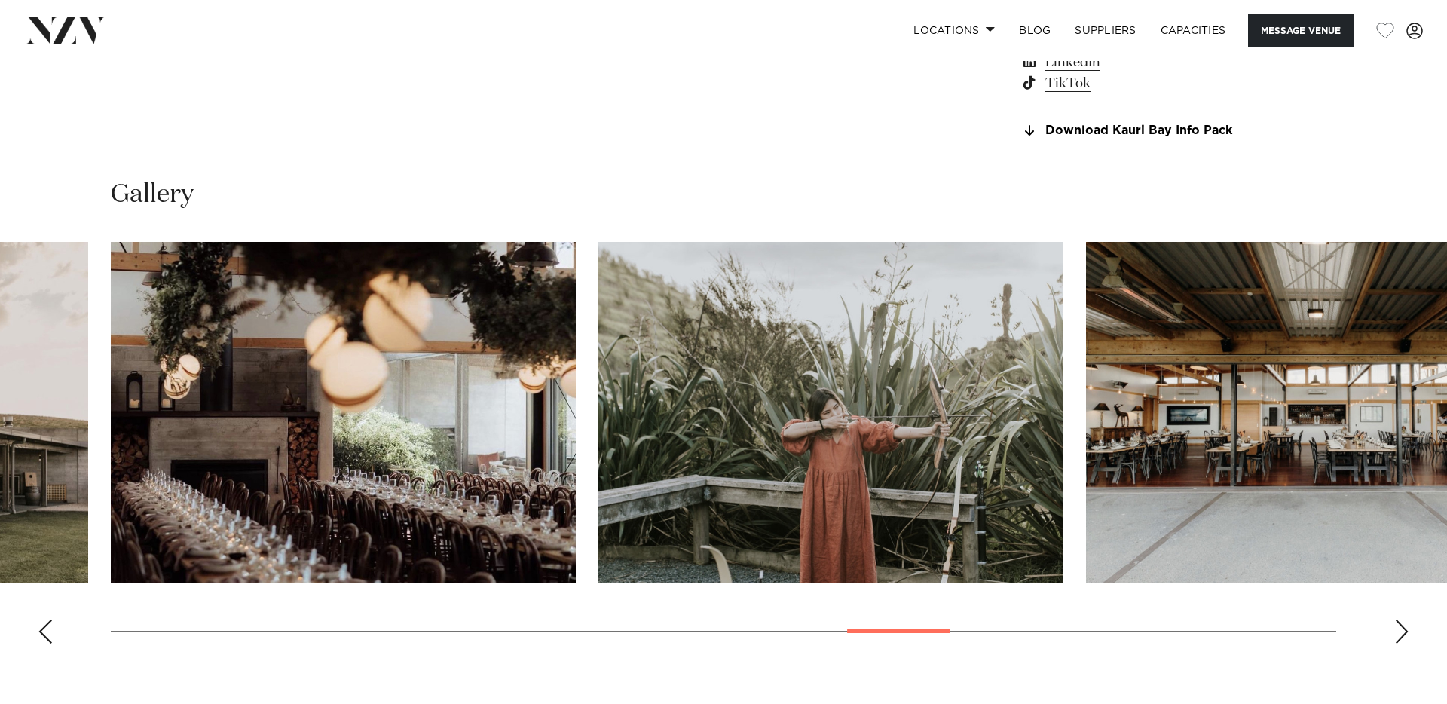
click at [1397, 636] on div "Next slide" at bounding box center [1401, 632] width 15 height 24
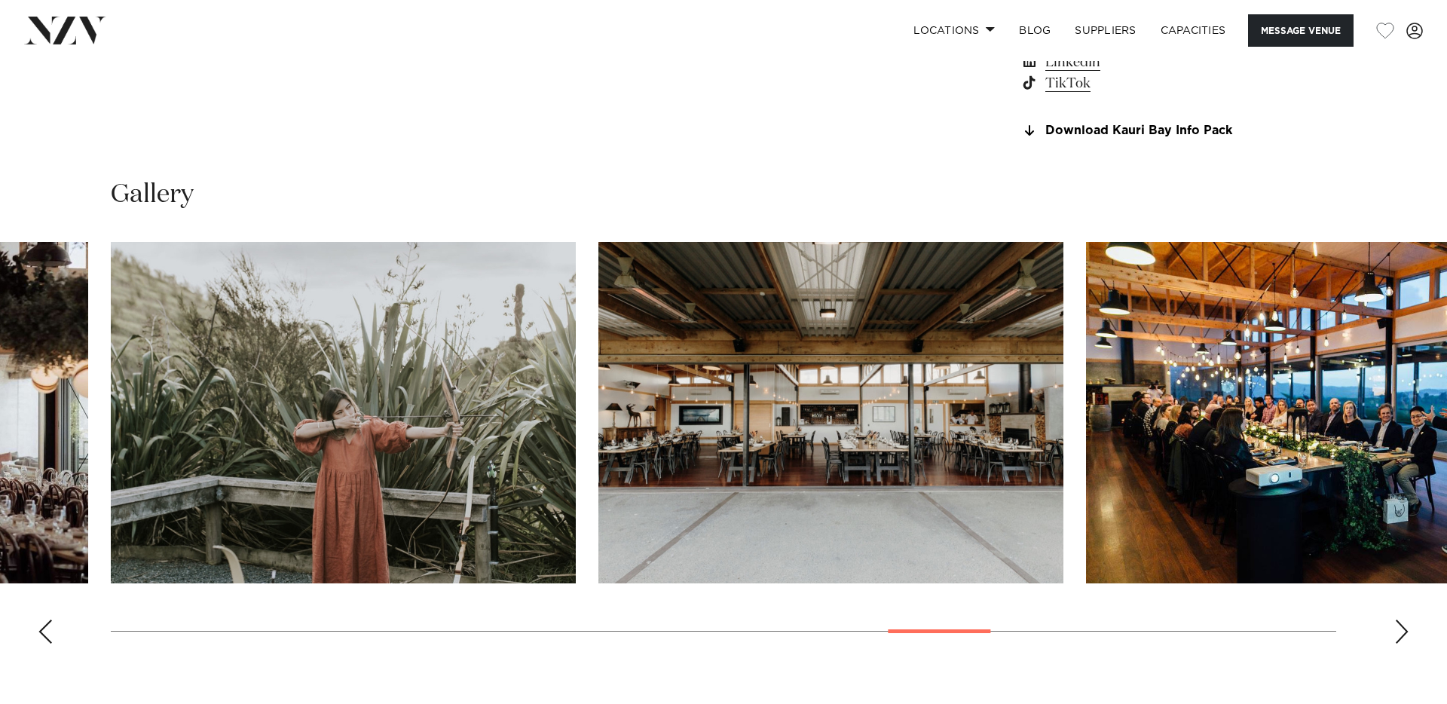
click at [1397, 636] on div "Next slide" at bounding box center [1401, 632] width 15 height 24
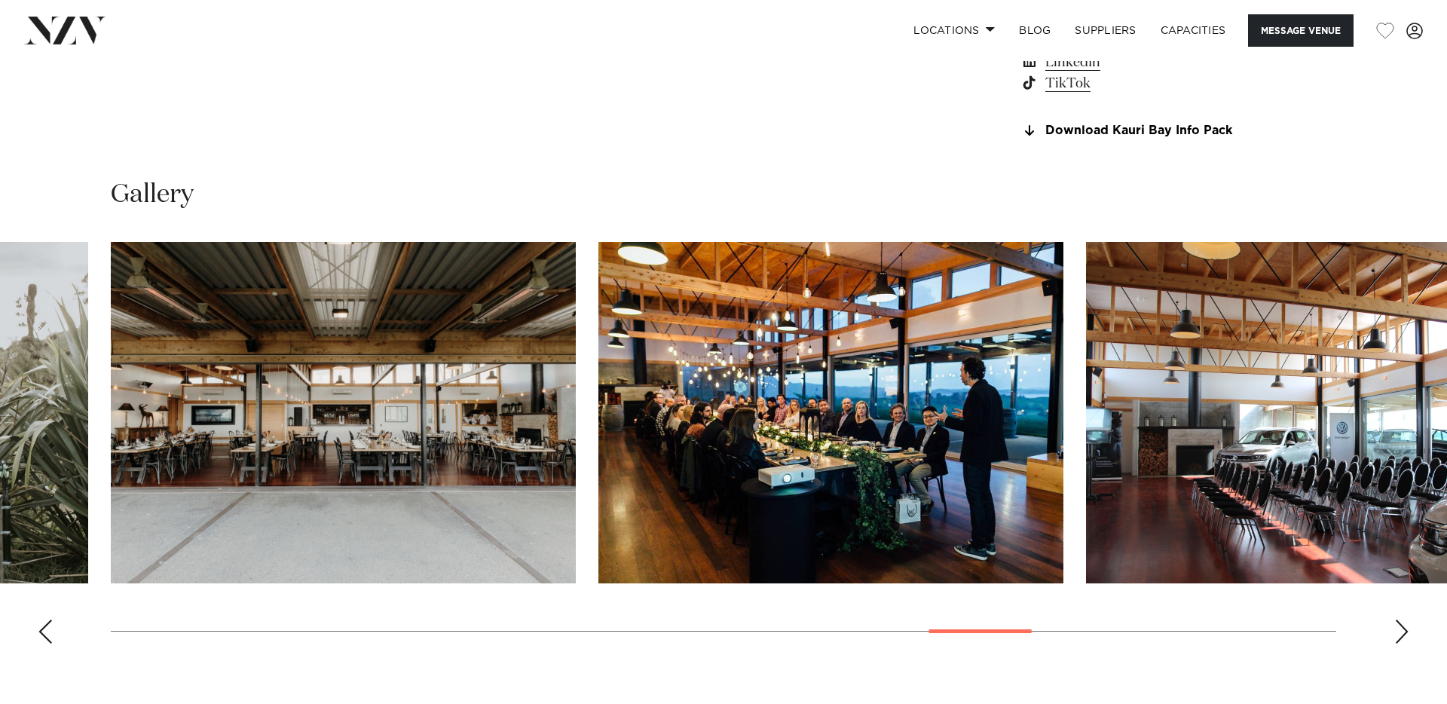
click at [1397, 636] on div "Next slide" at bounding box center [1401, 632] width 15 height 24
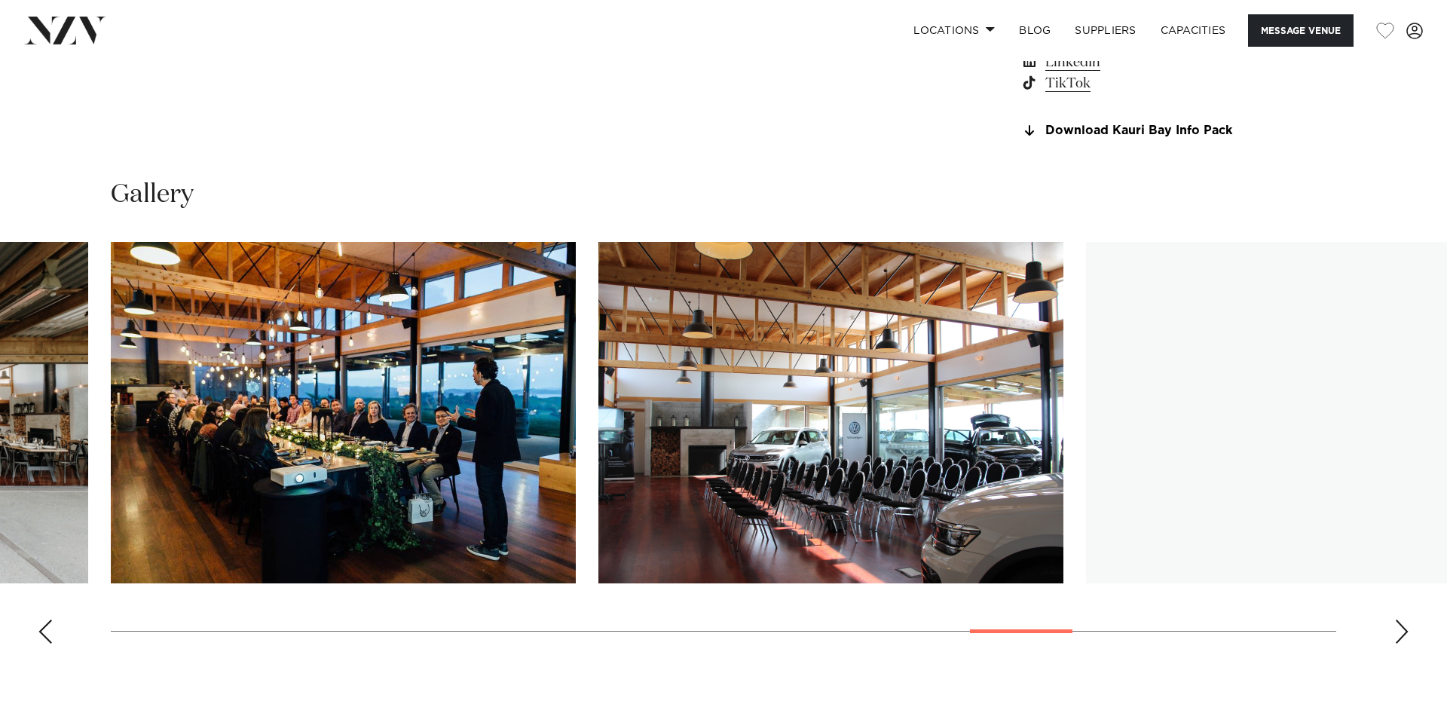
click at [1397, 636] on div "Next slide" at bounding box center [1401, 632] width 15 height 24
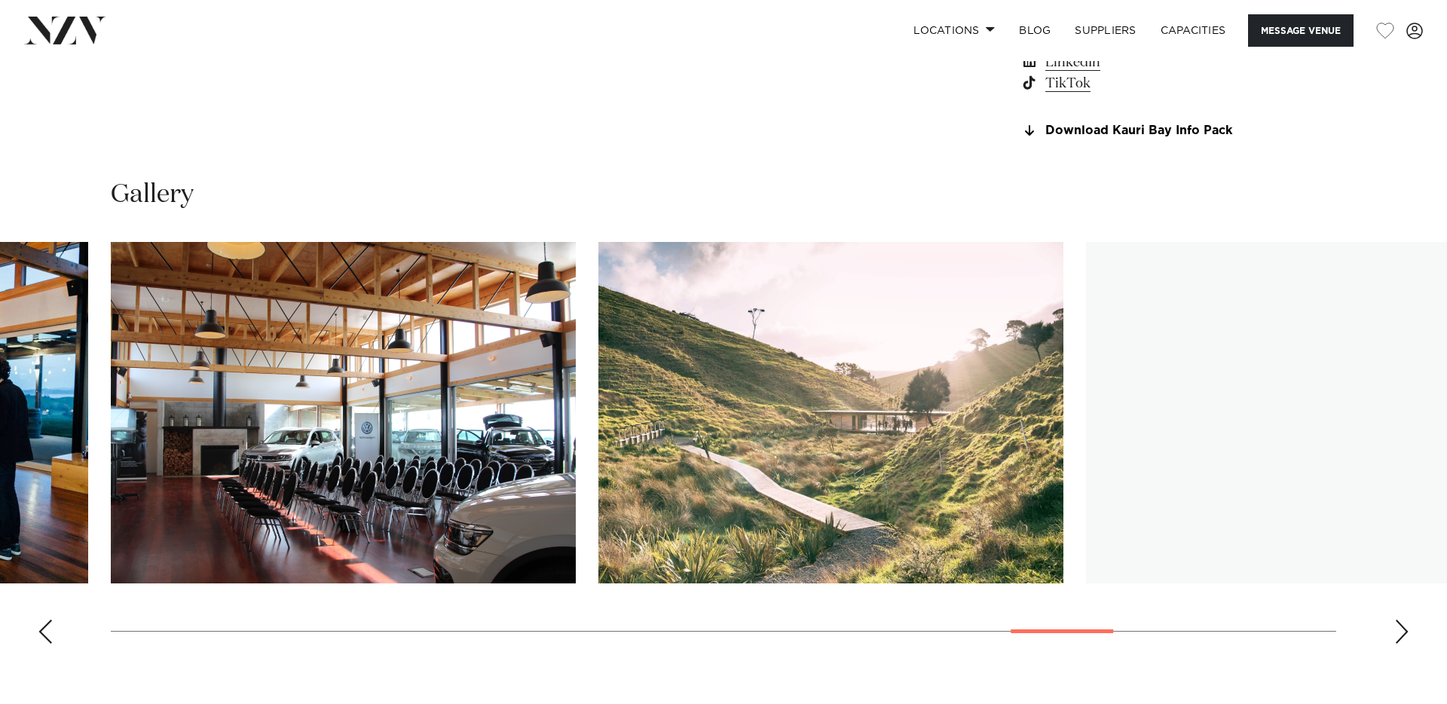
click at [1397, 636] on div "Next slide" at bounding box center [1401, 632] width 15 height 24
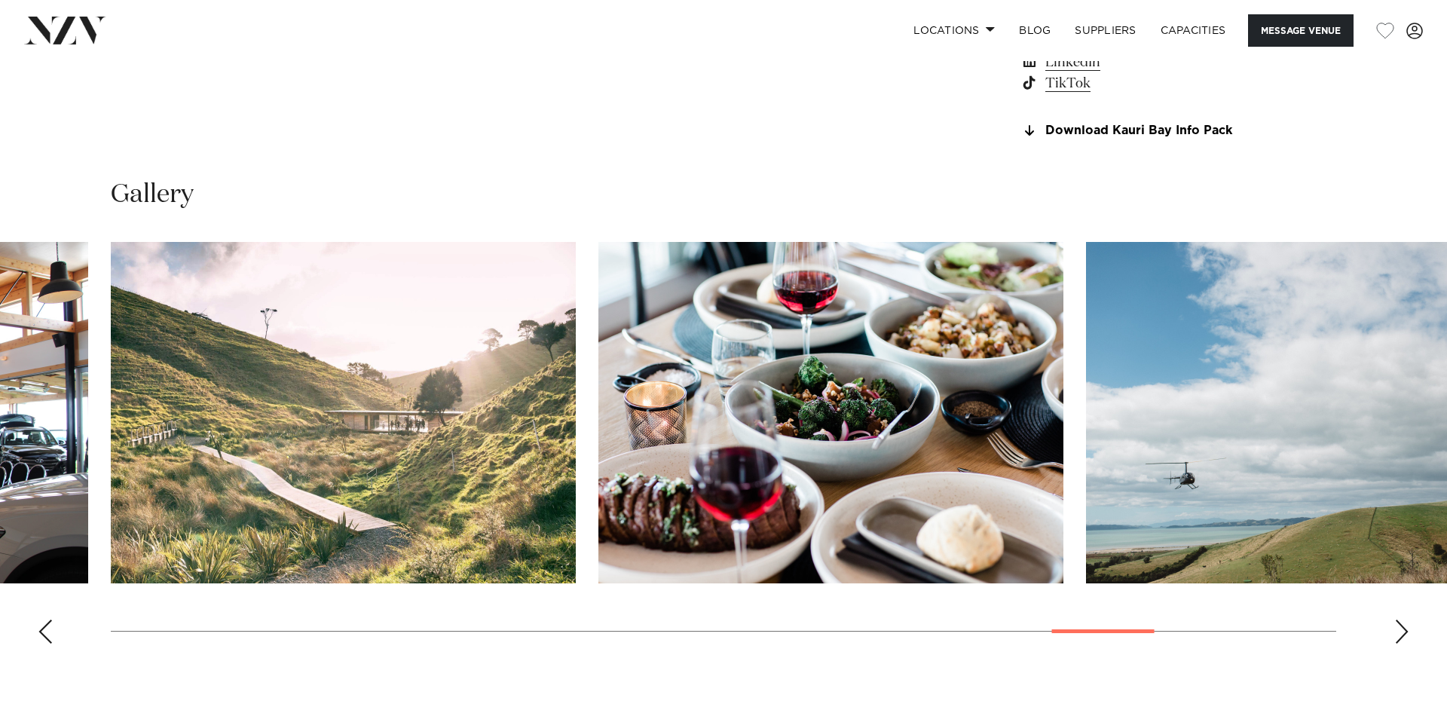
click at [1397, 636] on div "Next slide" at bounding box center [1401, 632] width 15 height 24
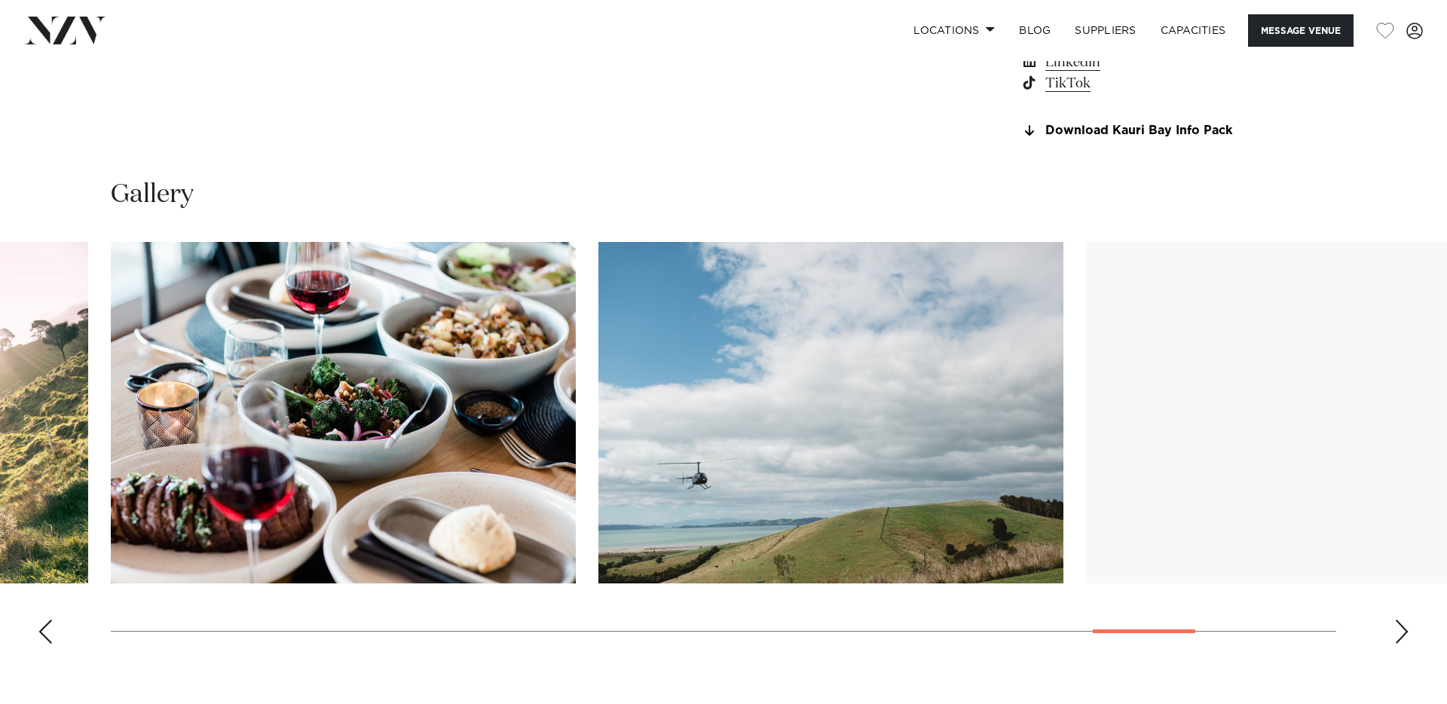
click at [1397, 636] on div "Next slide" at bounding box center [1401, 632] width 15 height 24
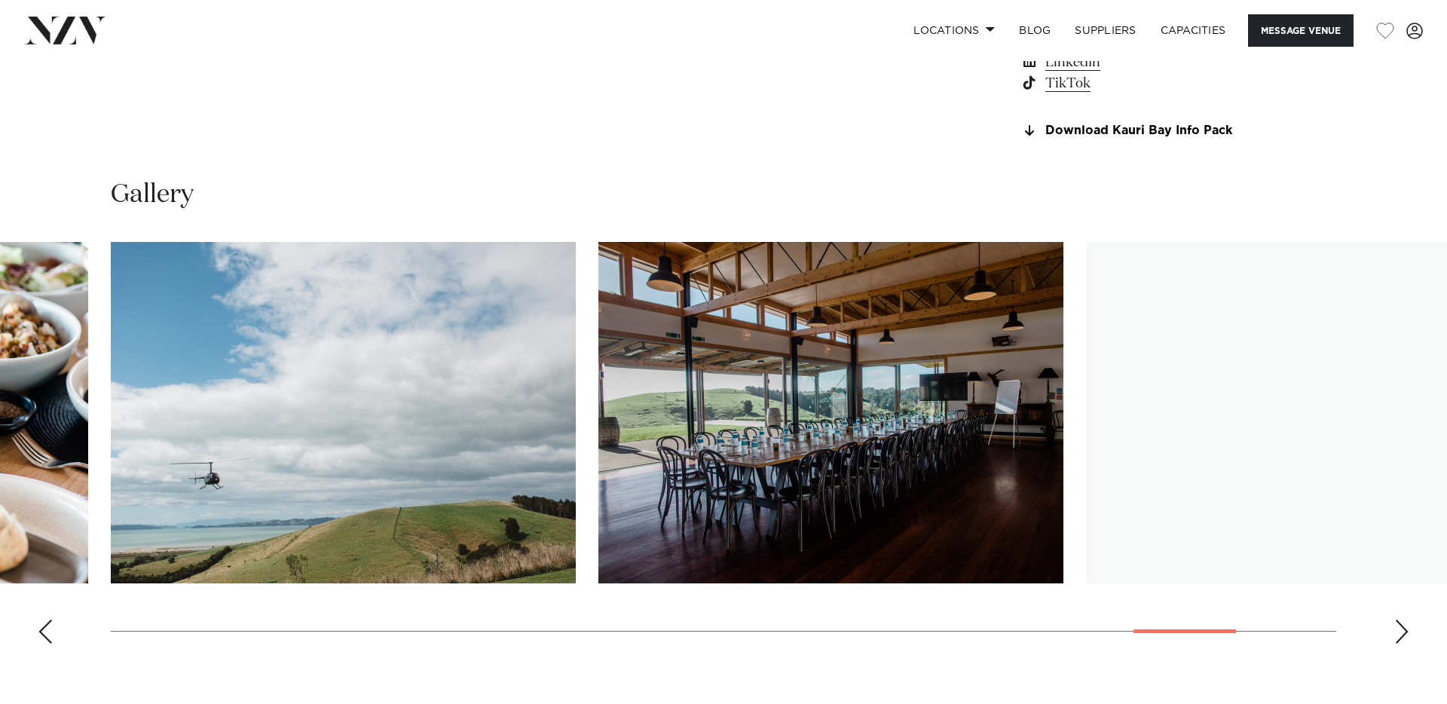
click at [1397, 641] on div "Next slide" at bounding box center [1401, 632] width 15 height 24
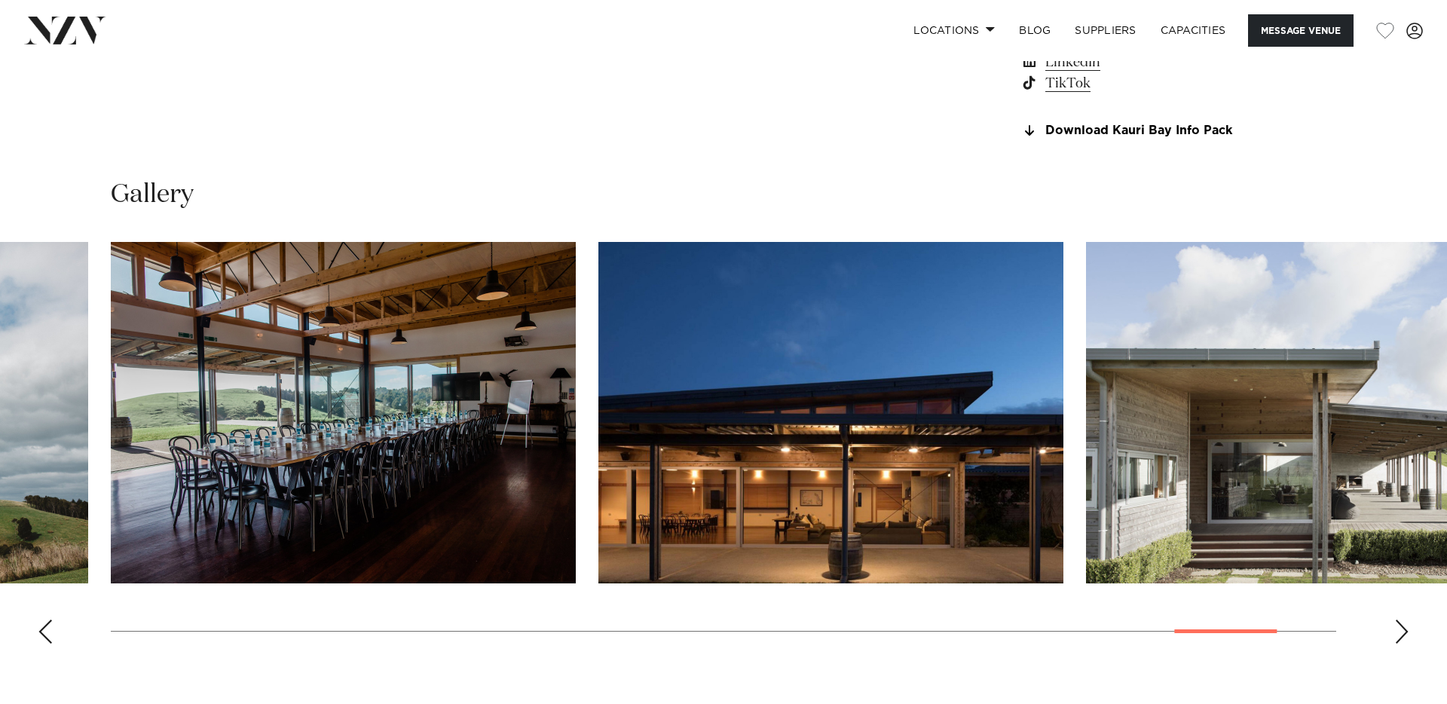
click at [1397, 641] on div "Next slide" at bounding box center [1401, 632] width 15 height 24
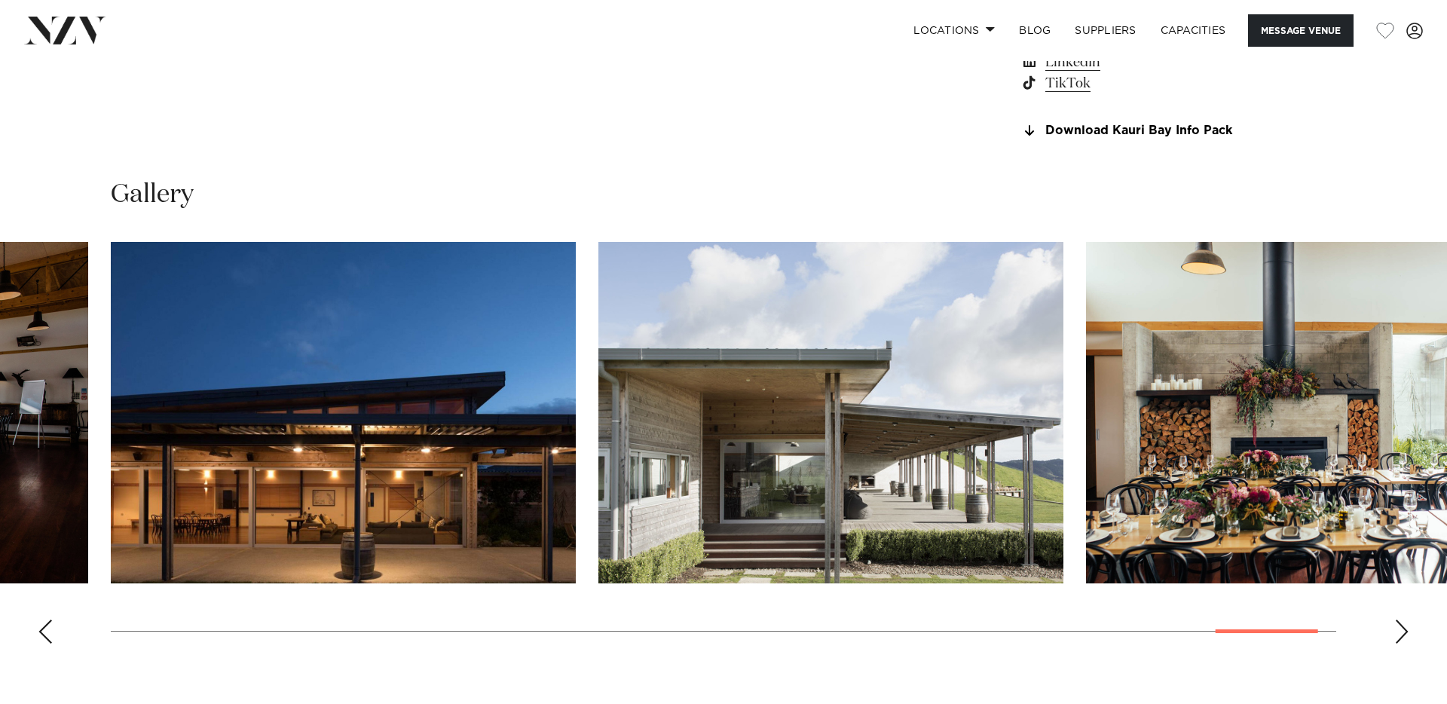
click at [1403, 620] on swiper-container at bounding box center [723, 449] width 1447 height 414
click at [1392, 625] on swiper-container at bounding box center [723, 449] width 1447 height 414
click at [1397, 620] on swiper-container at bounding box center [723, 449] width 1447 height 414
click at [1401, 627] on div "Next slide" at bounding box center [1401, 632] width 15 height 24
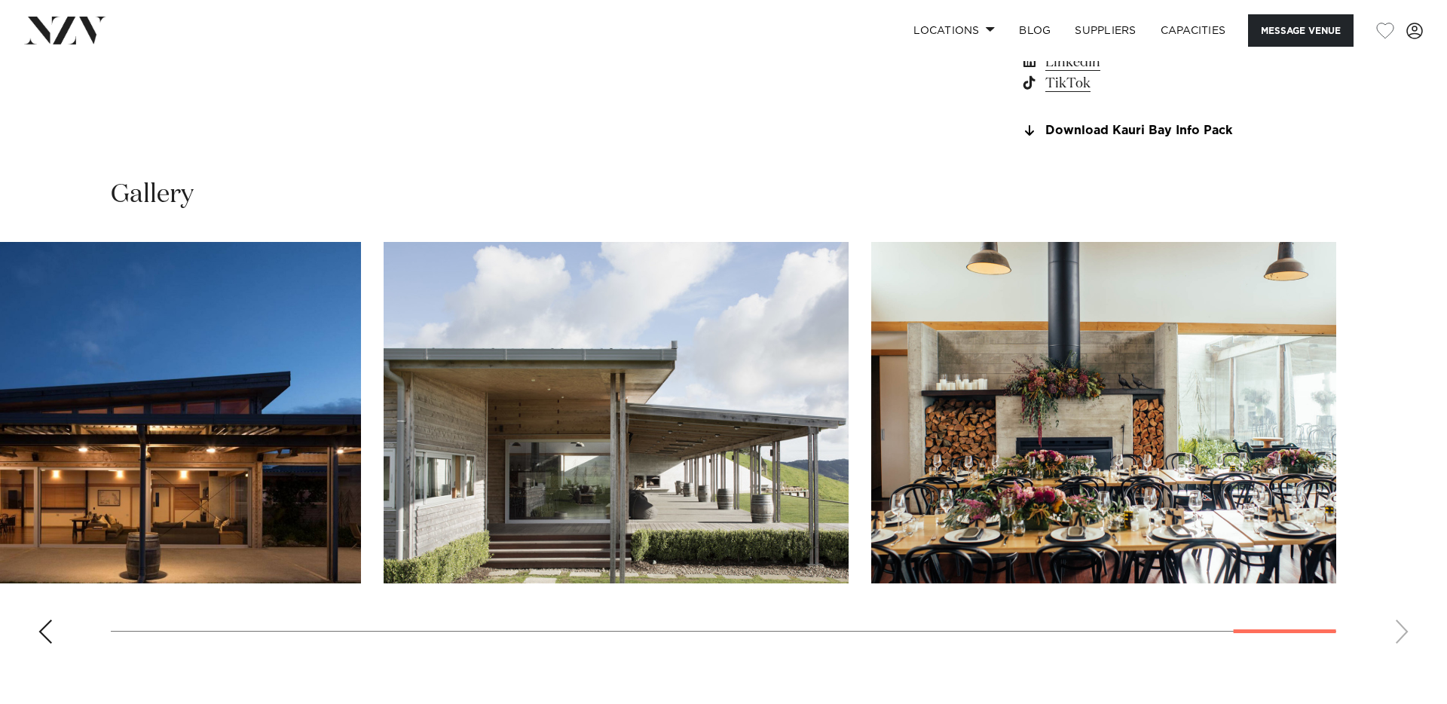
click at [1401, 627] on swiper-container at bounding box center [723, 449] width 1447 height 414
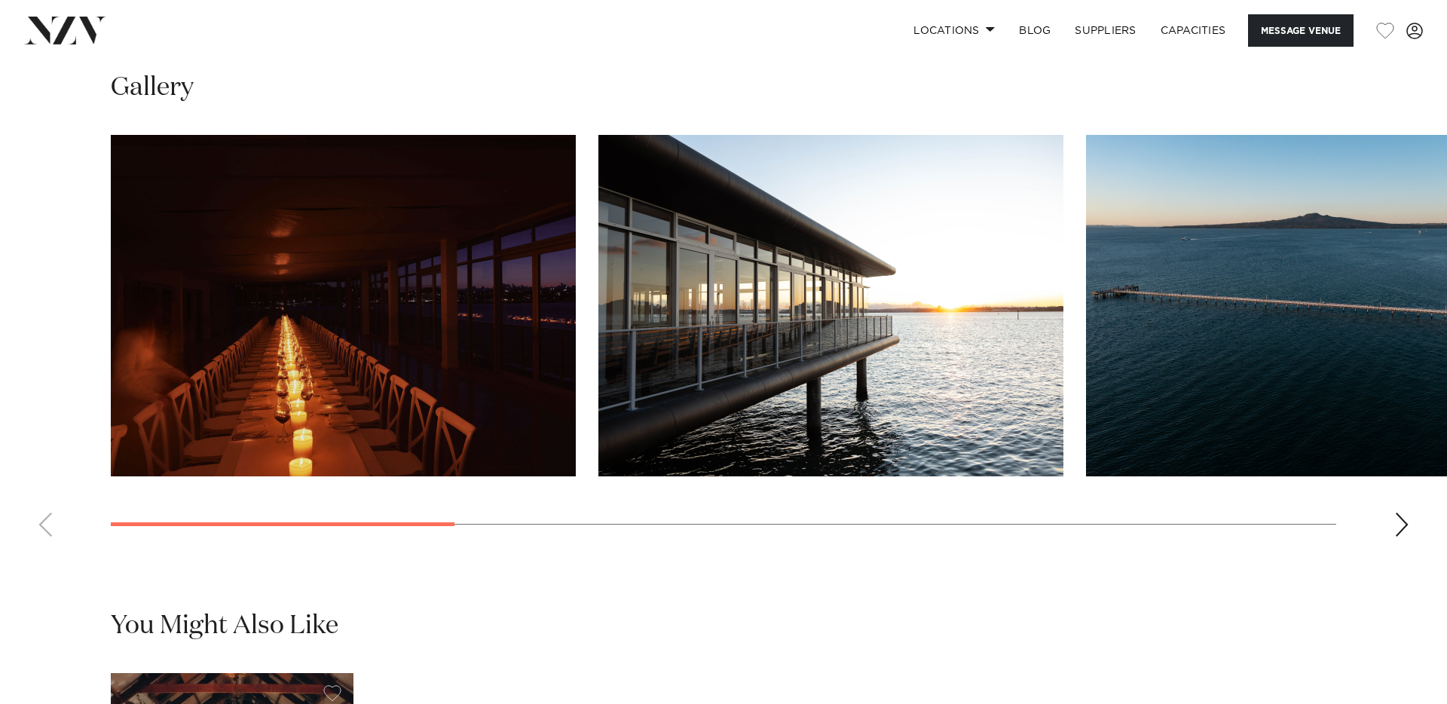
scroll to position [1517, 0]
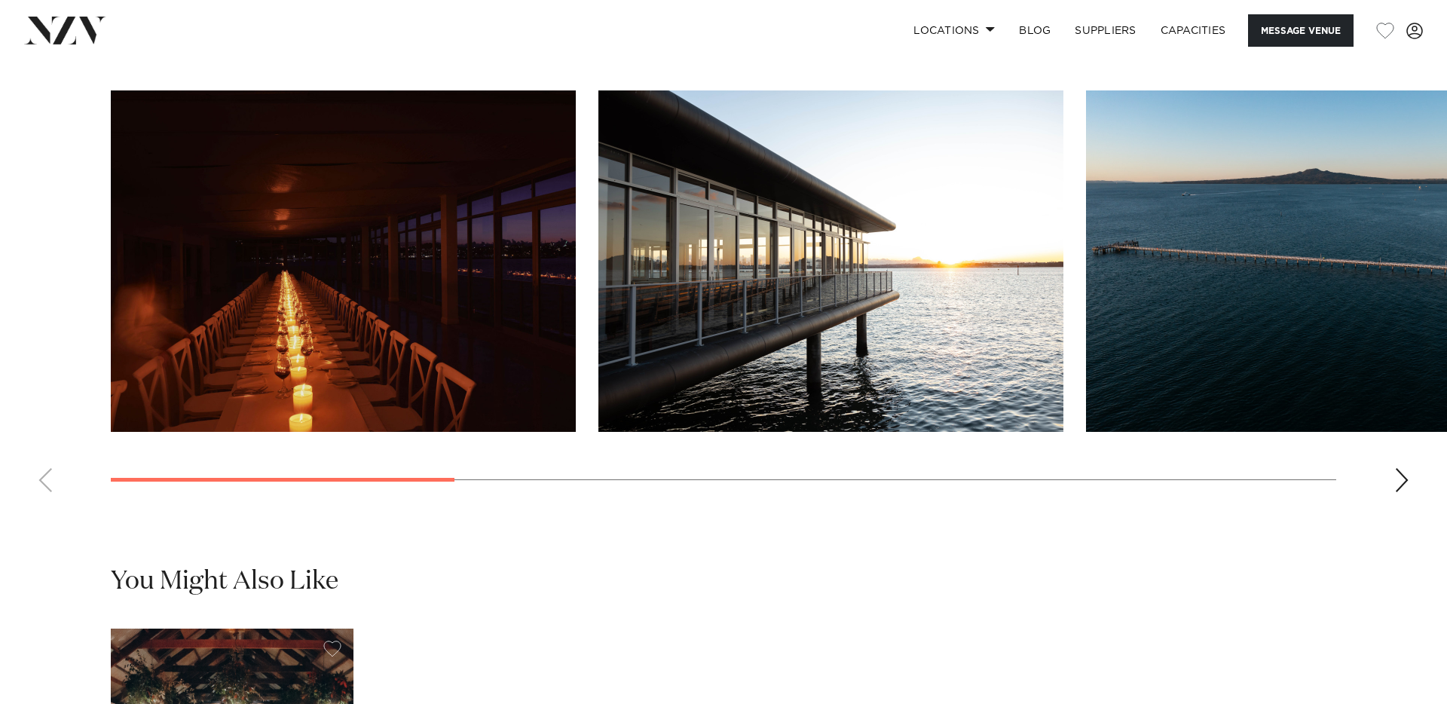
click at [1403, 492] on div "Next slide" at bounding box center [1401, 480] width 15 height 24
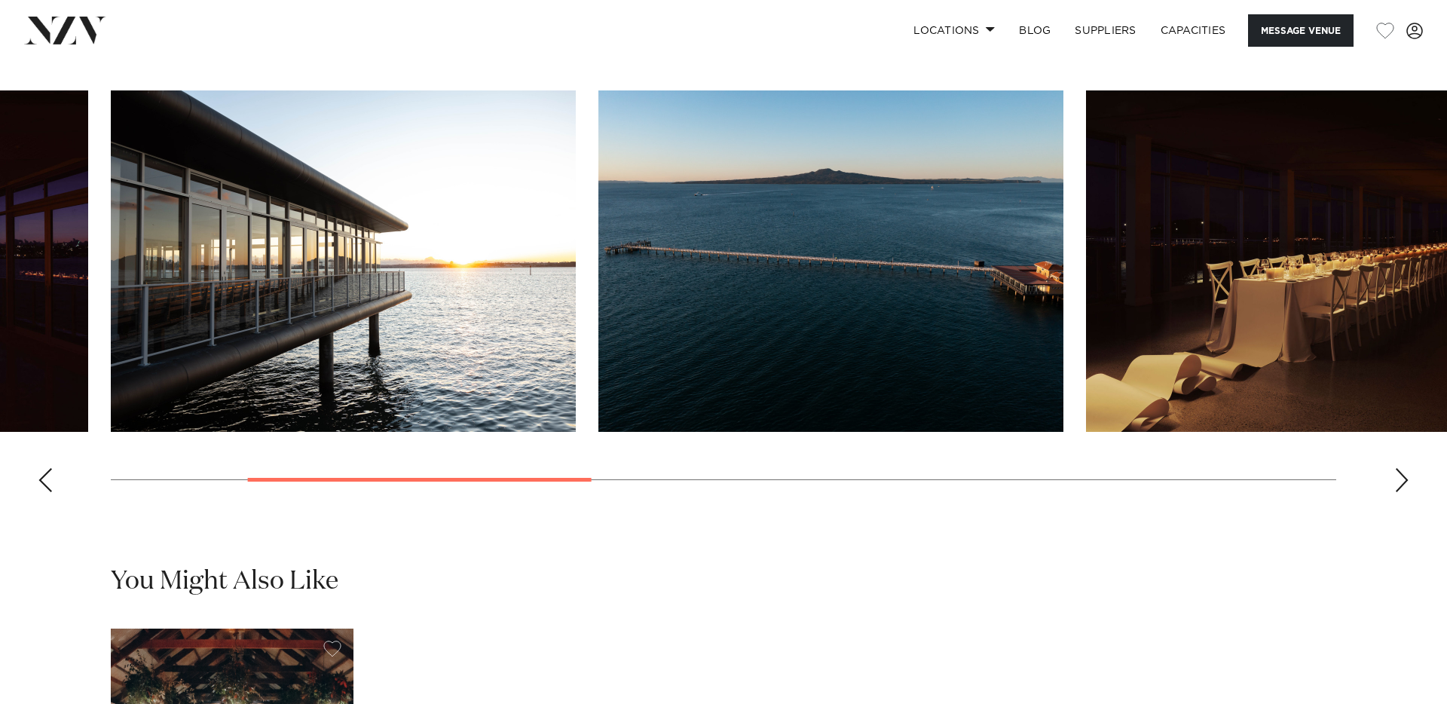
click at [1399, 492] on div "Next slide" at bounding box center [1401, 480] width 15 height 24
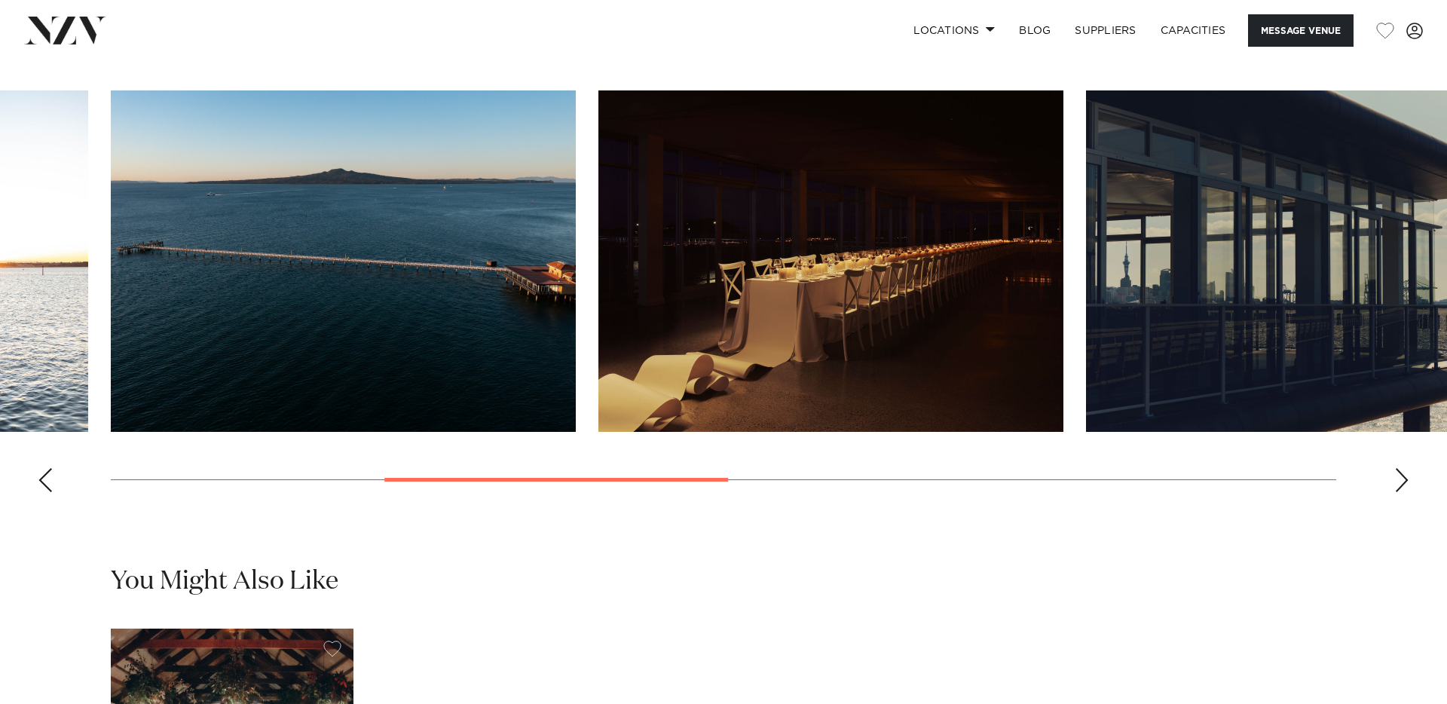
click at [1399, 492] on div "Next slide" at bounding box center [1401, 480] width 15 height 24
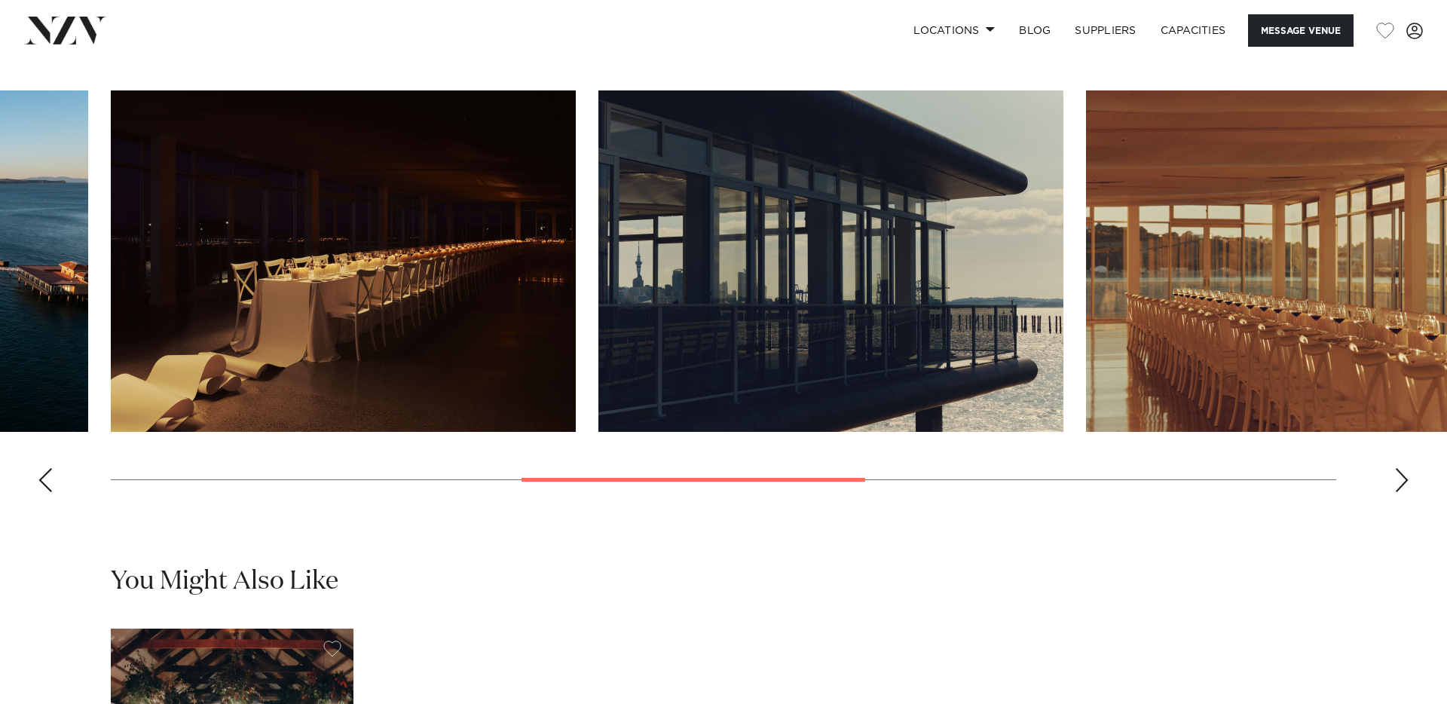
click at [1399, 492] on div "Next slide" at bounding box center [1401, 480] width 15 height 24
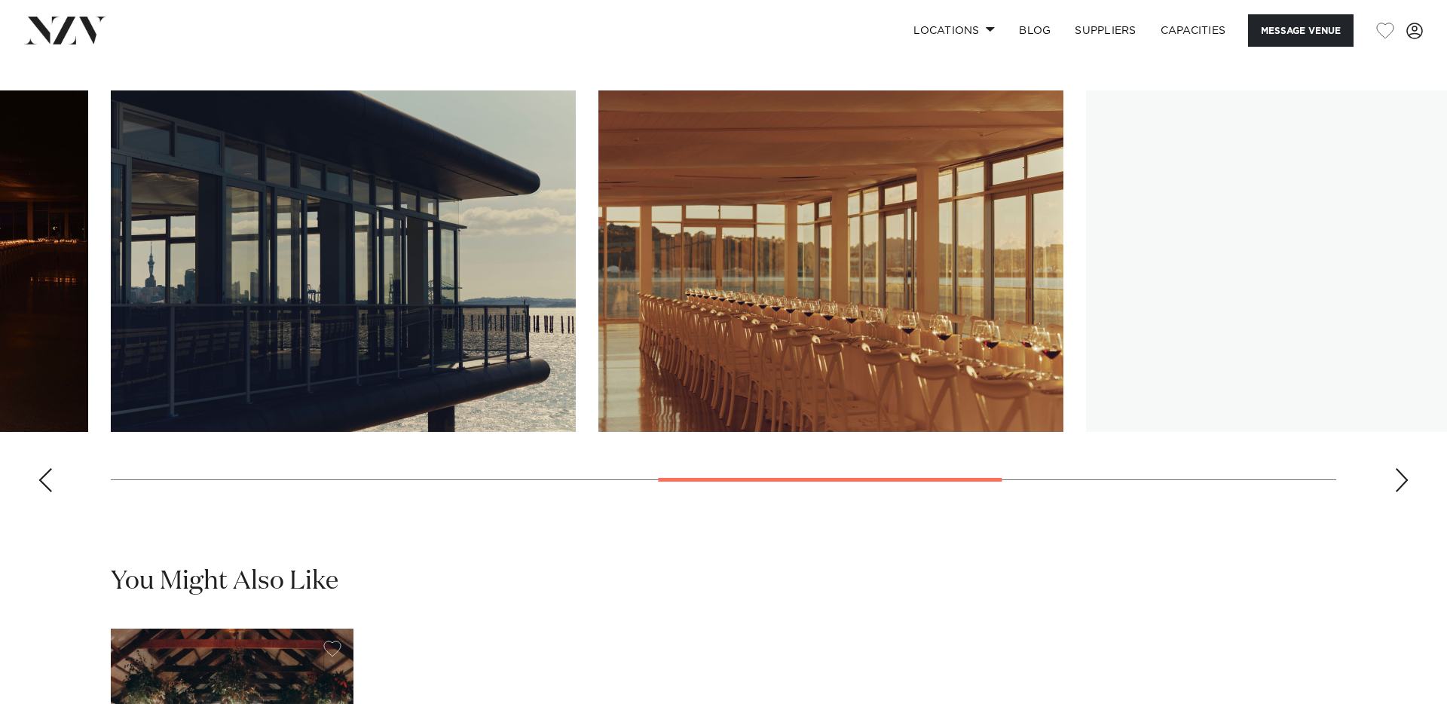
click at [1399, 492] on div "Next slide" at bounding box center [1401, 480] width 15 height 24
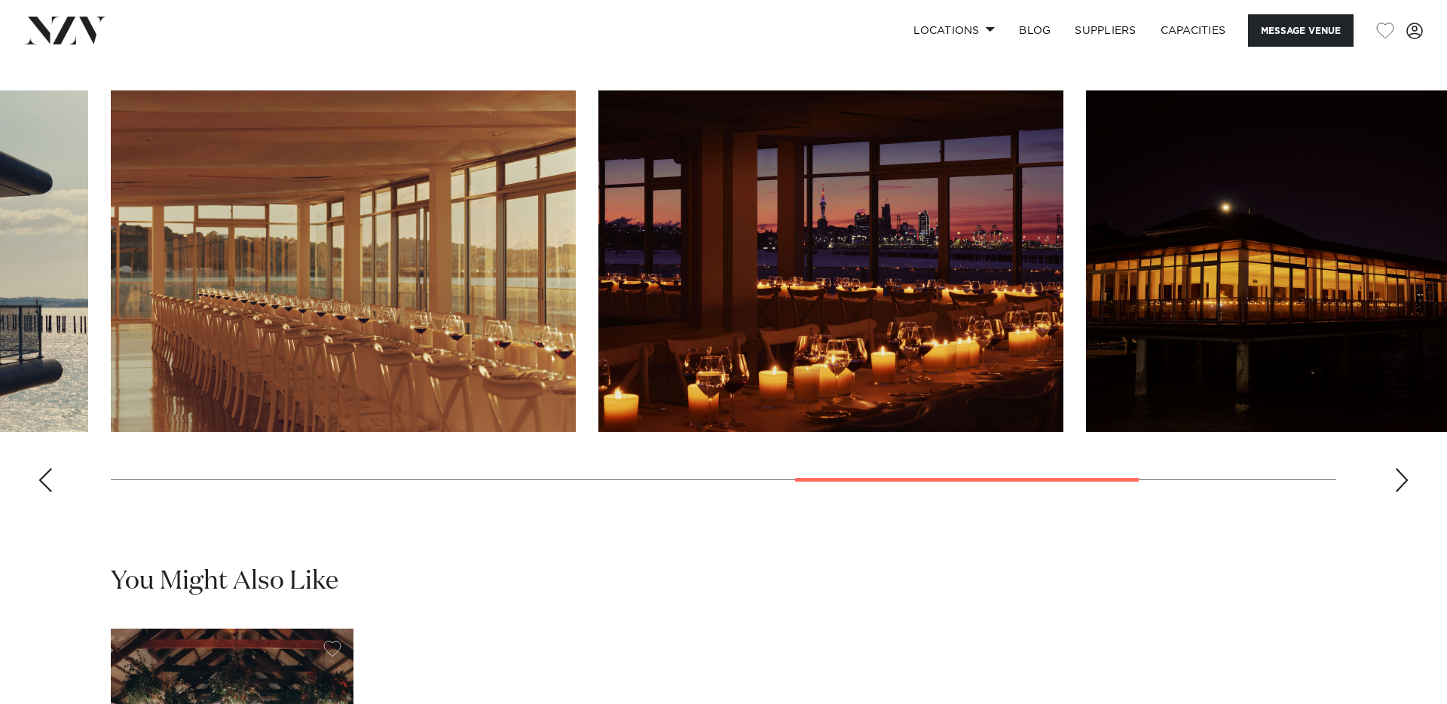
click at [899, 317] on img "7 / 9" at bounding box center [830, 260] width 465 height 341
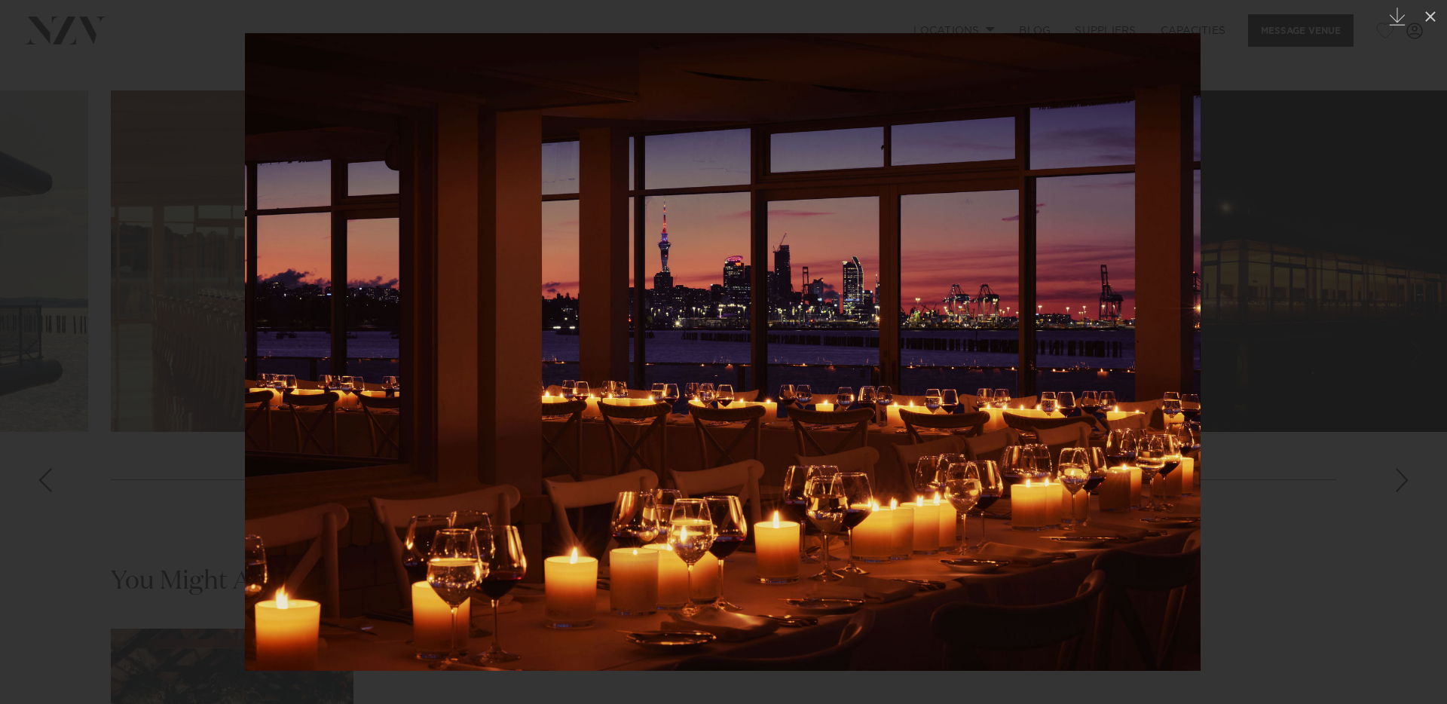
click at [1324, 347] on div at bounding box center [723, 352] width 1447 height 704
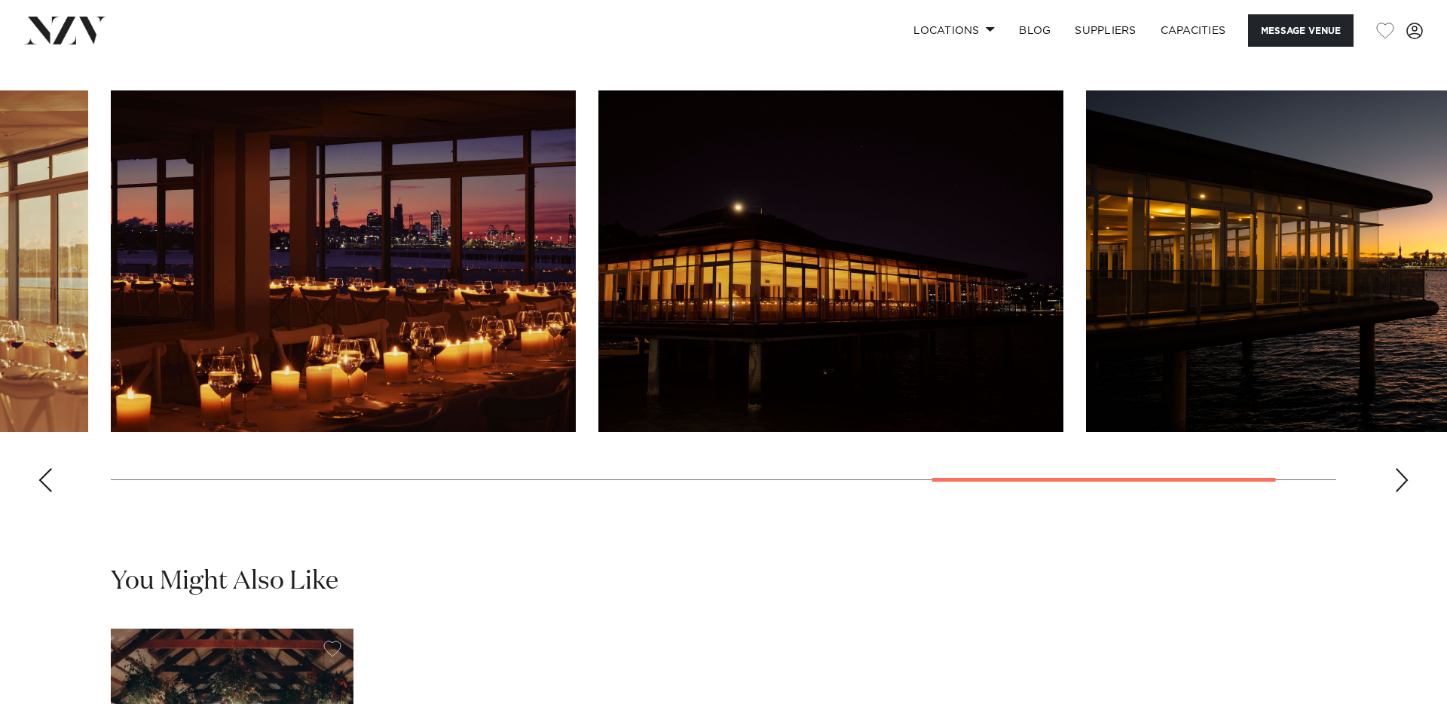
click at [1392, 504] on swiper-container at bounding box center [723, 297] width 1447 height 414
click at [1401, 492] on div "Next slide" at bounding box center [1401, 480] width 15 height 24
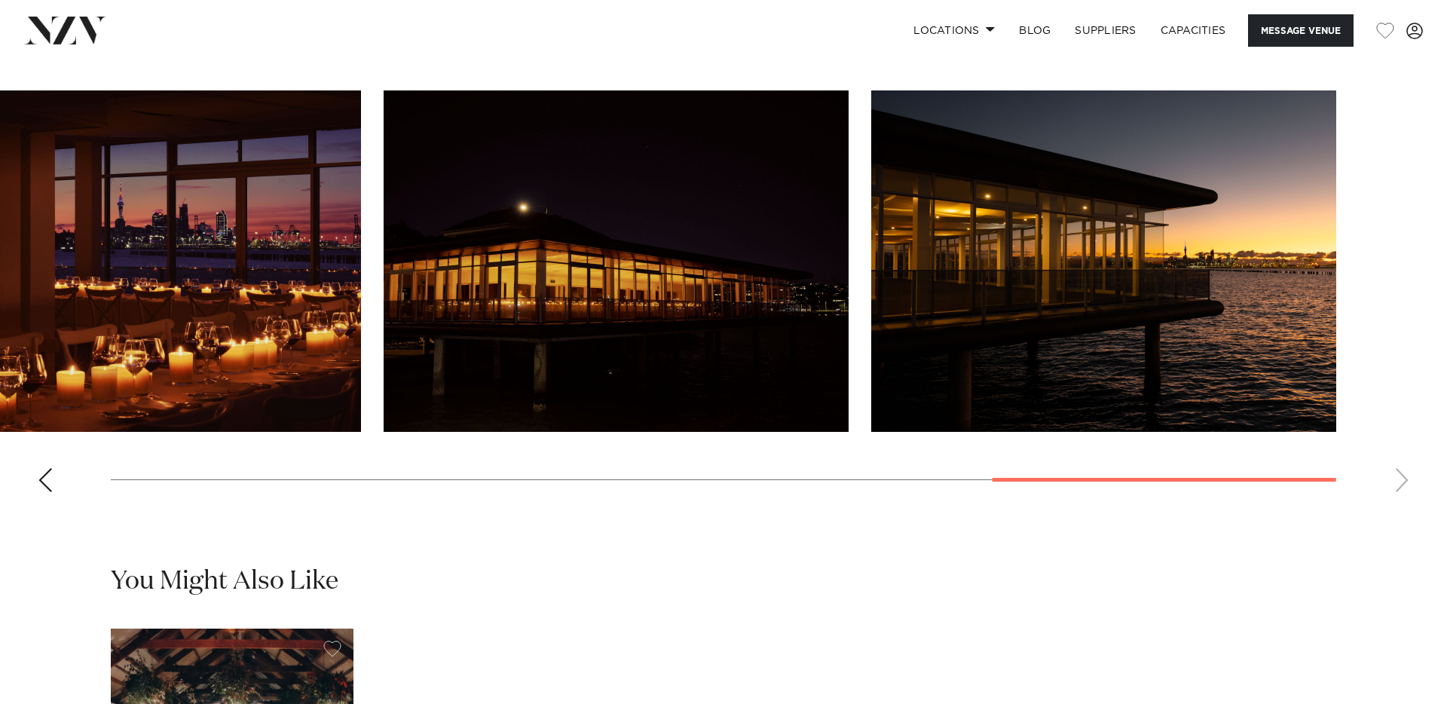
click at [1390, 504] on swiper-container at bounding box center [723, 297] width 1447 height 414
click at [47, 492] on div "Previous slide" at bounding box center [45, 480] width 15 height 24
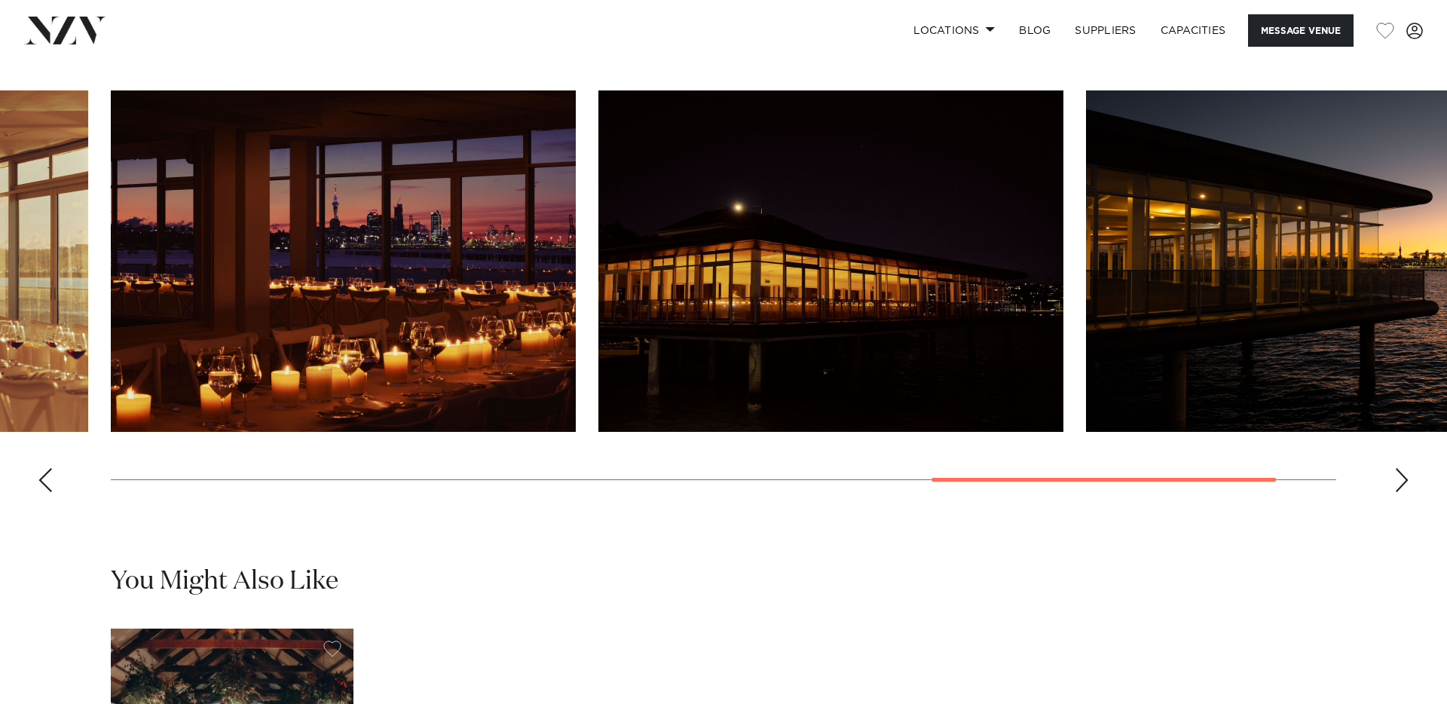
click at [47, 492] on div "Previous slide" at bounding box center [45, 480] width 15 height 24
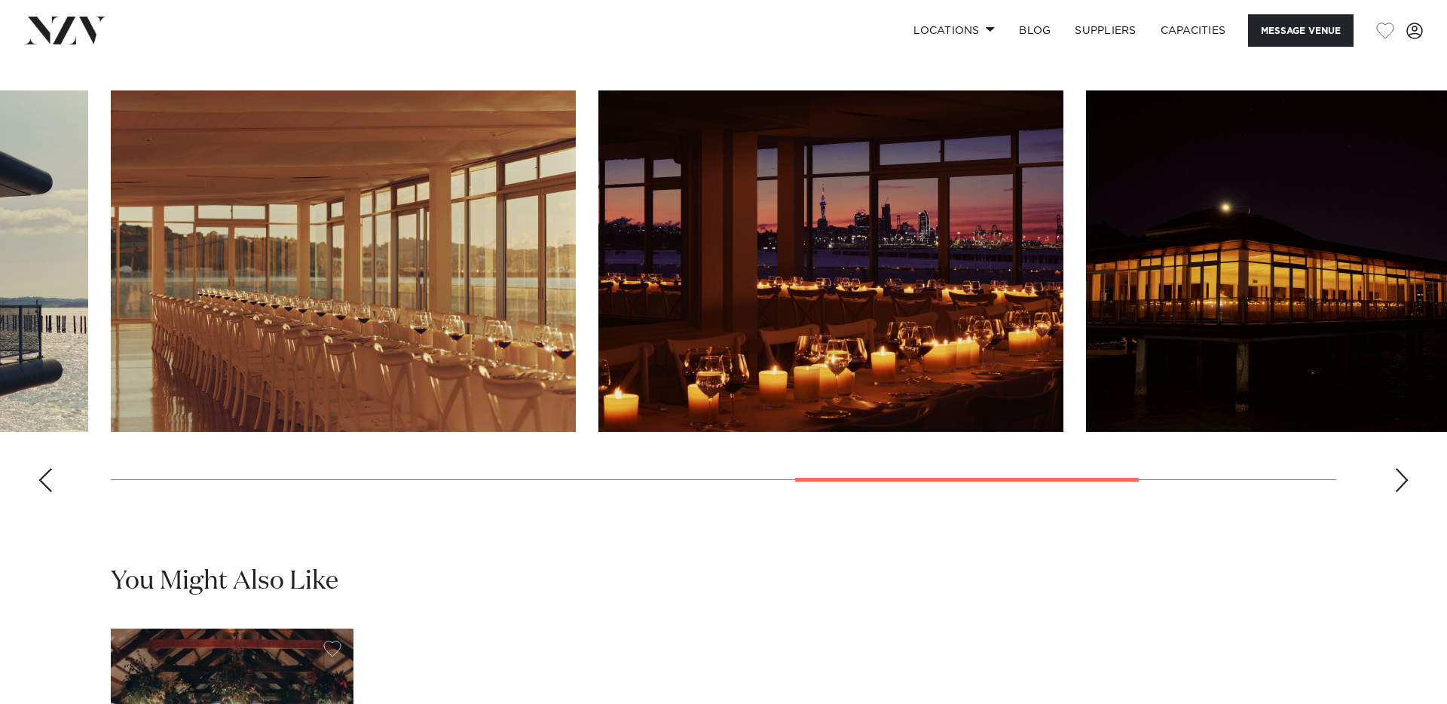
click at [47, 492] on div "Previous slide" at bounding box center [45, 480] width 15 height 24
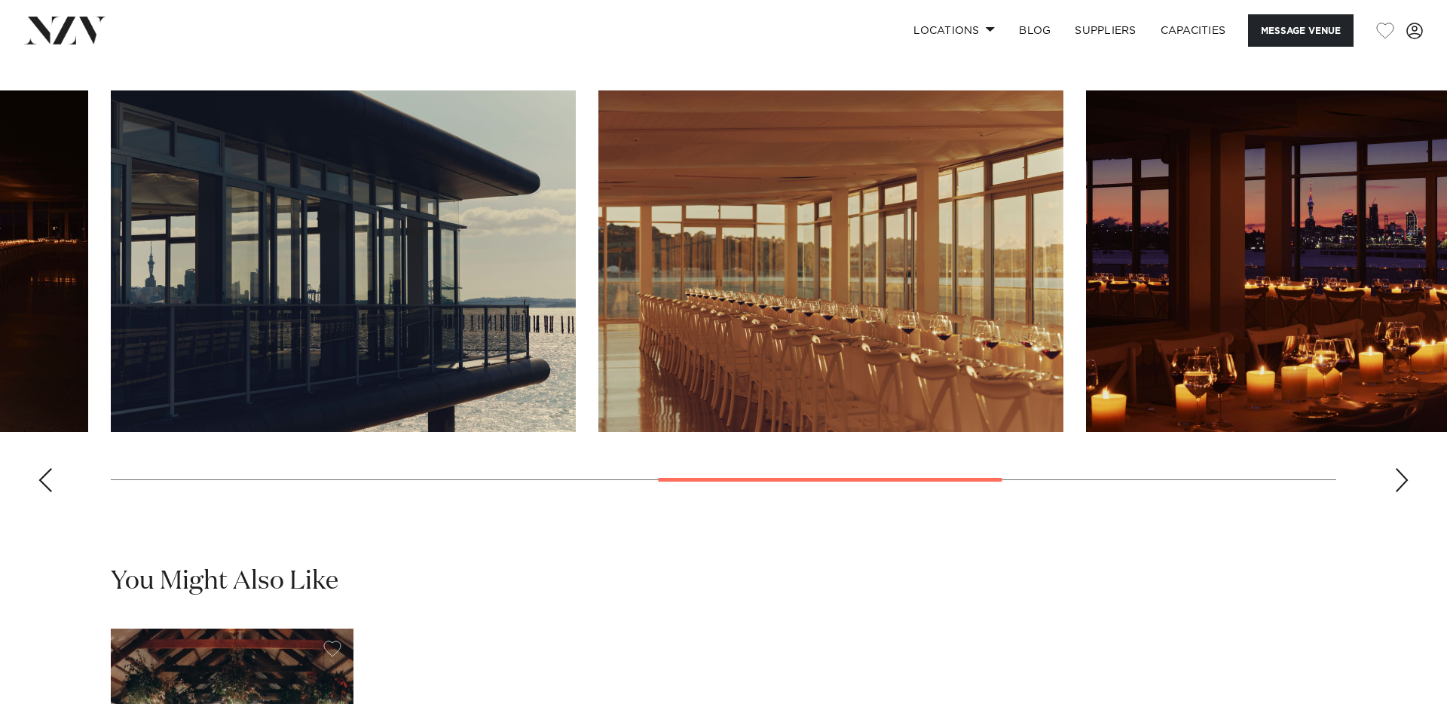
click at [47, 492] on div "Previous slide" at bounding box center [45, 480] width 15 height 24
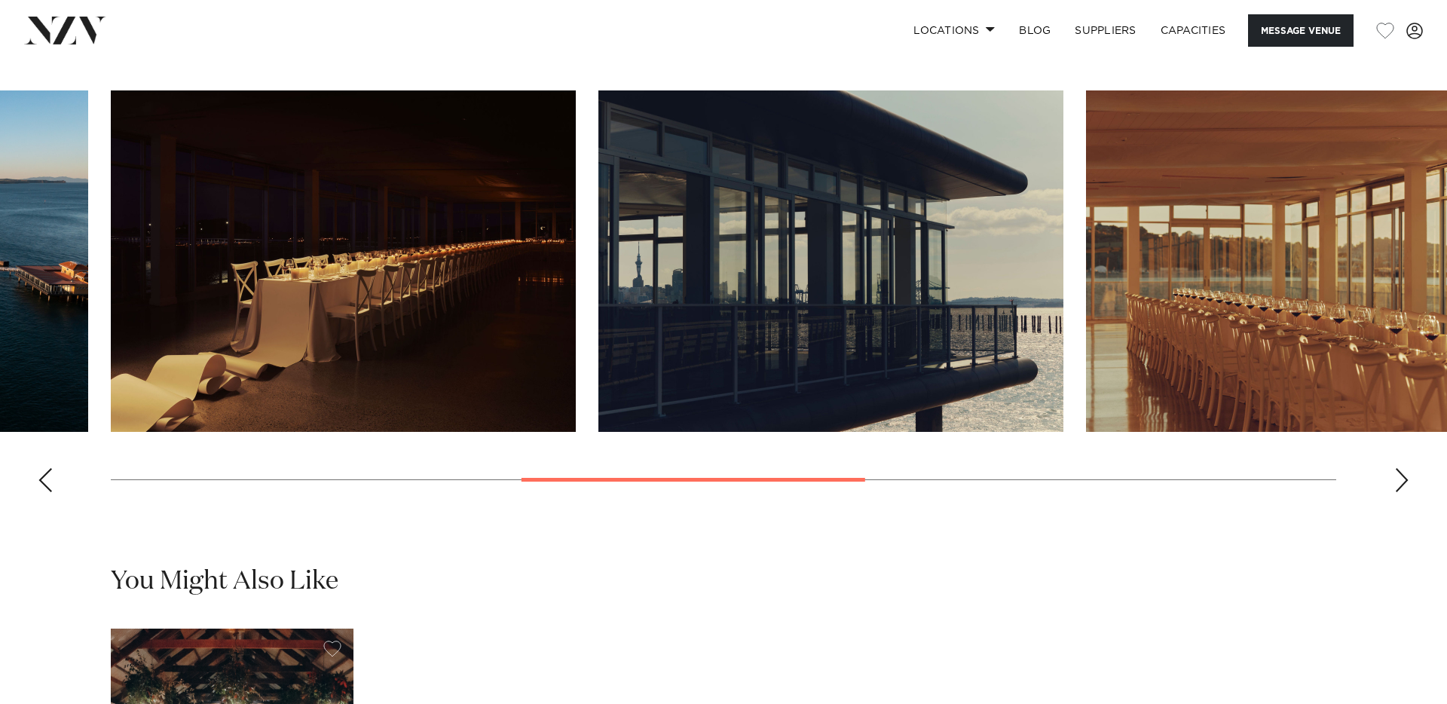
click at [47, 492] on div "Previous slide" at bounding box center [45, 480] width 15 height 24
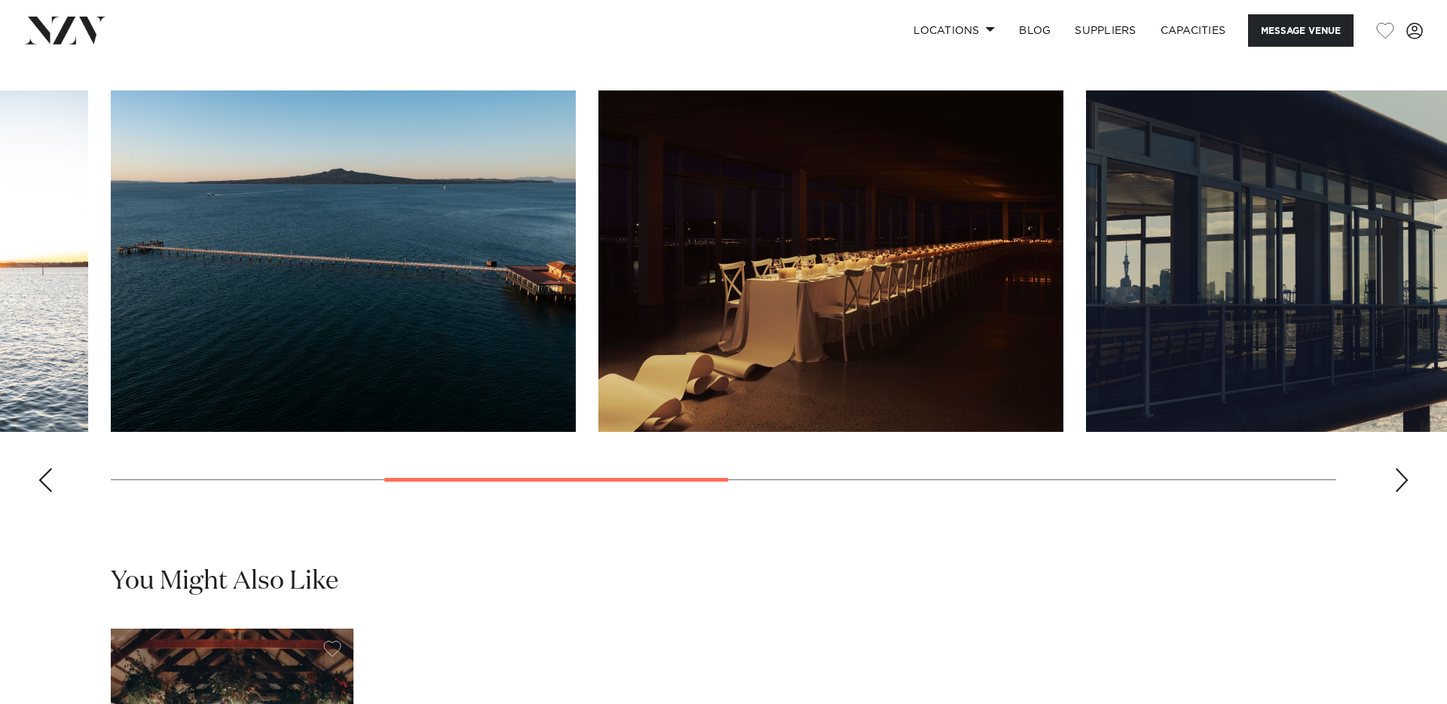
click at [47, 492] on div "Previous slide" at bounding box center [45, 480] width 15 height 24
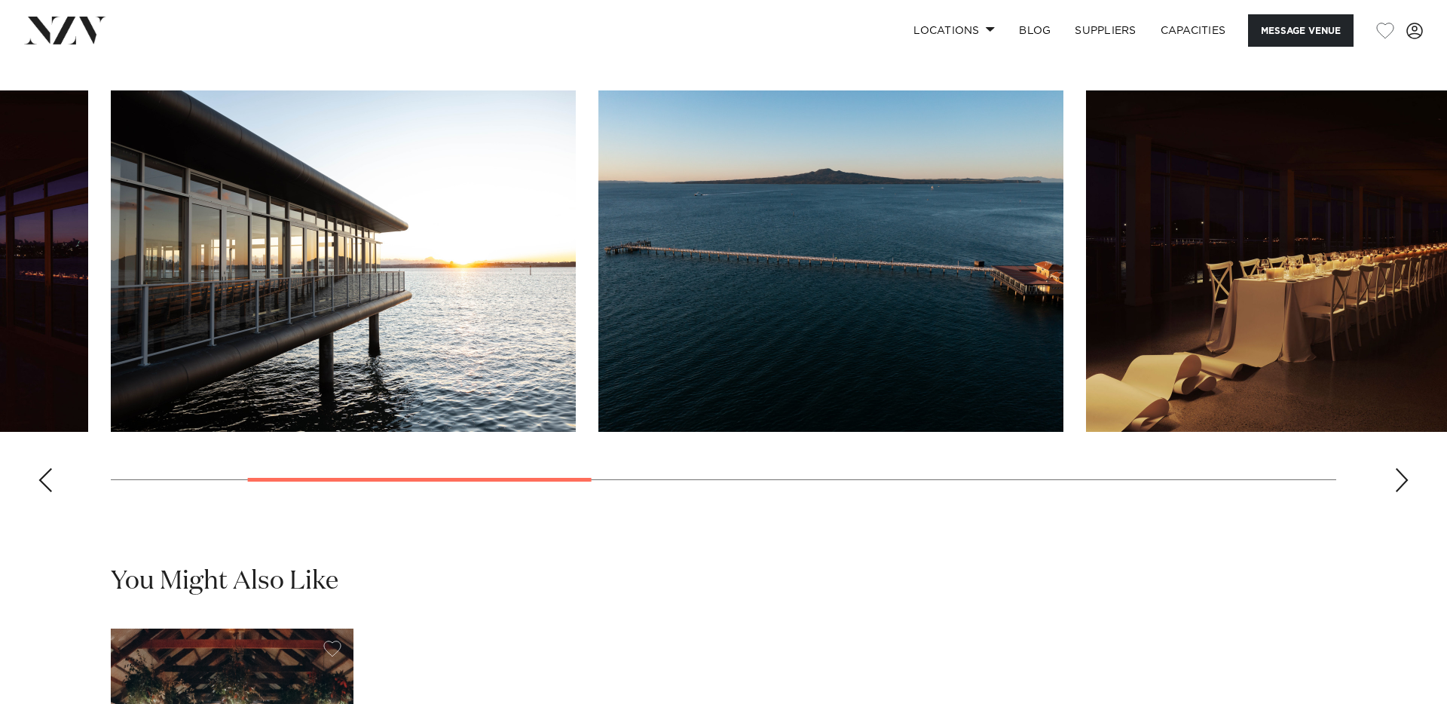
click at [47, 492] on div "Previous slide" at bounding box center [45, 480] width 15 height 24
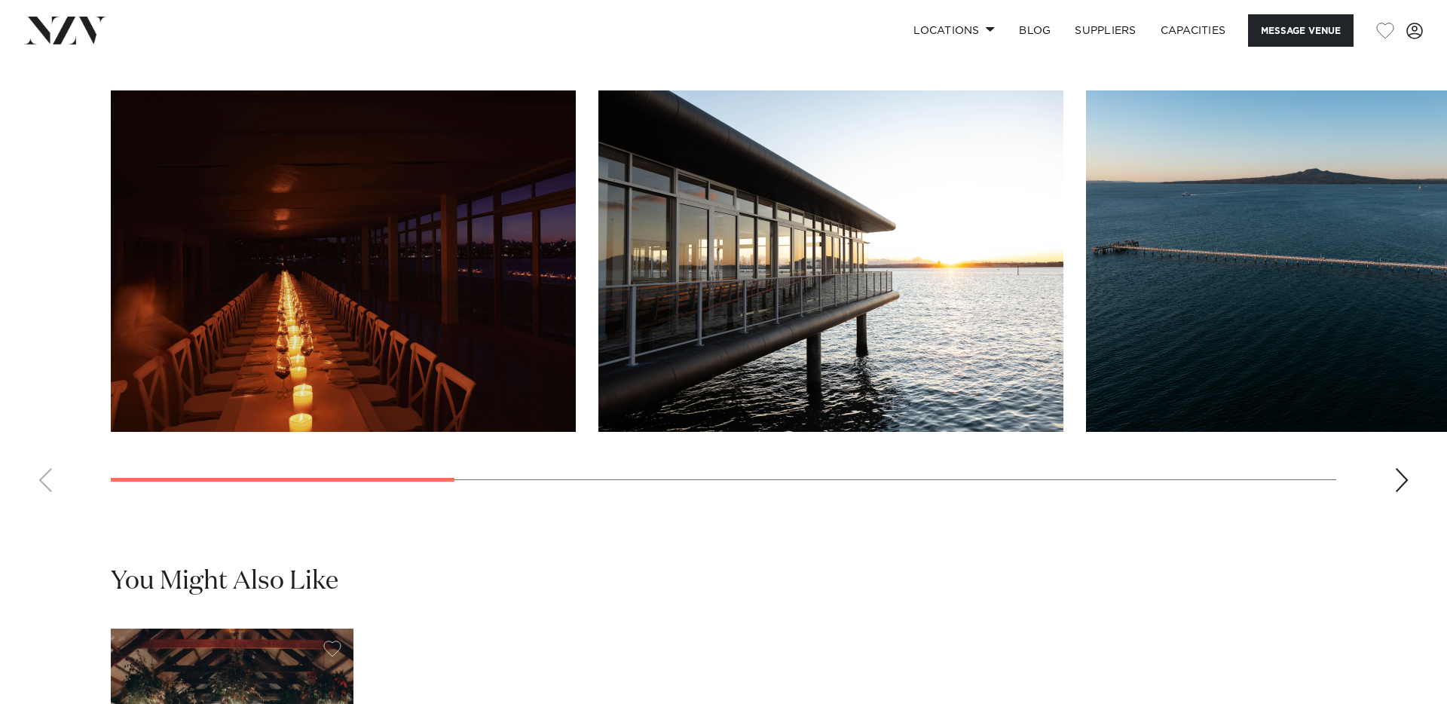
scroll to position [1551, 0]
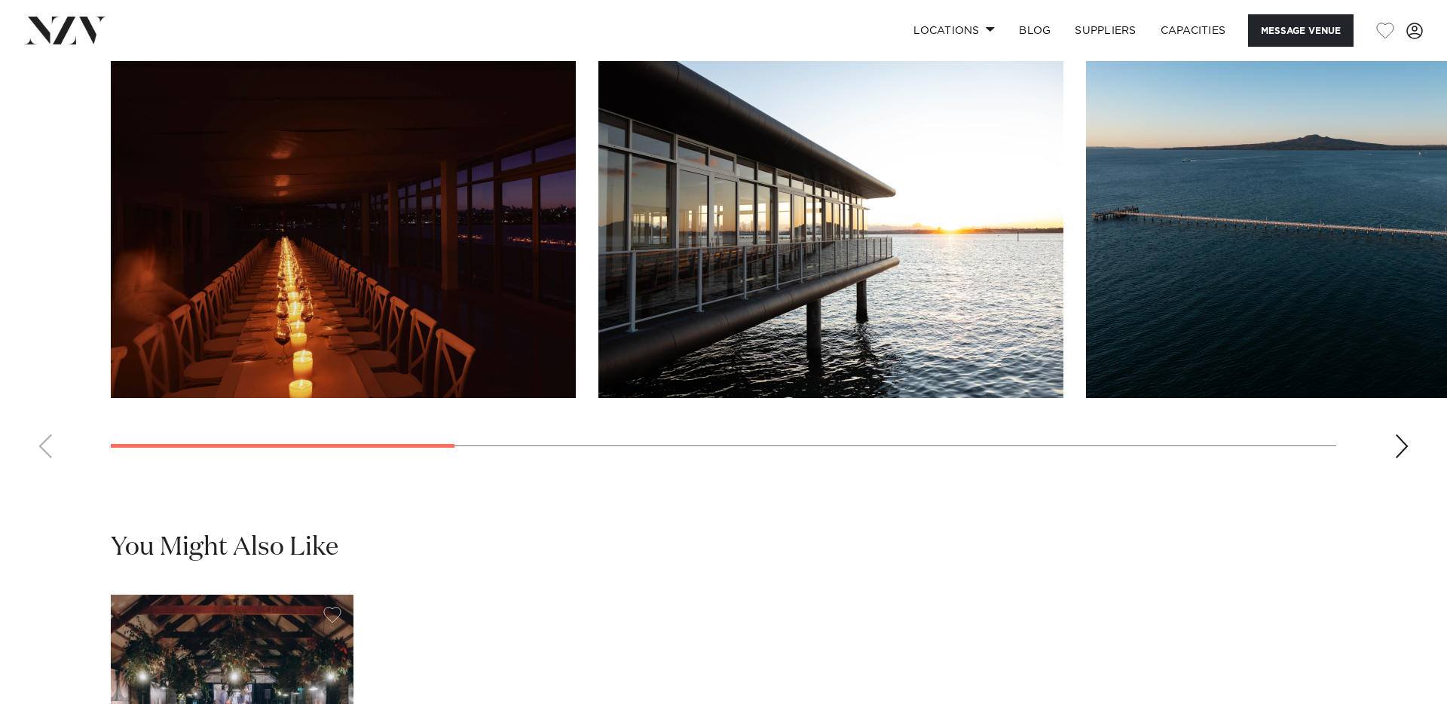
click at [476, 197] on img "1 / 9" at bounding box center [343, 227] width 465 height 341
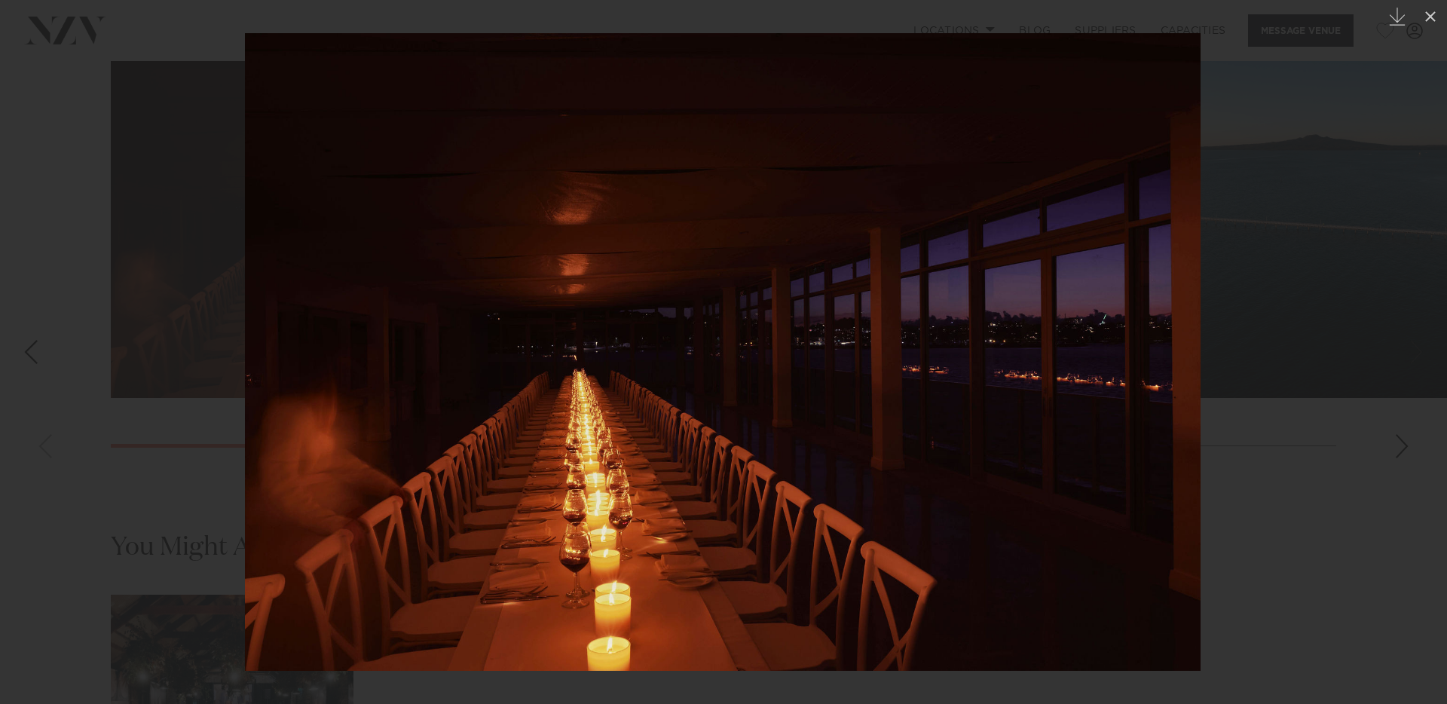
click at [1299, 256] on div at bounding box center [723, 352] width 1447 height 704
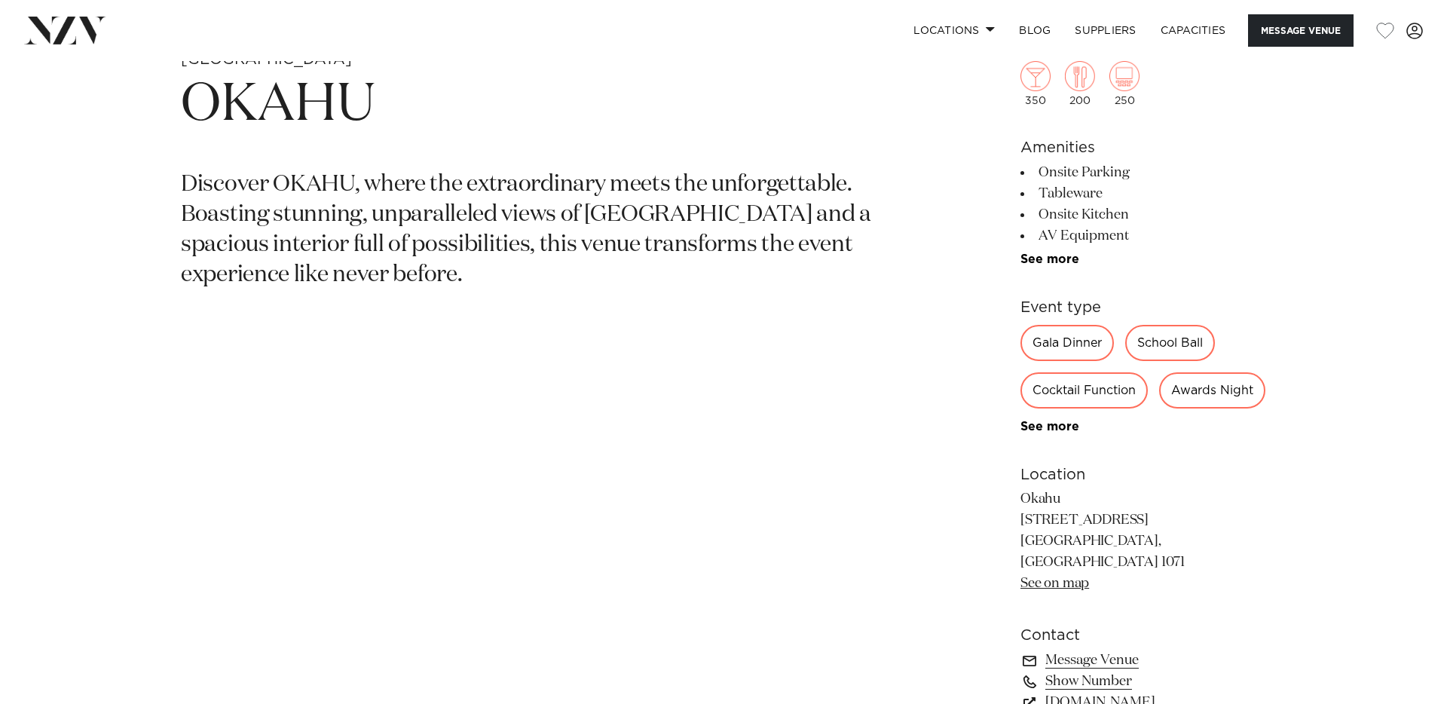
scroll to position [756, 0]
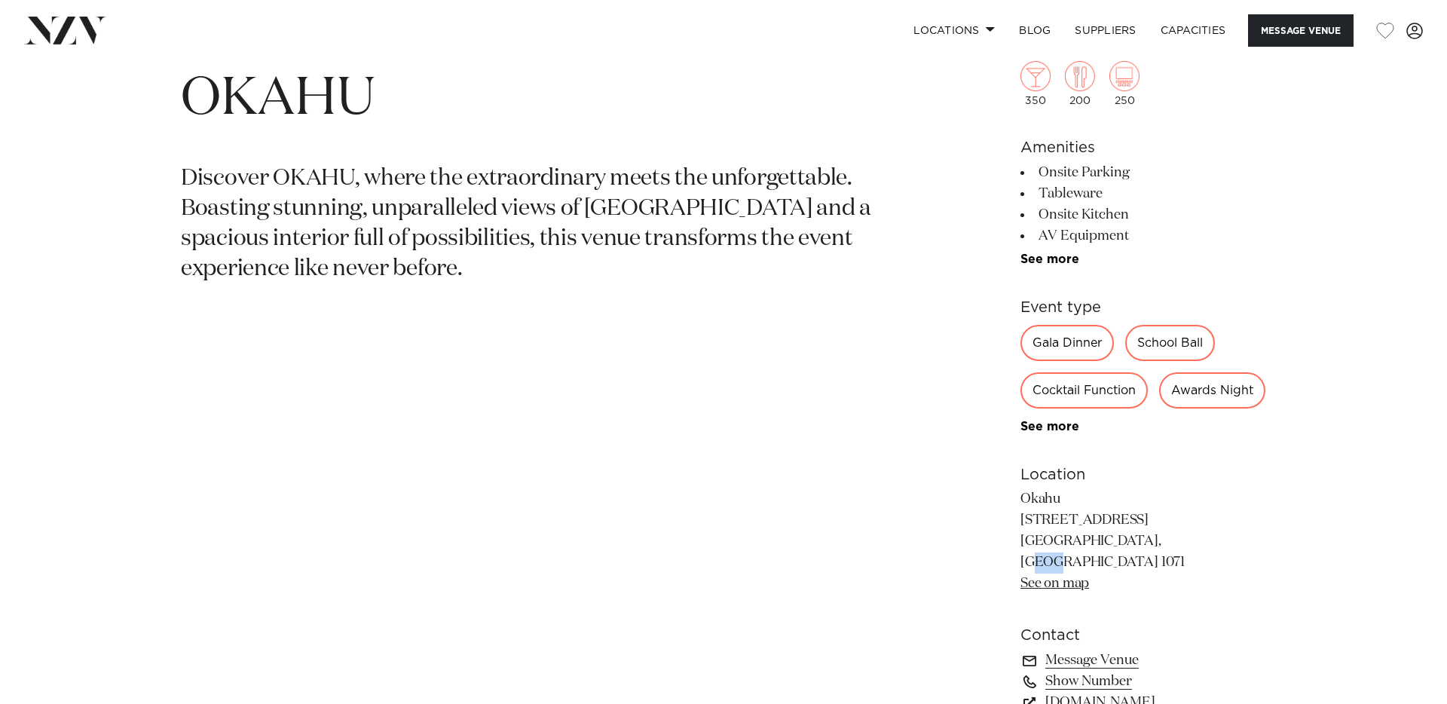
drag, startPoint x: 1103, startPoint y: 591, endPoint x: 1121, endPoint y: 589, distance: 18.2
click at [1121, 589] on p "Okahu [STREET_ADDRESS] [GEOGRAPHIC_DATA], [GEOGRAPHIC_DATA] 1071 See on map" at bounding box center [1143, 541] width 246 height 105
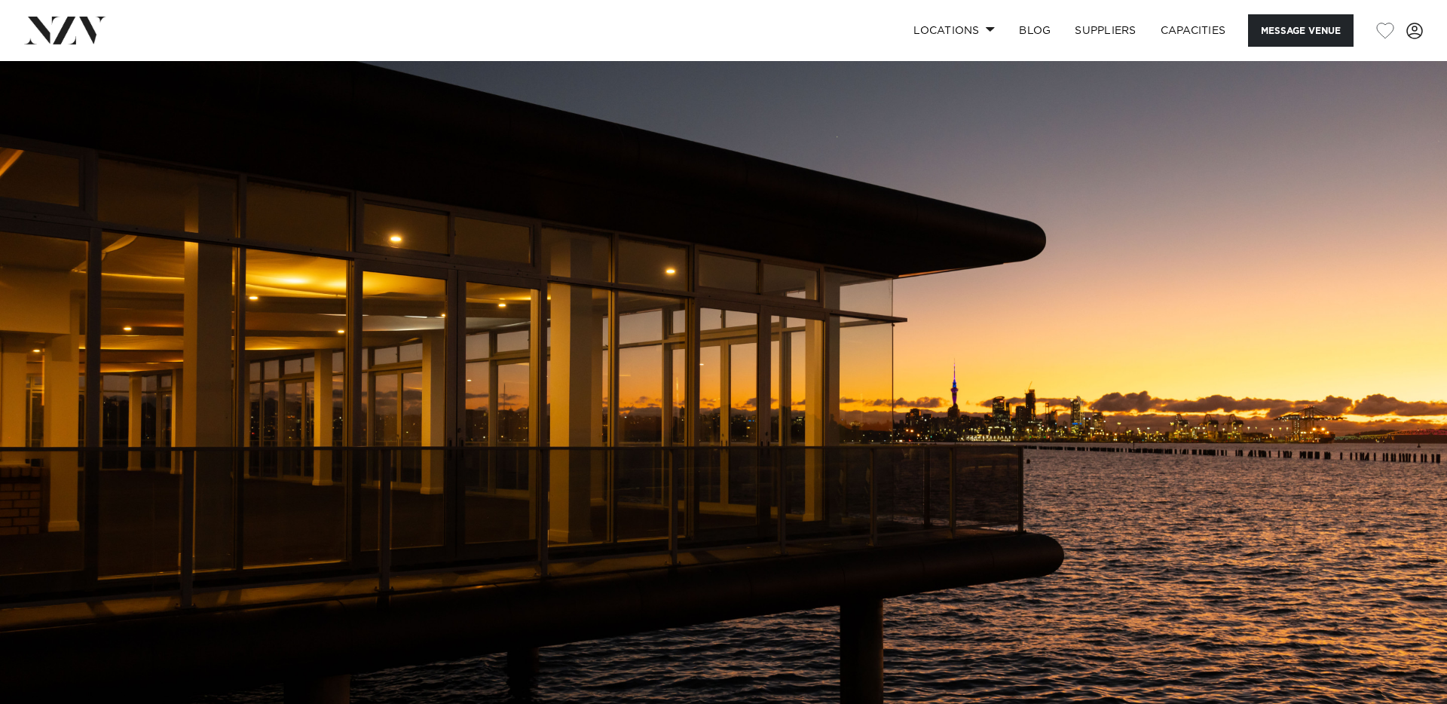
scroll to position [0, 0]
